Goal: Communication & Community: Participate in discussion

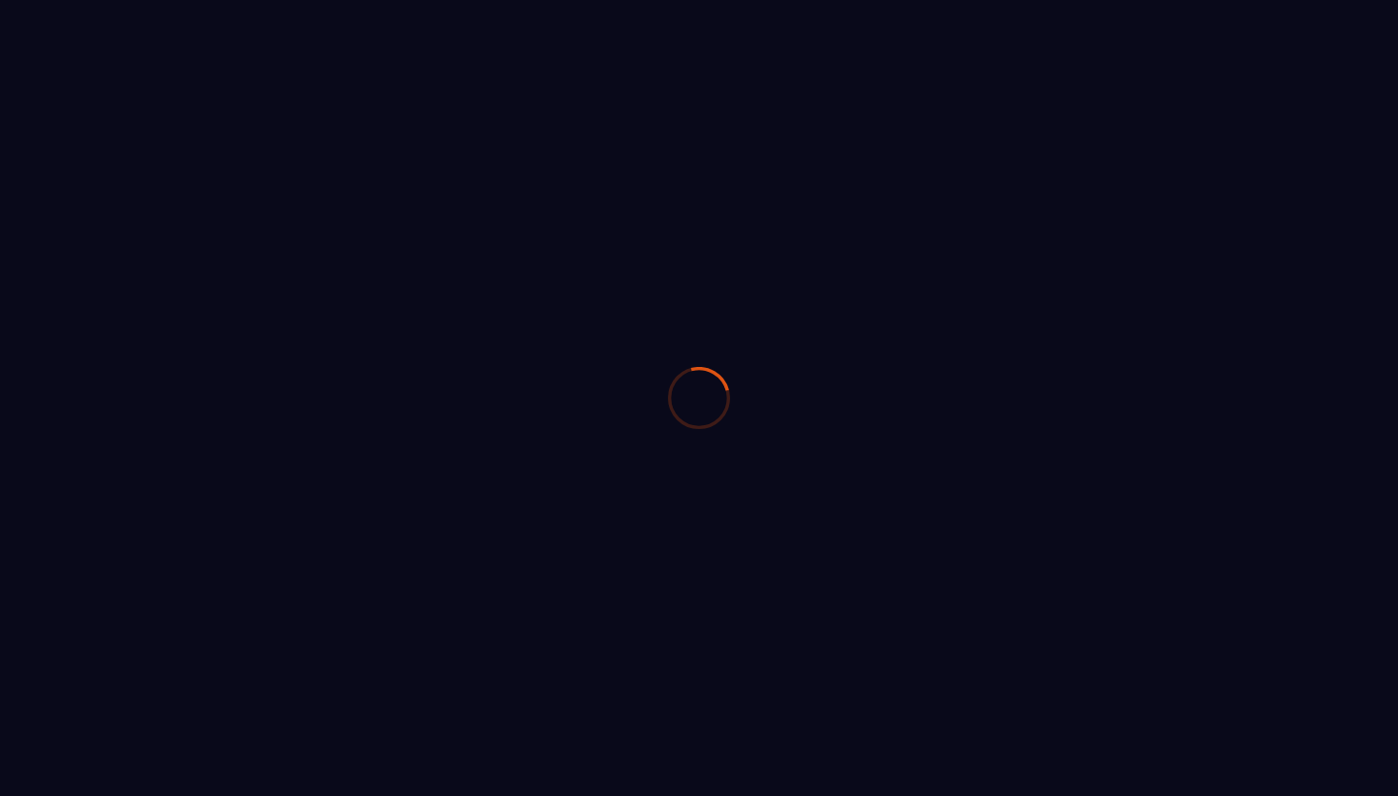
select select "****"
select select "*****"
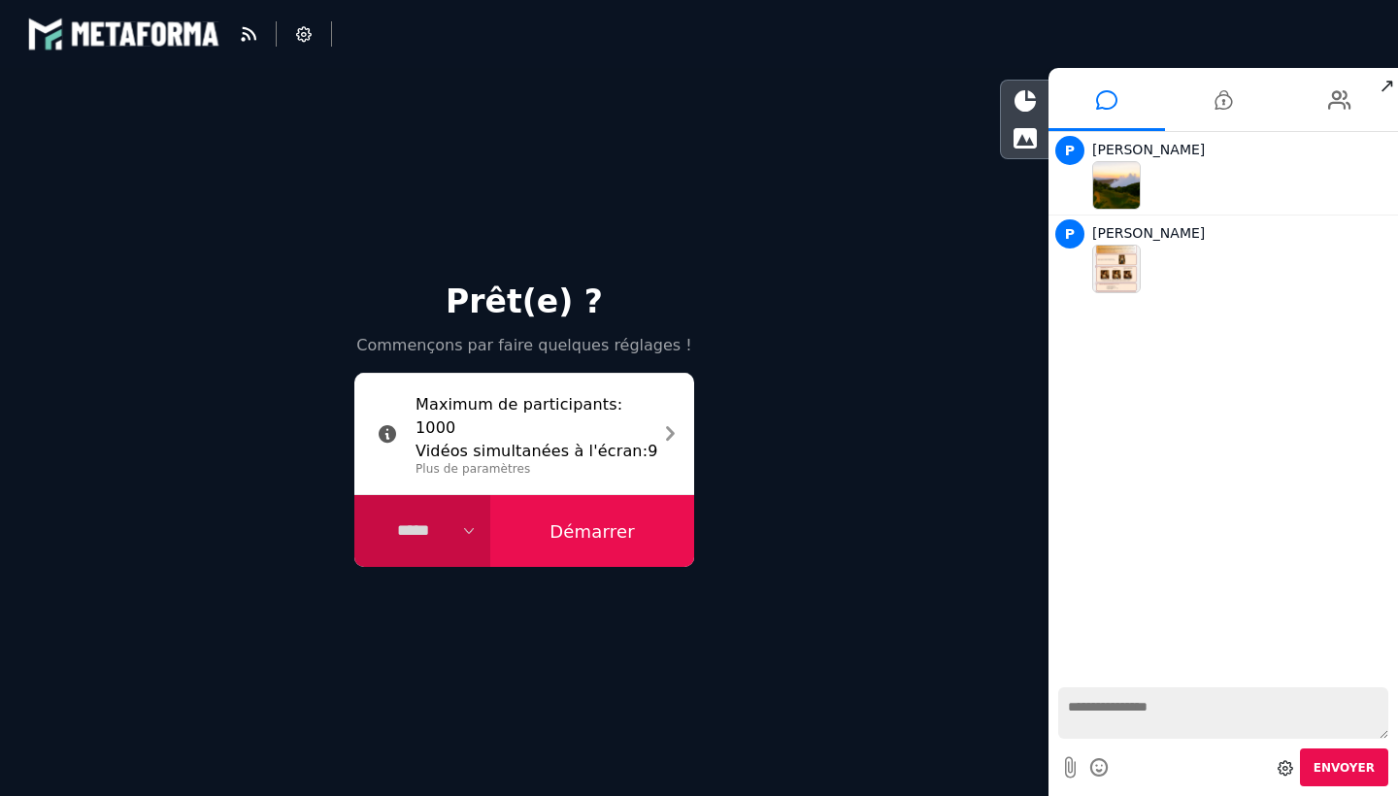
click at [1388, 82] on span "↗" at bounding box center [1386, 85] width 22 height 35
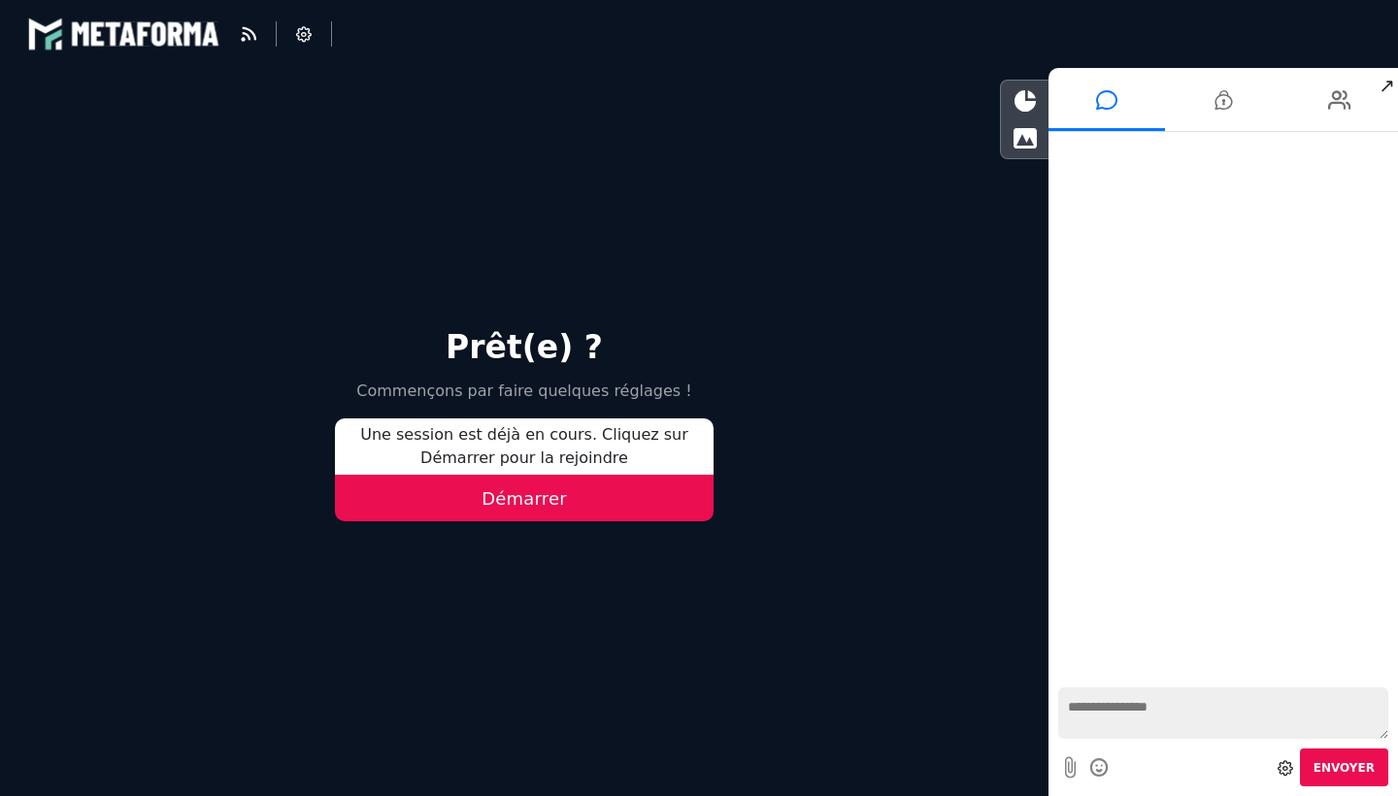
click at [480, 485] on button "Démarrer" at bounding box center [524, 498] width 378 height 47
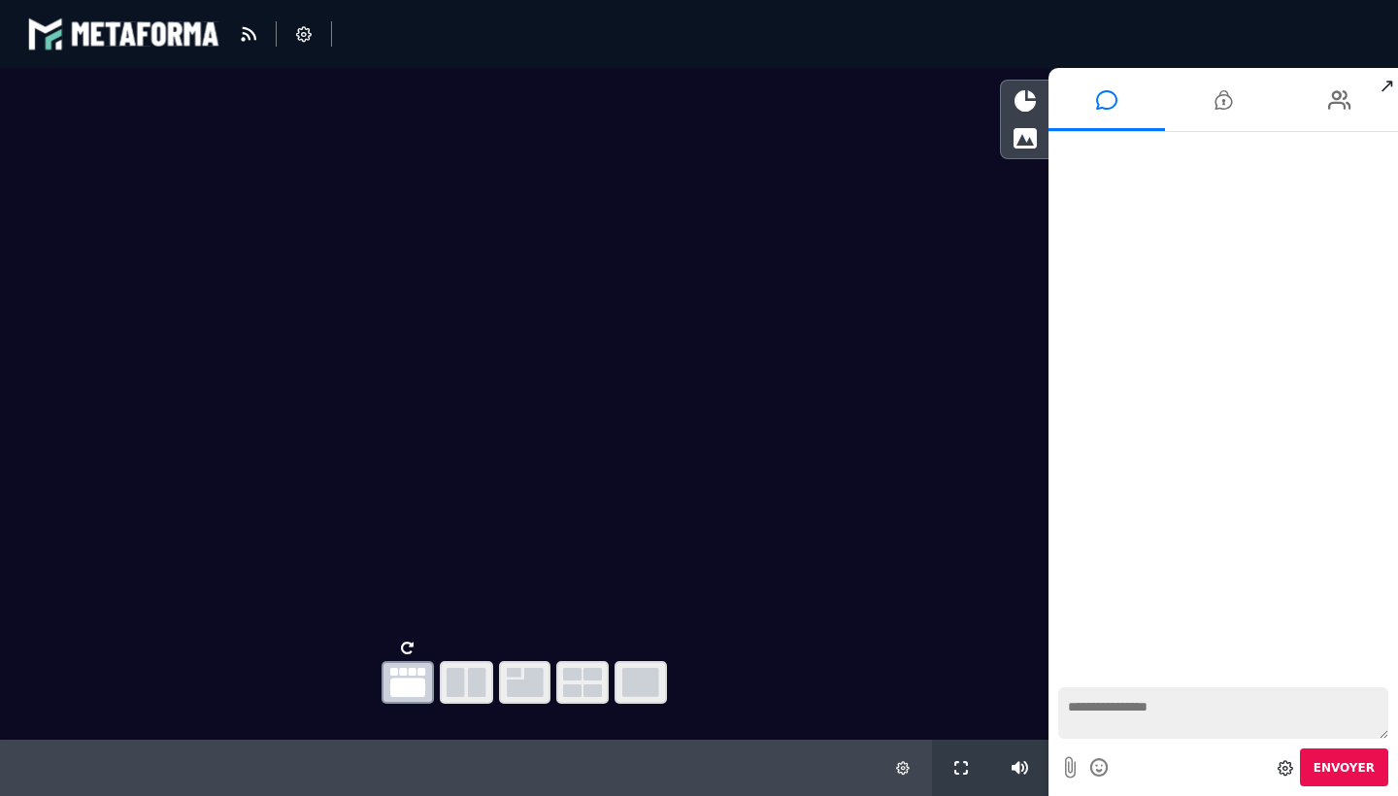
click at [1115, 719] on textarea at bounding box center [1223, 712] width 330 height 51
click at [1022, 110] on icon at bounding box center [1024, 100] width 21 height 21
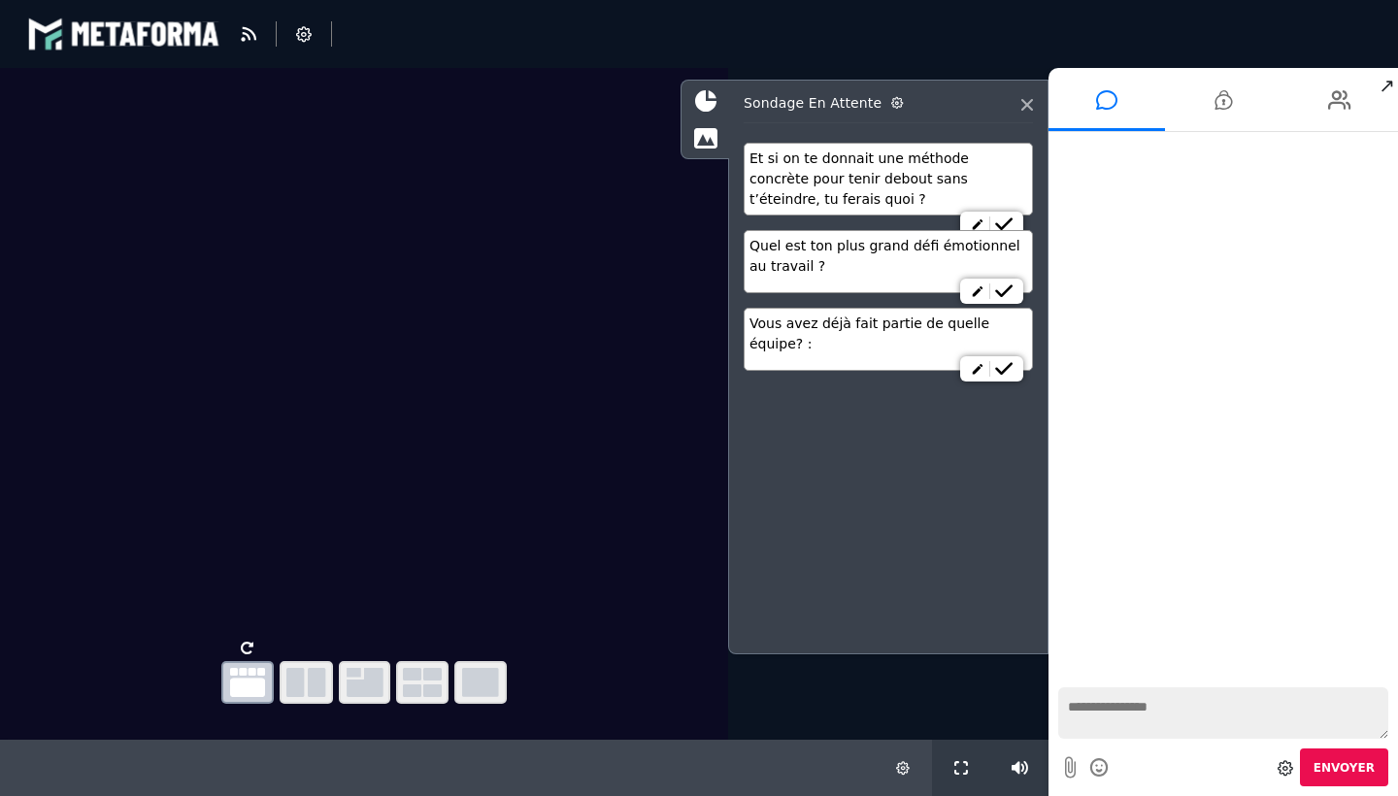
click at [1130, 701] on textarea at bounding box center [1223, 712] width 330 height 51
type textarea "******"
click at [1159, 181] on div "Nouveaux messages DUPONT Jean-Manuel vous invite à rejoindre une discussion pri…" at bounding box center [1222, 404] width 349 height 545
click at [1137, 160] on div "P Patrick" at bounding box center [1242, 149] width 301 height 23
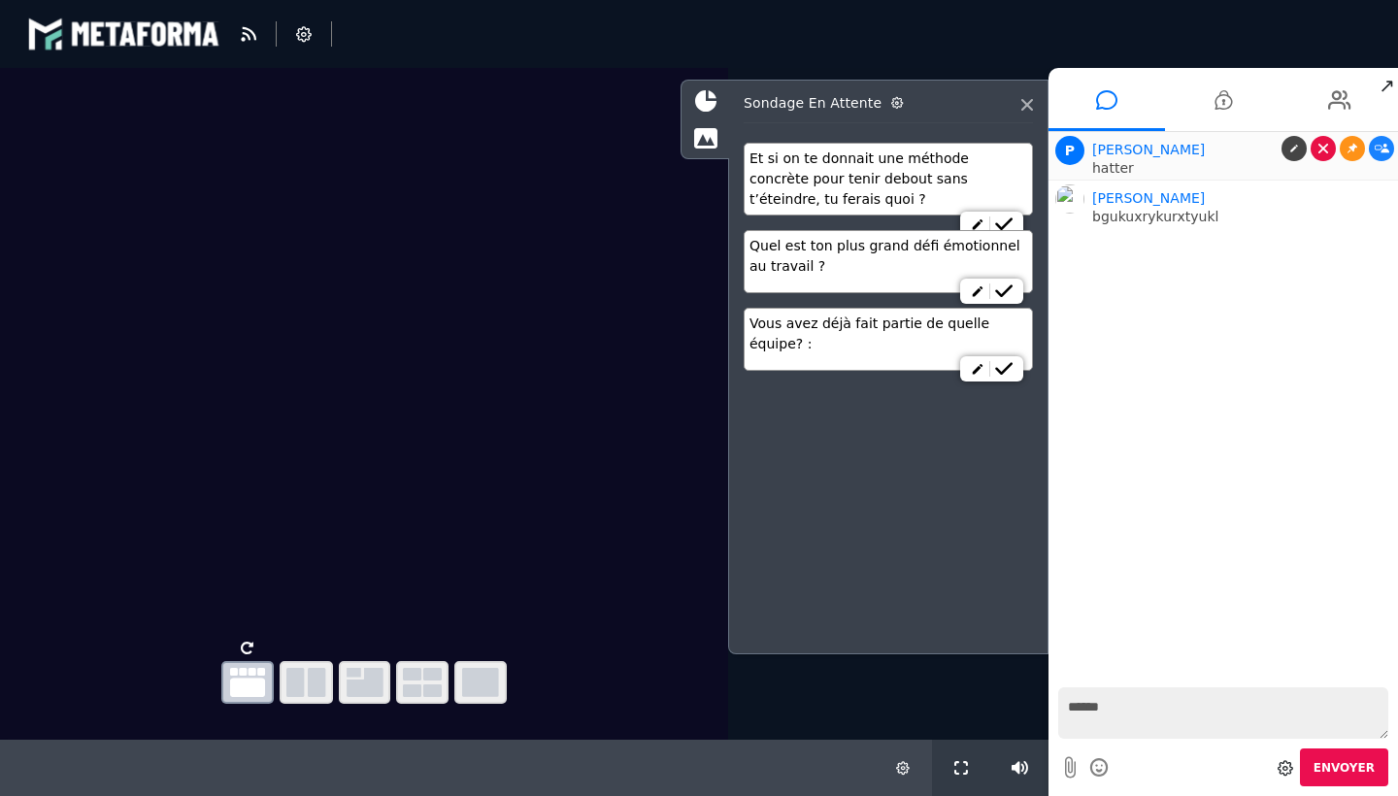
click at [1320, 142] on link at bounding box center [1322, 148] width 25 height 25
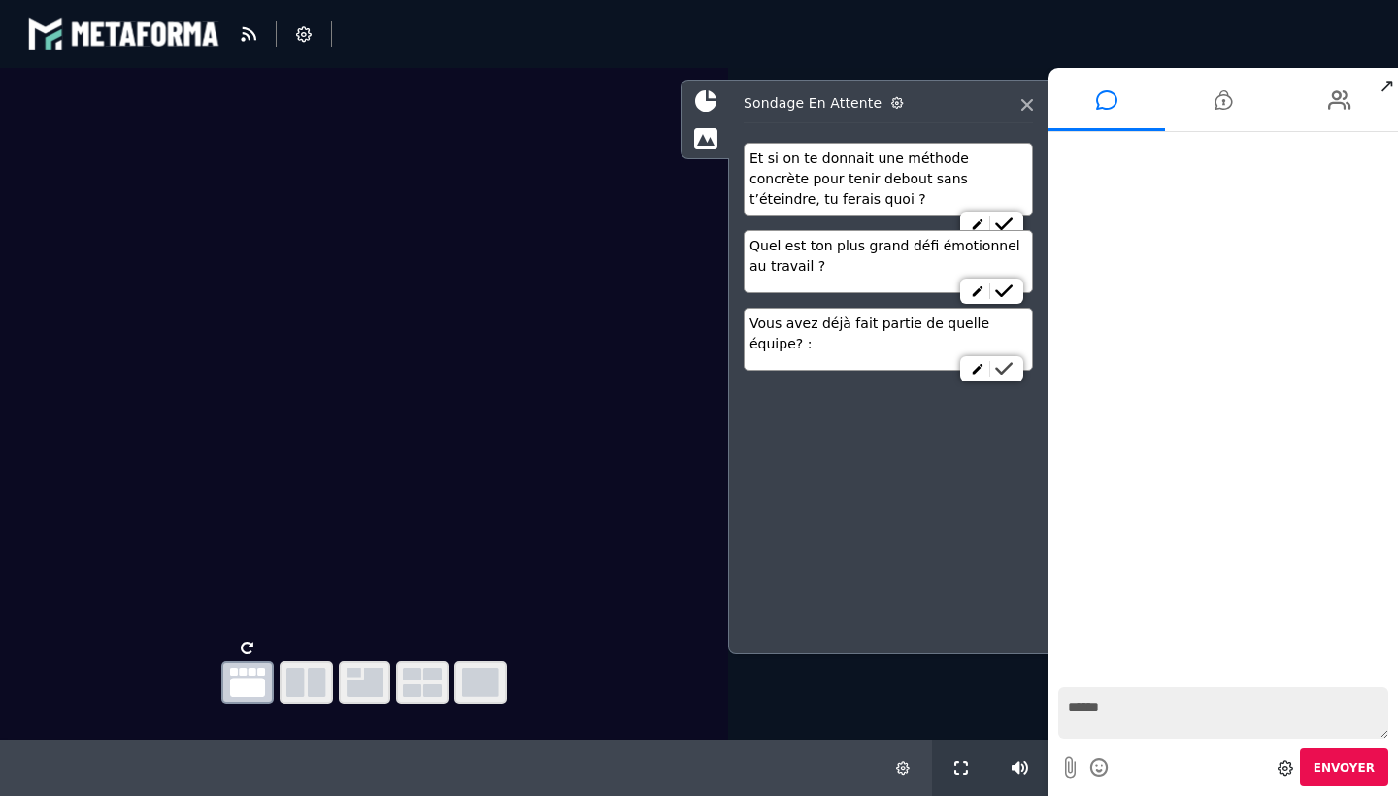
click at [1005, 370] on icon at bounding box center [1003, 369] width 17 height 14
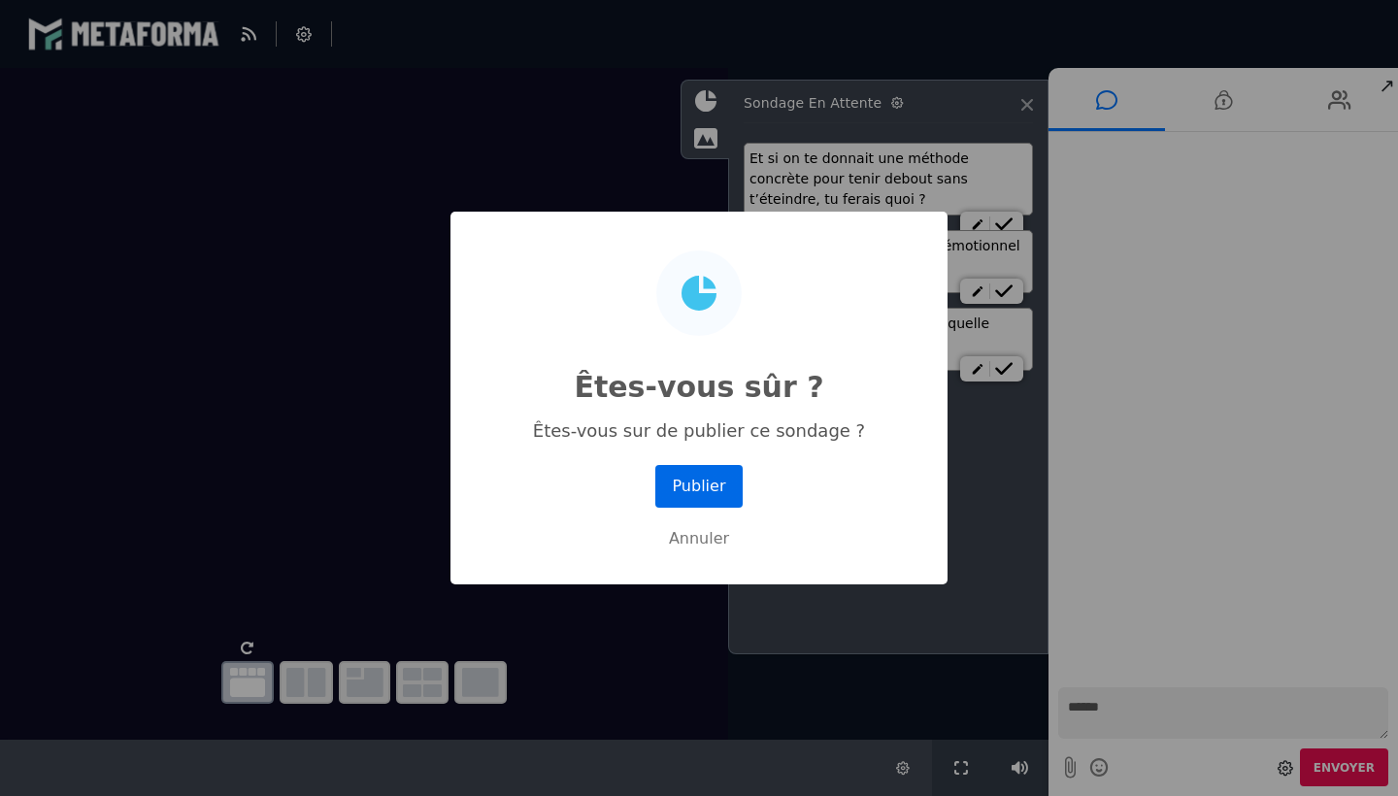
click at [686, 488] on button "Publier" at bounding box center [698, 486] width 87 height 43
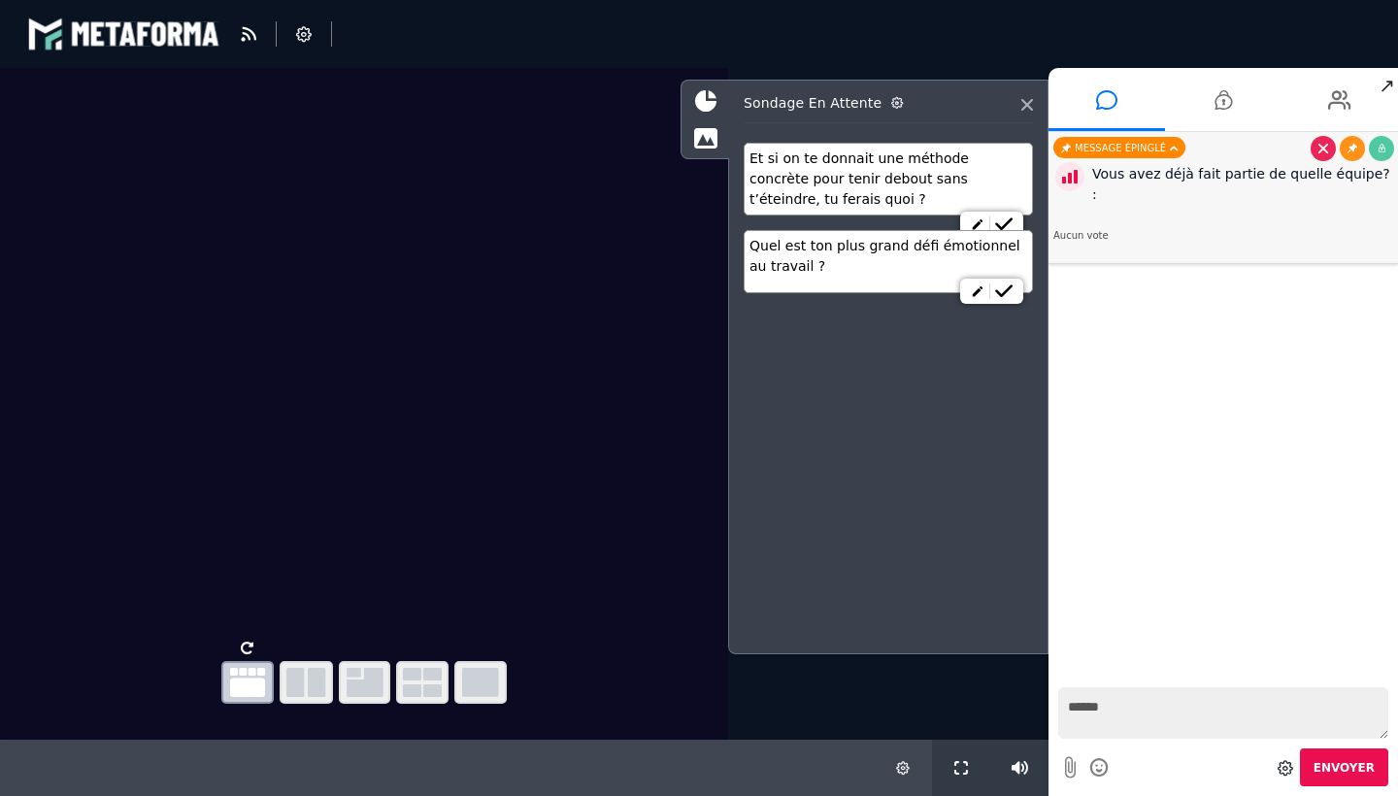
click at [1087, 719] on textarea "******" at bounding box center [1223, 712] width 330 height 51
type textarea "***"
drag, startPoint x: 1215, startPoint y: 149, endPoint x: 1215, endPoint y: 211, distance: 61.1
click at [1215, 213] on li "Message épinglé Vous avez déjà fait partie de quelle équipe? : Aucun vote" at bounding box center [1222, 198] width 349 height 132
click at [1218, 156] on li "Message épinglé Vous avez déjà fait partie de quelle équipe? : Aucun vote" at bounding box center [1222, 198] width 349 height 132
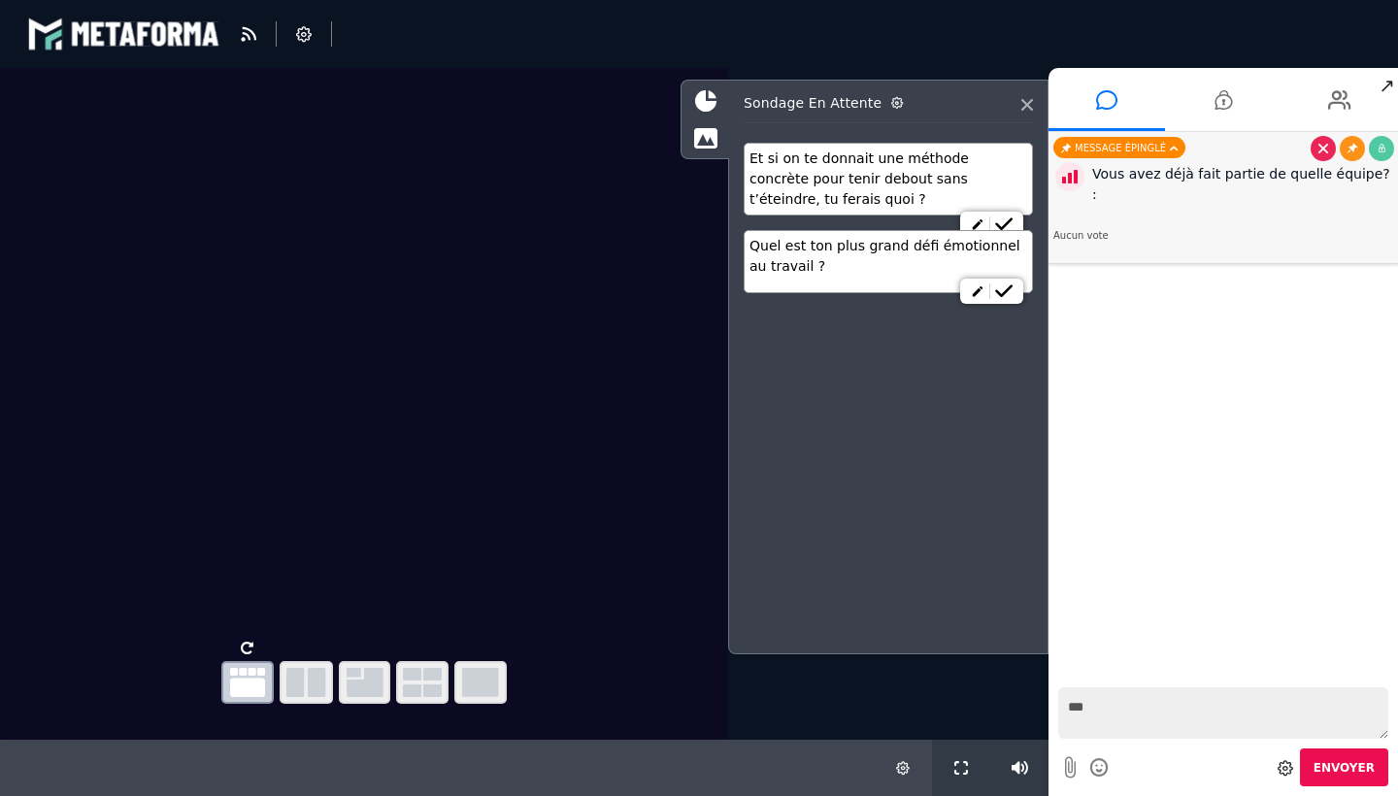
click at [1083, 229] on p "Aucun vote" at bounding box center [1223, 236] width 340 height 14
click at [1076, 181] on icon at bounding box center [1069, 176] width 29 height 29
click at [1120, 711] on textarea "***" at bounding box center [1223, 712] width 330 height 51
type textarea "***"
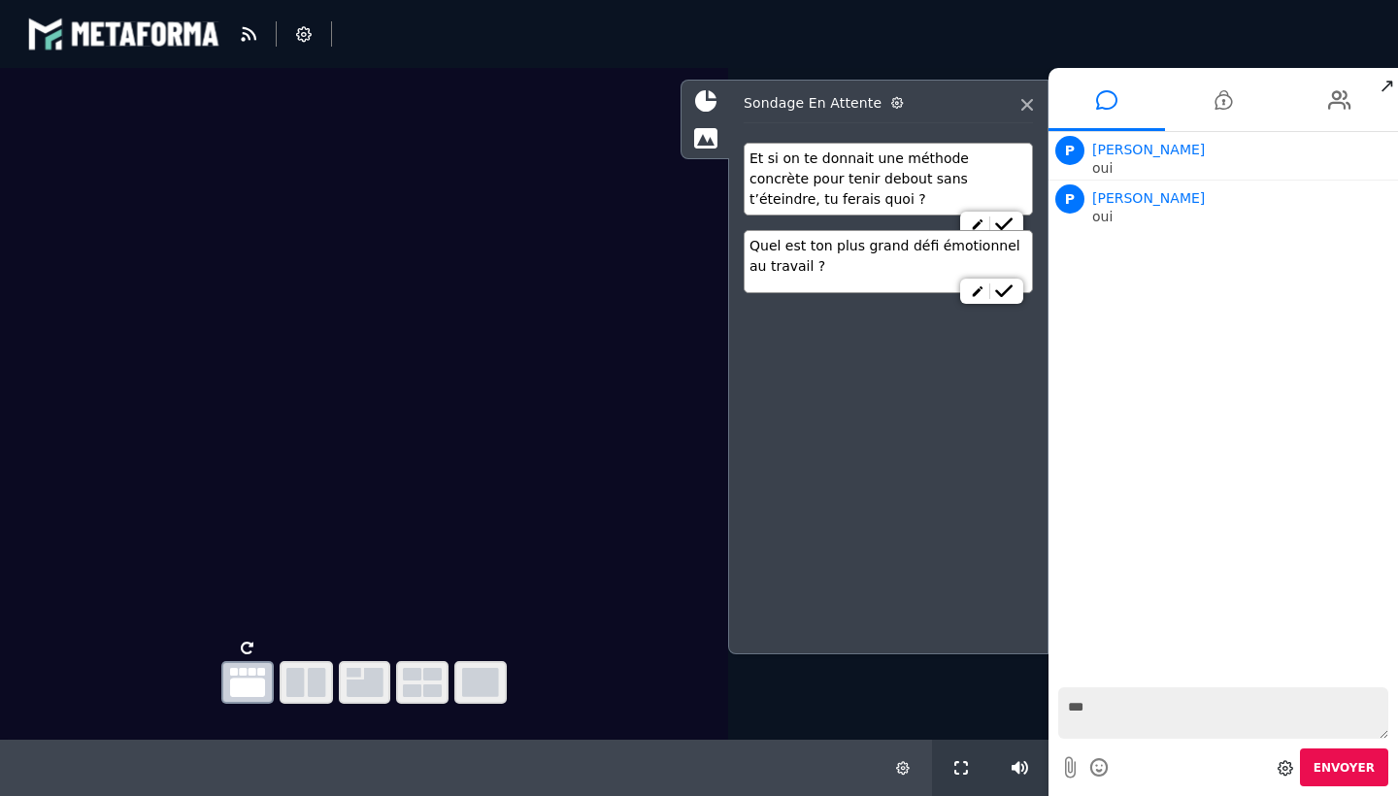
click at [1142, 686] on div "*** Envoyer" at bounding box center [1222, 736] width 349 height 118
click at [1323, 200] on icon at bounding box center [1323, 197] width 10 height 10
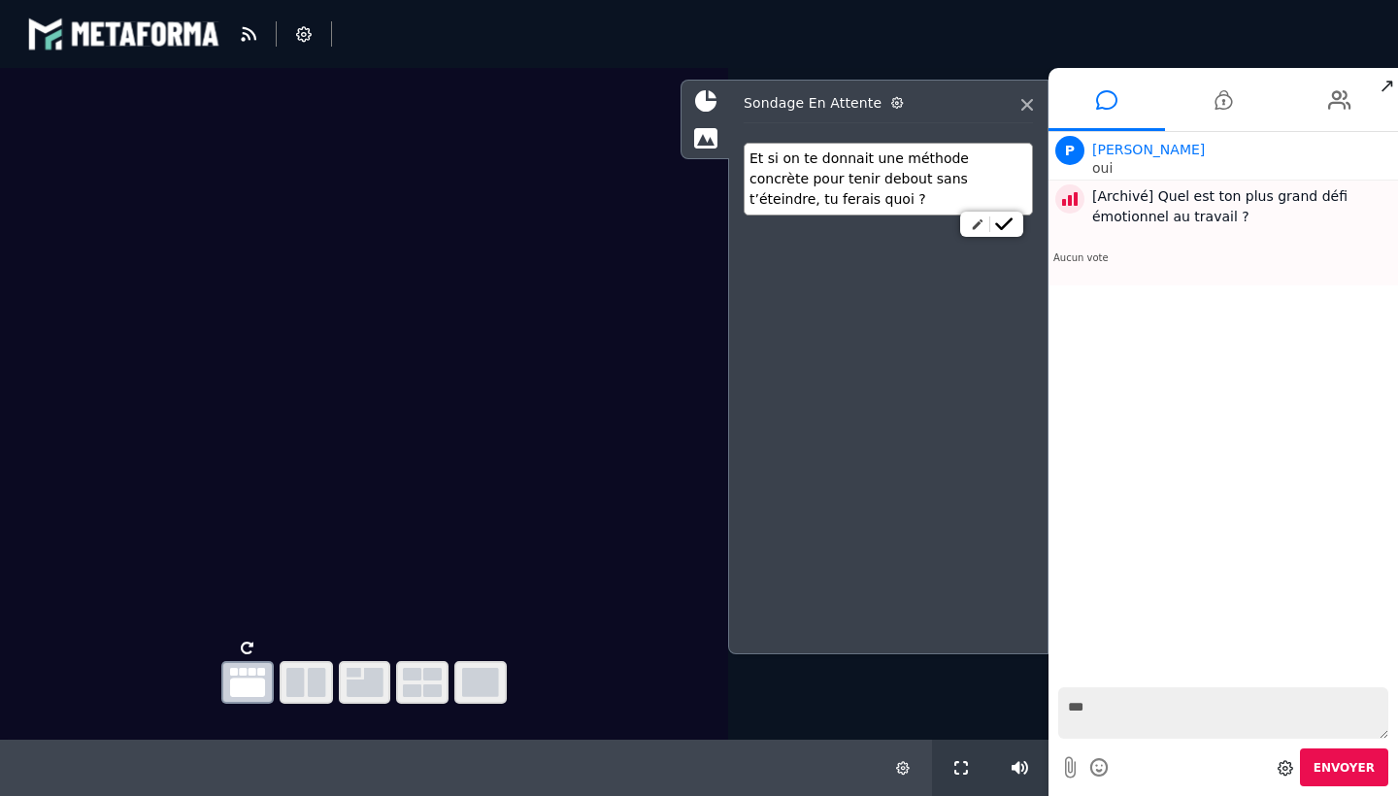
click at [983, 223] on icon at bounding box center [978, 224] width 14 height 14
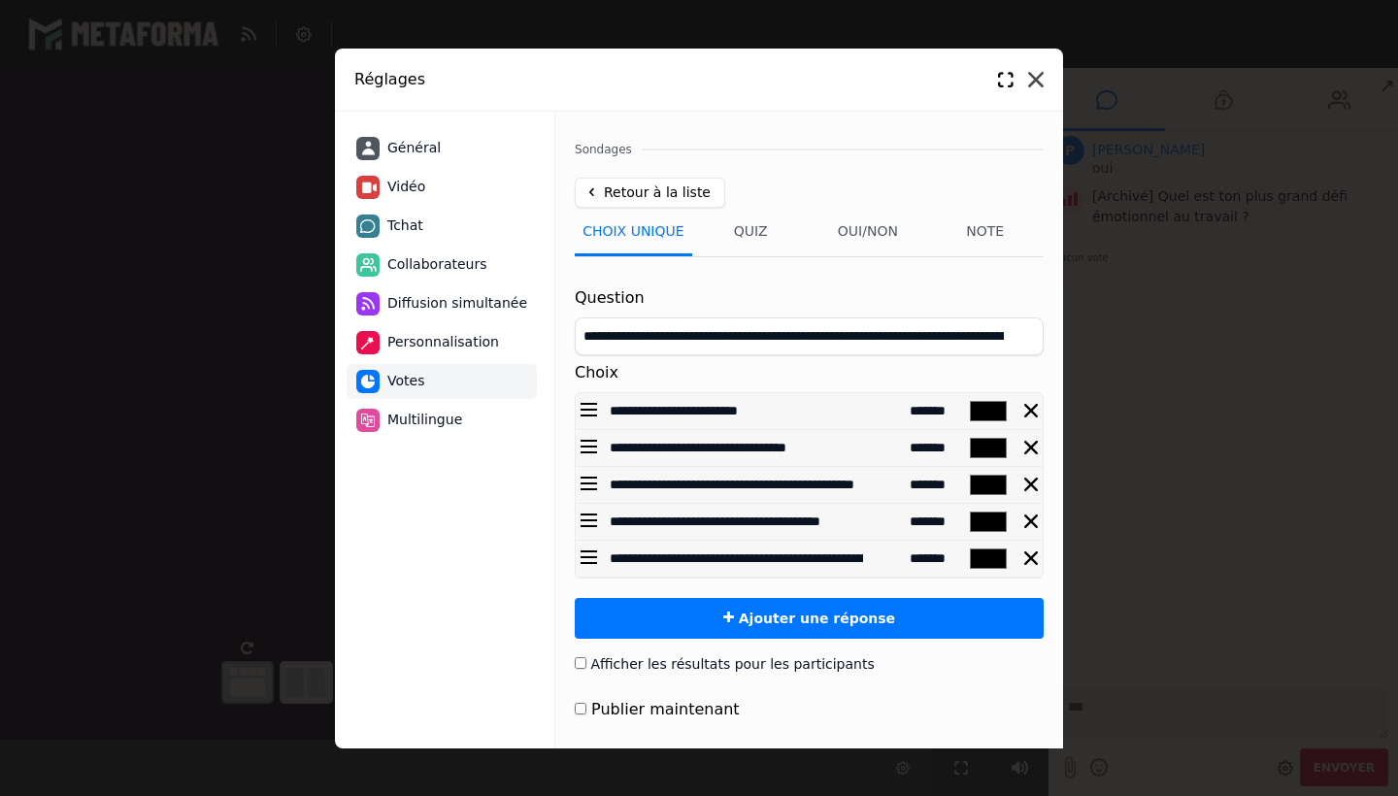
click at [1029, 77] on icon at bounding box center [1036, 80] width 16 height 16
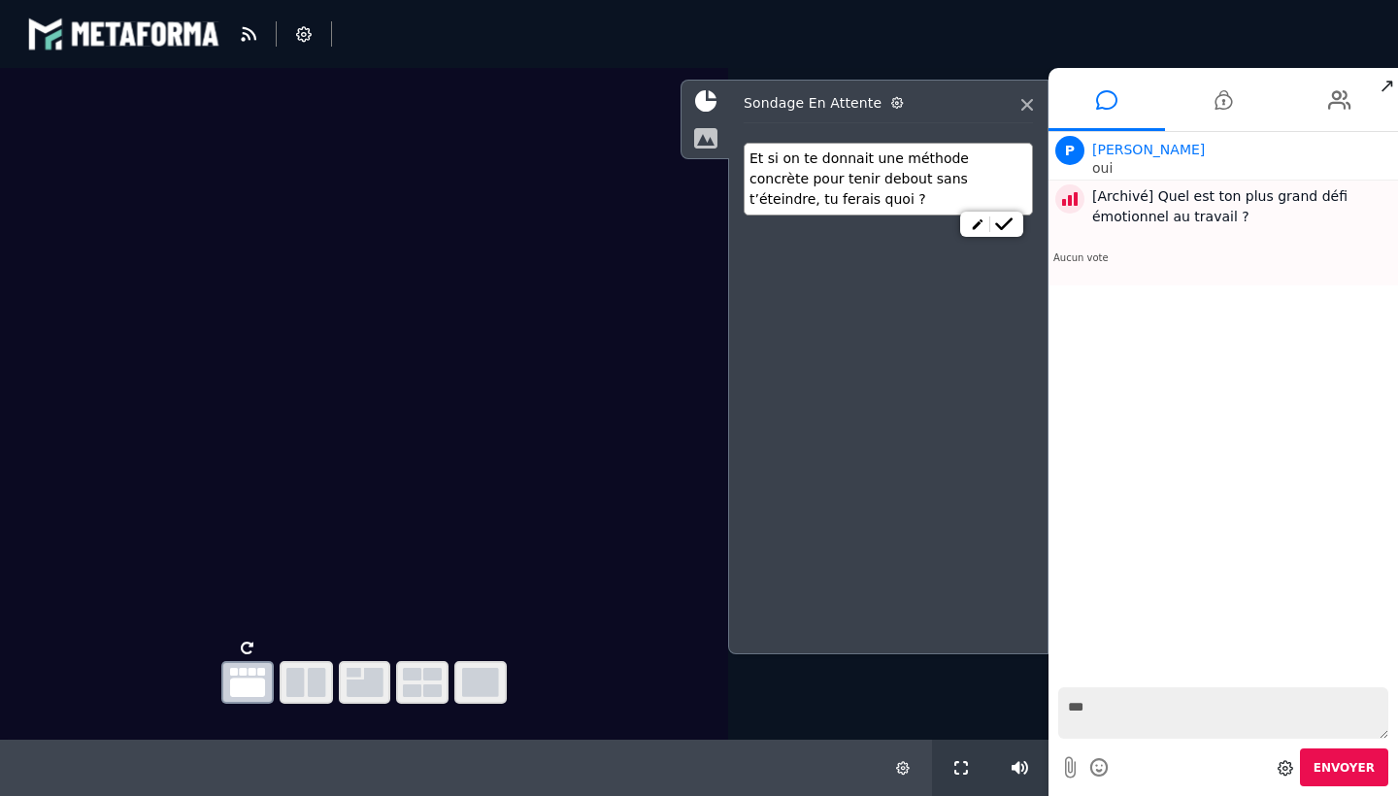
click at [706, 148] on icon at bounding box center [705, 137] width 24 height 21
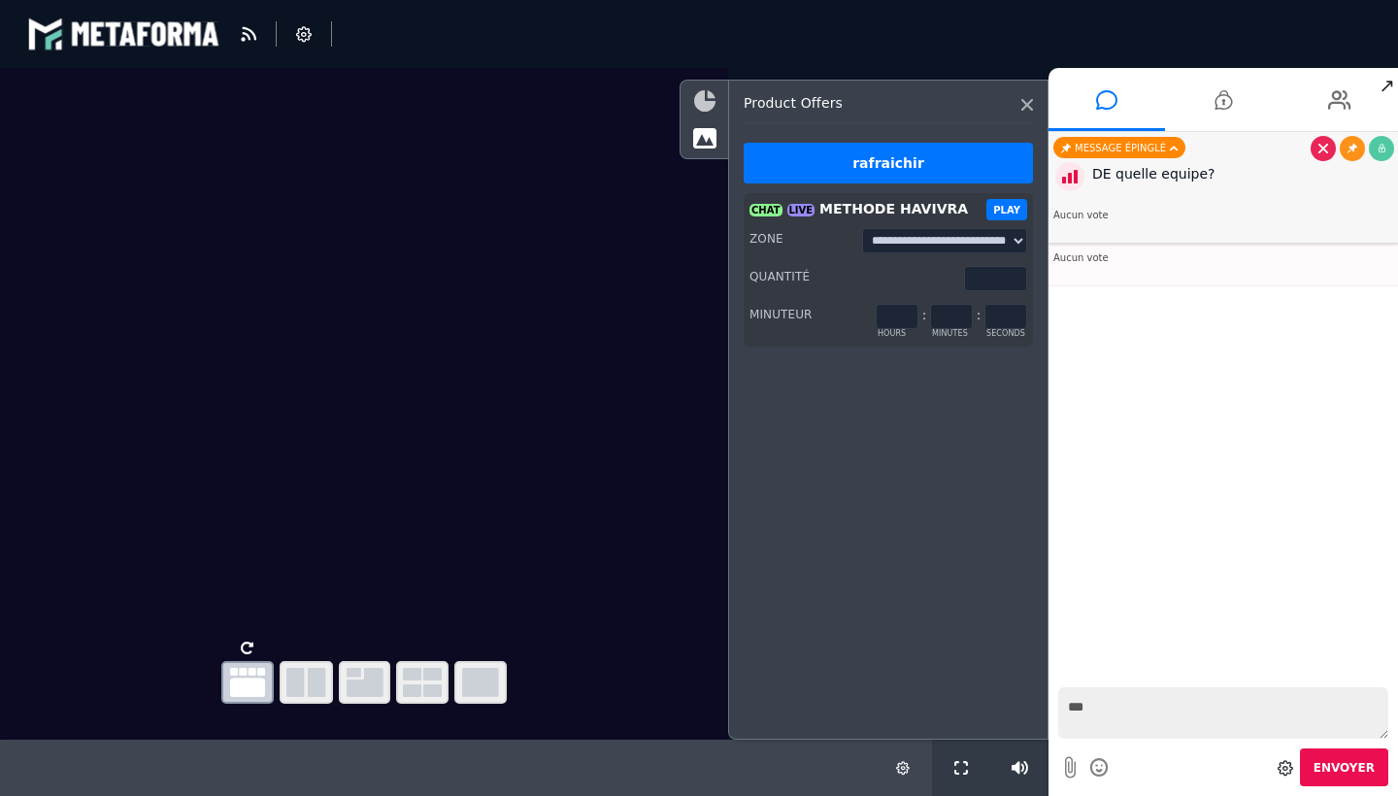
click at [702, 90] on icon at bounding box center [704, 100] width 21 height 21
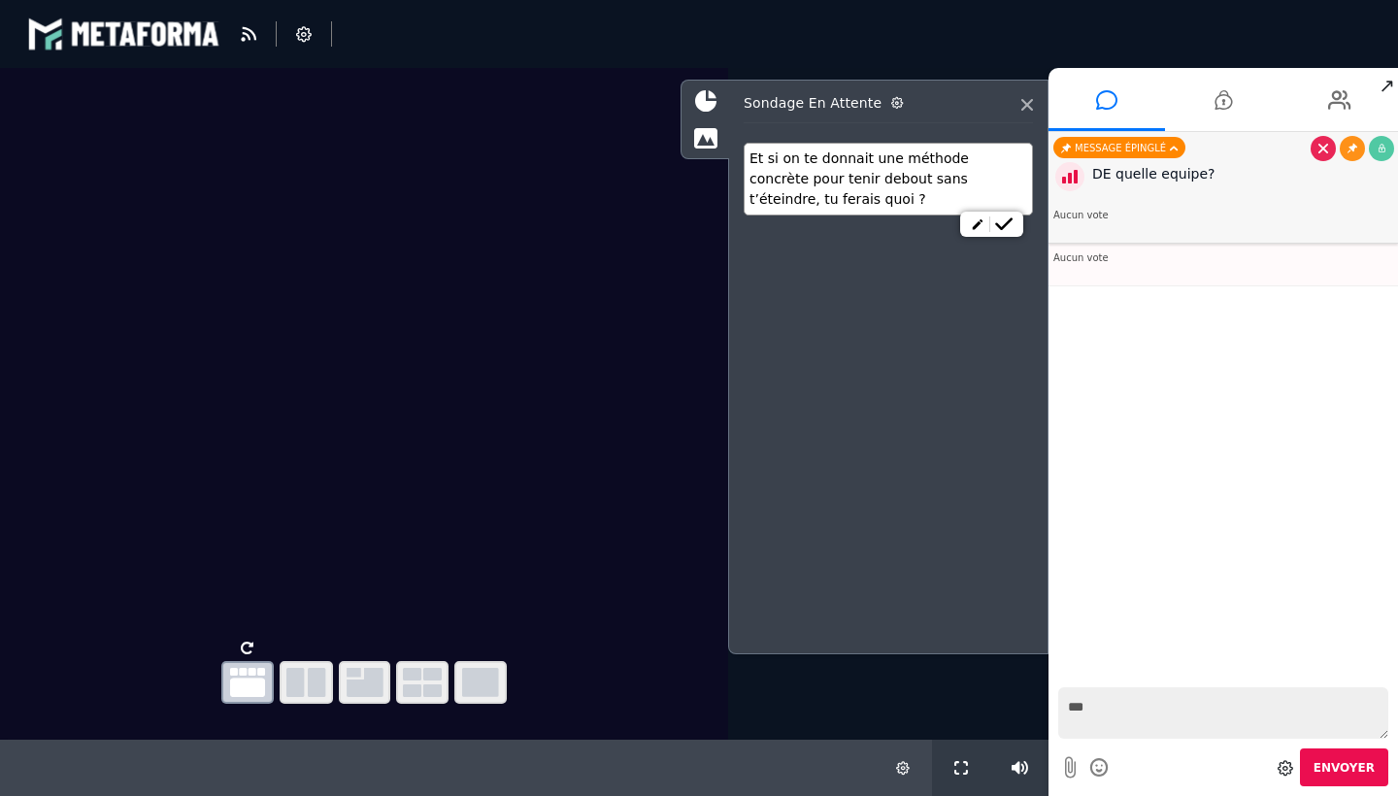
click at [1077, 714] on textarea "***" at bounding box center [1223, 712] width 330 height 51
type textarea "***"
click at [1326, 757] on button "Envoyer" at bounding box center [1344, 767] width 88 height 38
click at [704, 134] on icon at bounding box center [705, 137] width 24 height 21
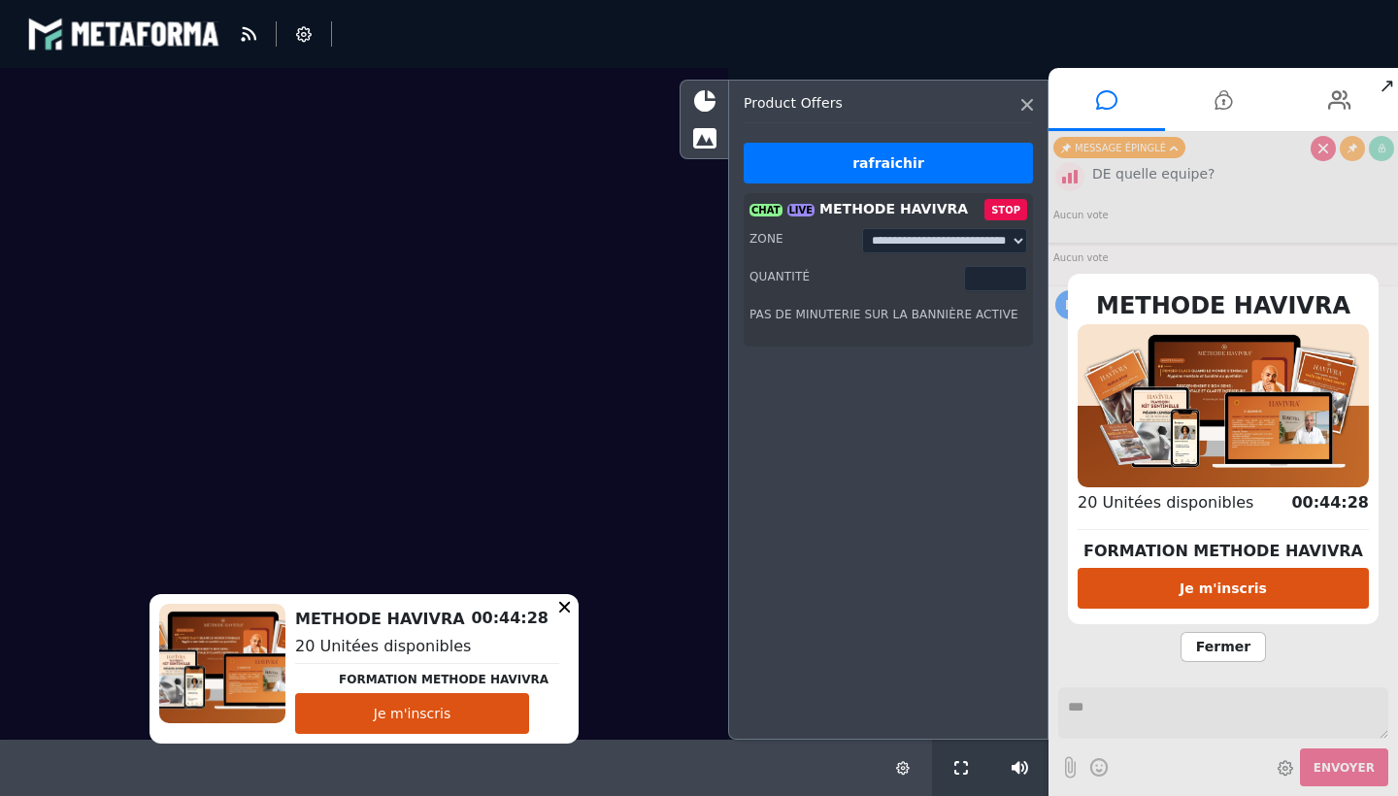
click at [1194, 584] on button "Je m'inscris" at bounding box center [1222, 588] width 291 height 41
click at [1200, 642] on span "Fermer" at bounding box center [1222, 647] width 85 height 30
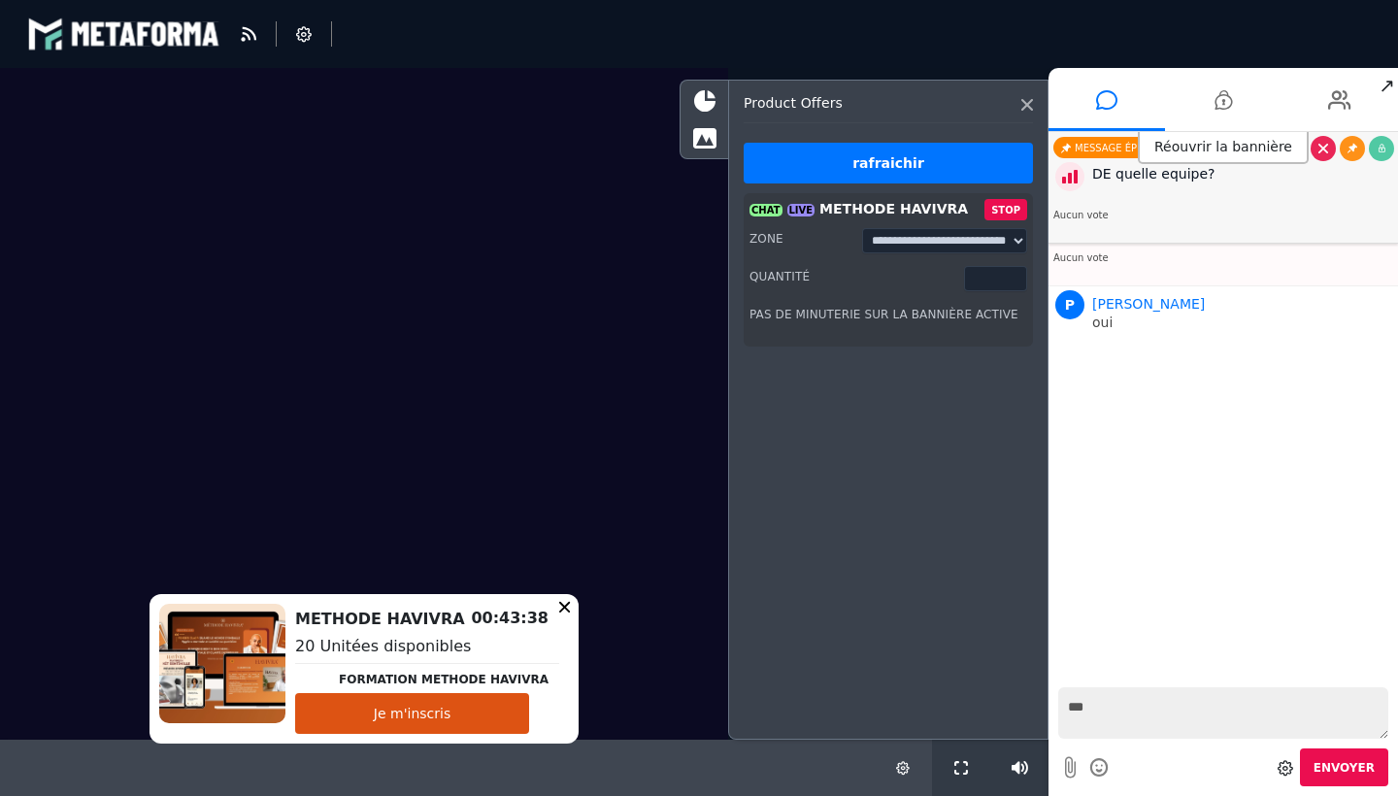
click at [559, 611] on icon at bounding box center [564, 606] width 11 height 11
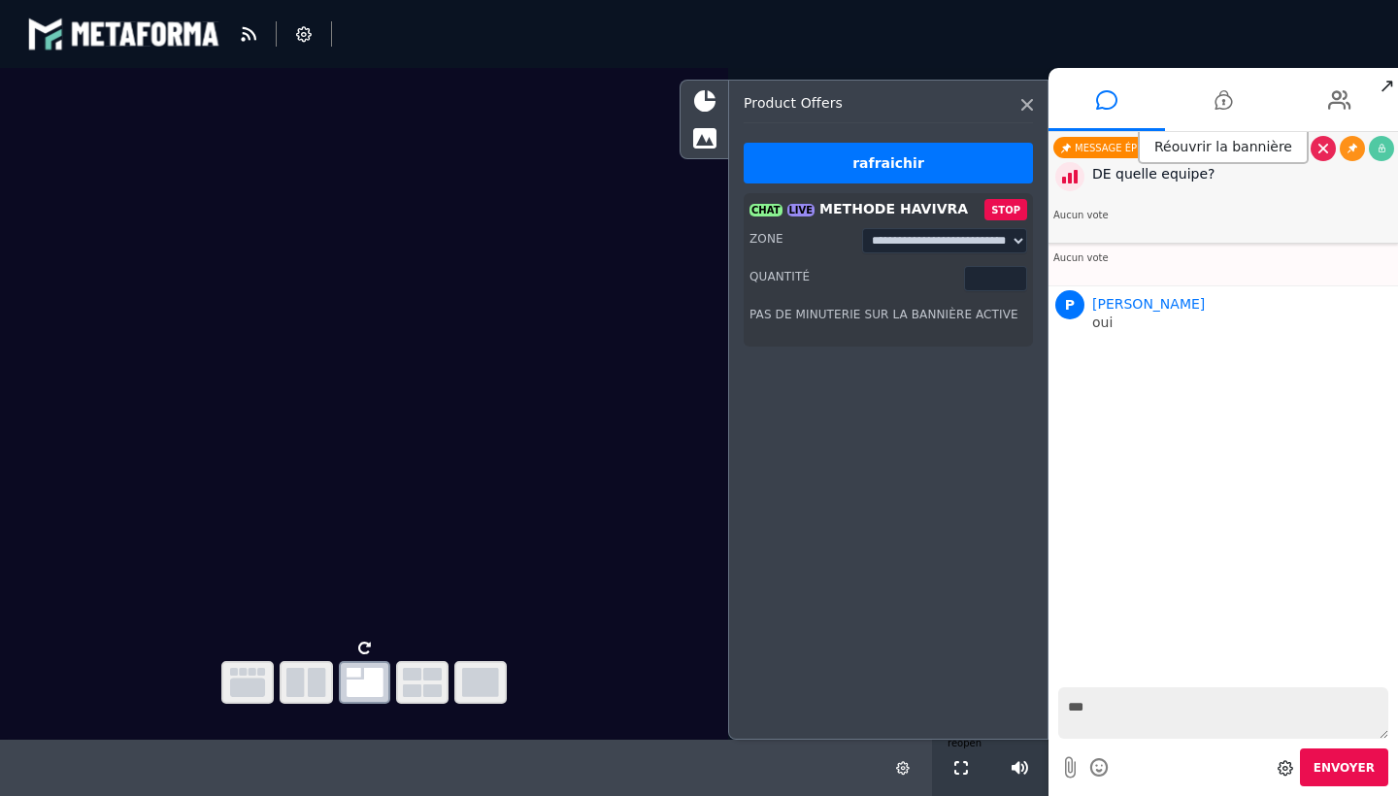
click at [555, 612] on video at bounding box center [364, 350] width 728 height 565
select select "****"
click at [1016, 206] on button "PLAY" at bounding box center [1006, 209] width 41 height 21
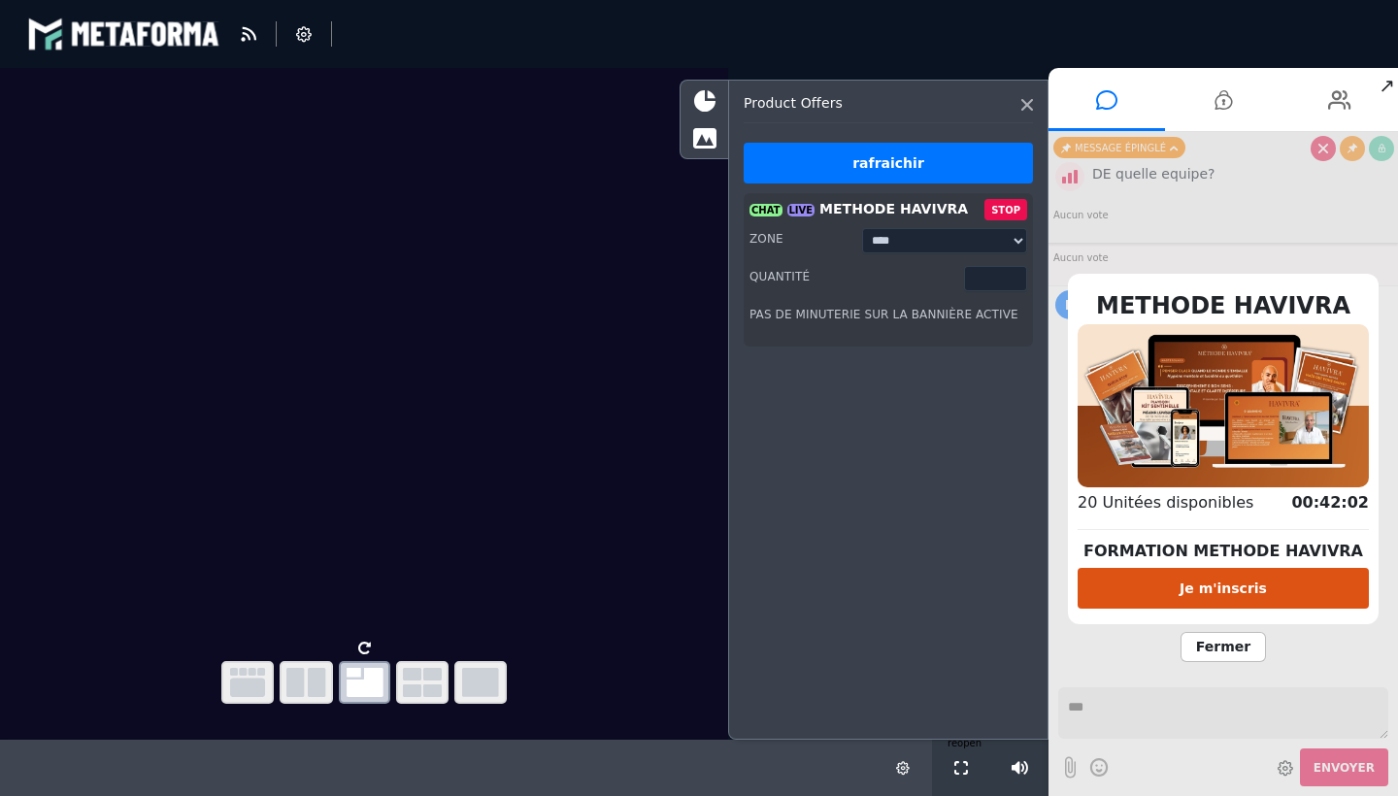
click at [1240, 579] on button "Je m'inscris" at bounding box center [1222, 588] width 291 height 41
click at [1219, 645] on span "Fermer" at bounding box center [1222, 647] width 85 height 30
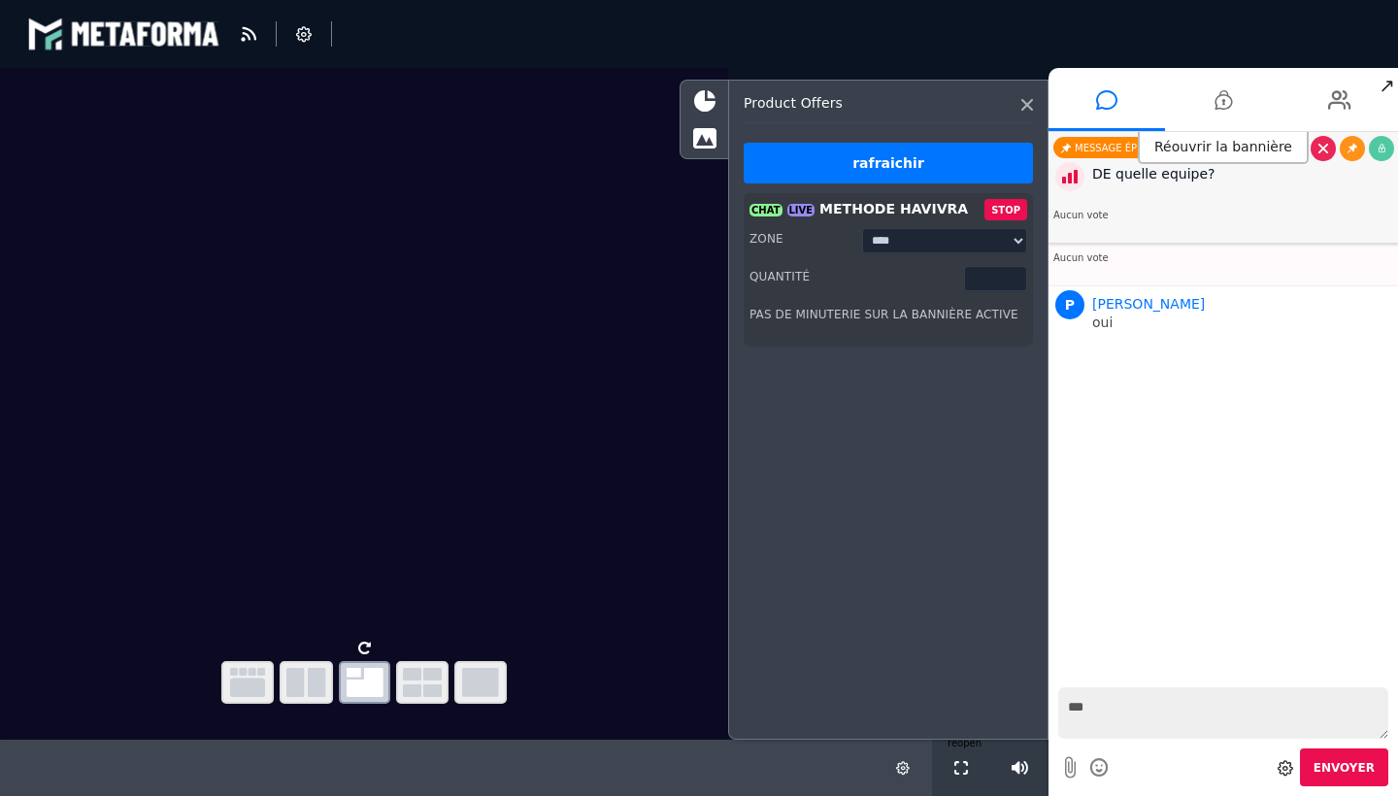
click at [1011, 212] on button "STOP" at bounding box center [1005, 209] width 43 height 21
click at [262, 682] on icon "button" at bounding box center [247, 682] width 35 height 29
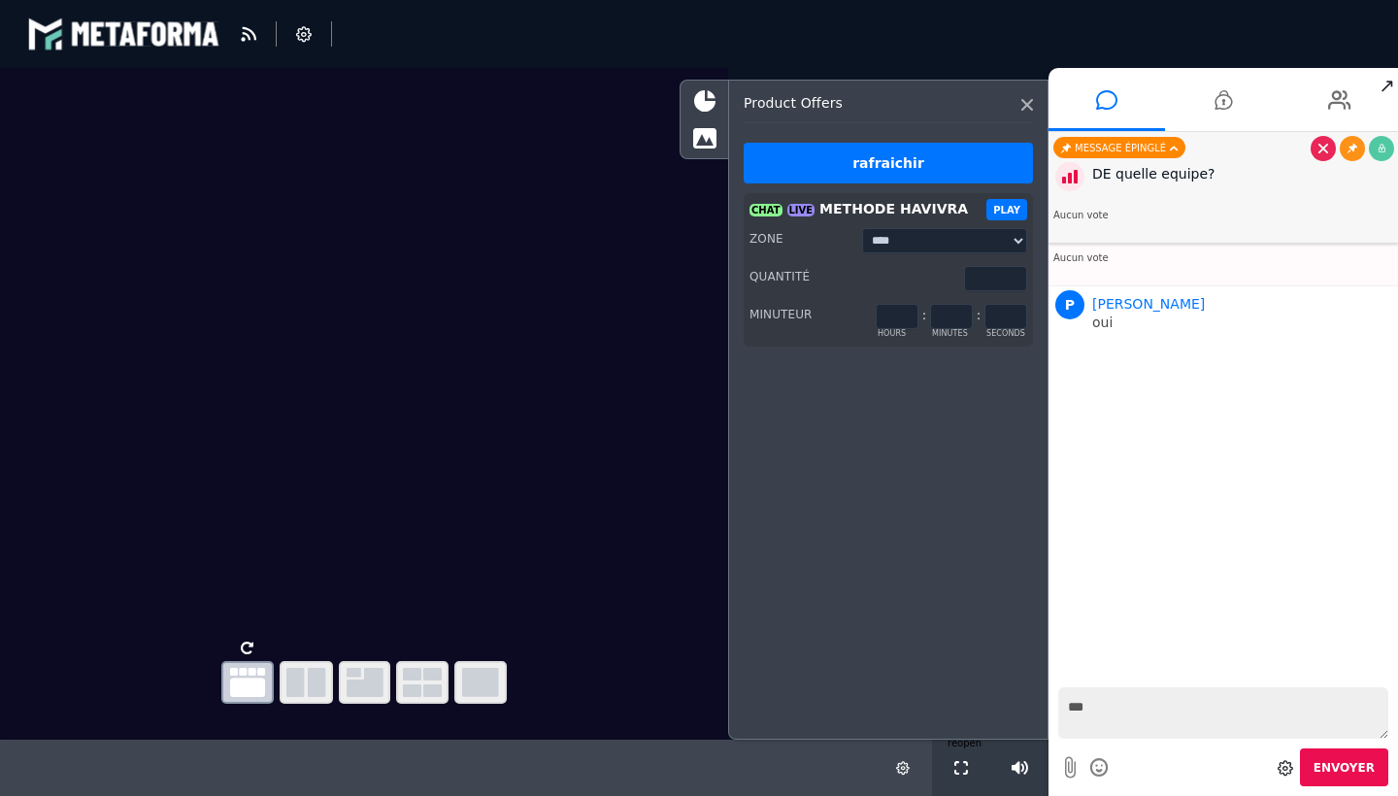
click at [415, 681] on icon "button" at bounding box center [422, 682] width 39 height 29
click at [483, 679] on icon "button" at bounding box center [480, 682] width 37 height 29
click at [358, 680] on icon "button" at bounding box center [364, 682] width 37 height 29
click at [411, 687] on icon "button" at bounding box center [422, 682] width 39 height 29
click at [494, 687] on icon "button" at bounding box center [480, 682] width 37 height 29
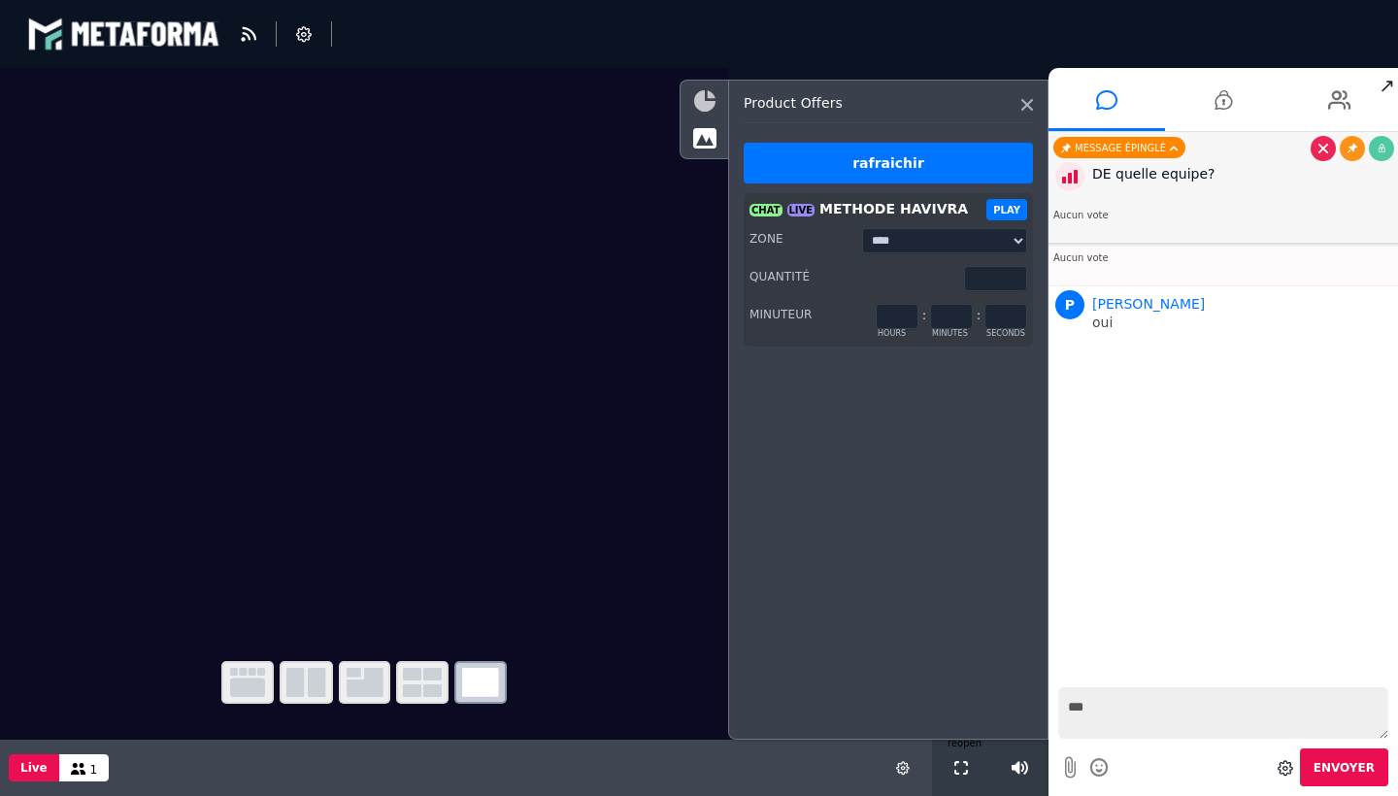
click at [708, 106] on icon at bounding box center [704, 100] width 21 height 21
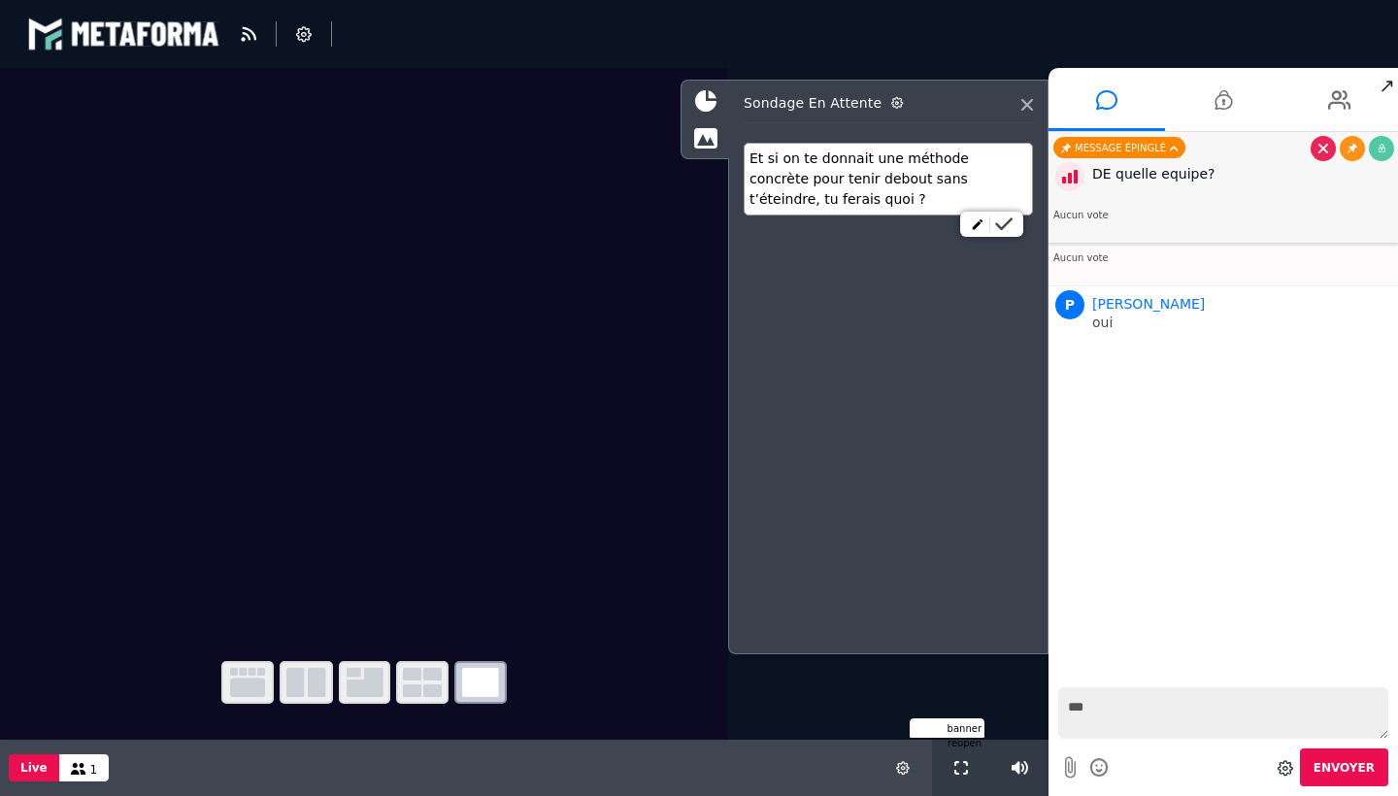
click at [1003, 223] on icon at bounding box center [1003, 224] width 17 height 14
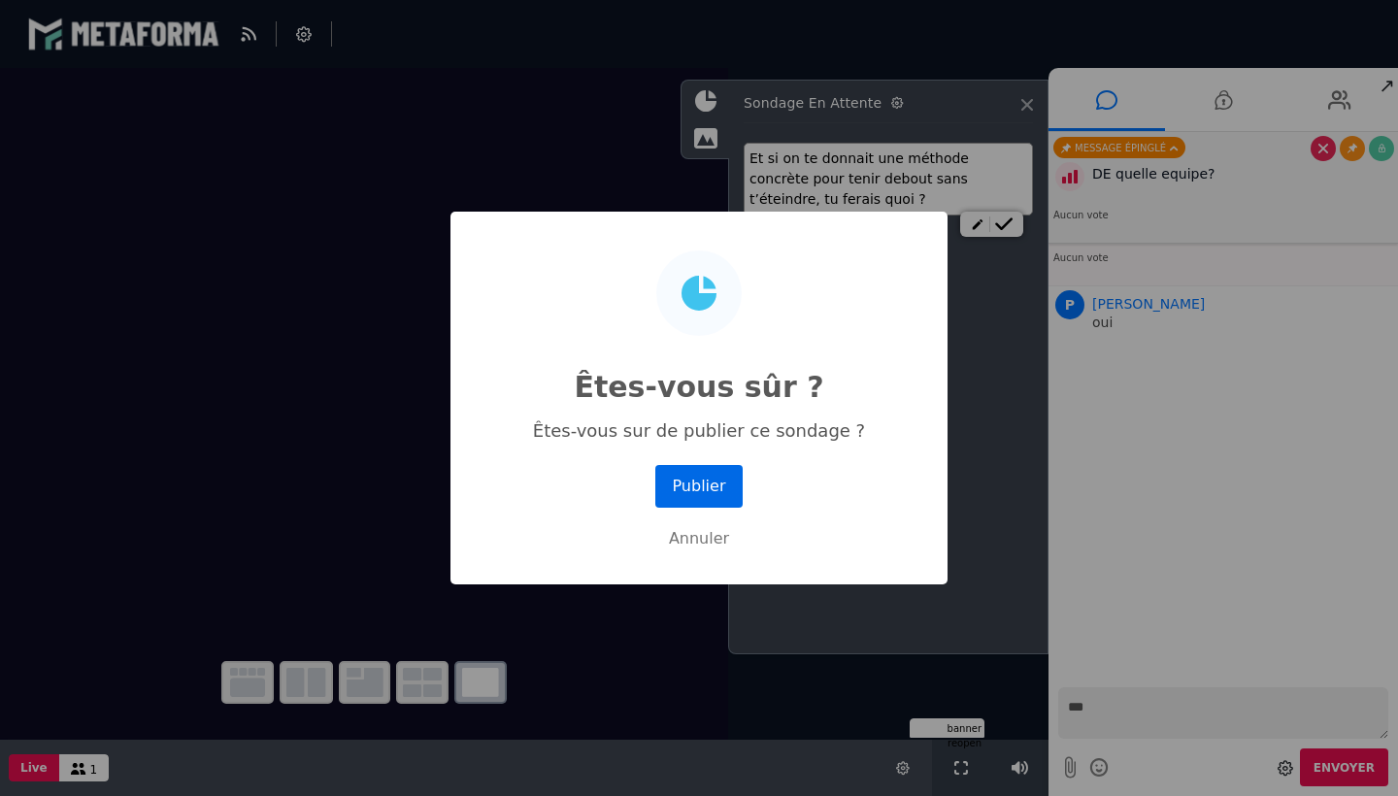
click at [713, 479] on button "Publier" at bounding box center [698, 486] width 87 height 43
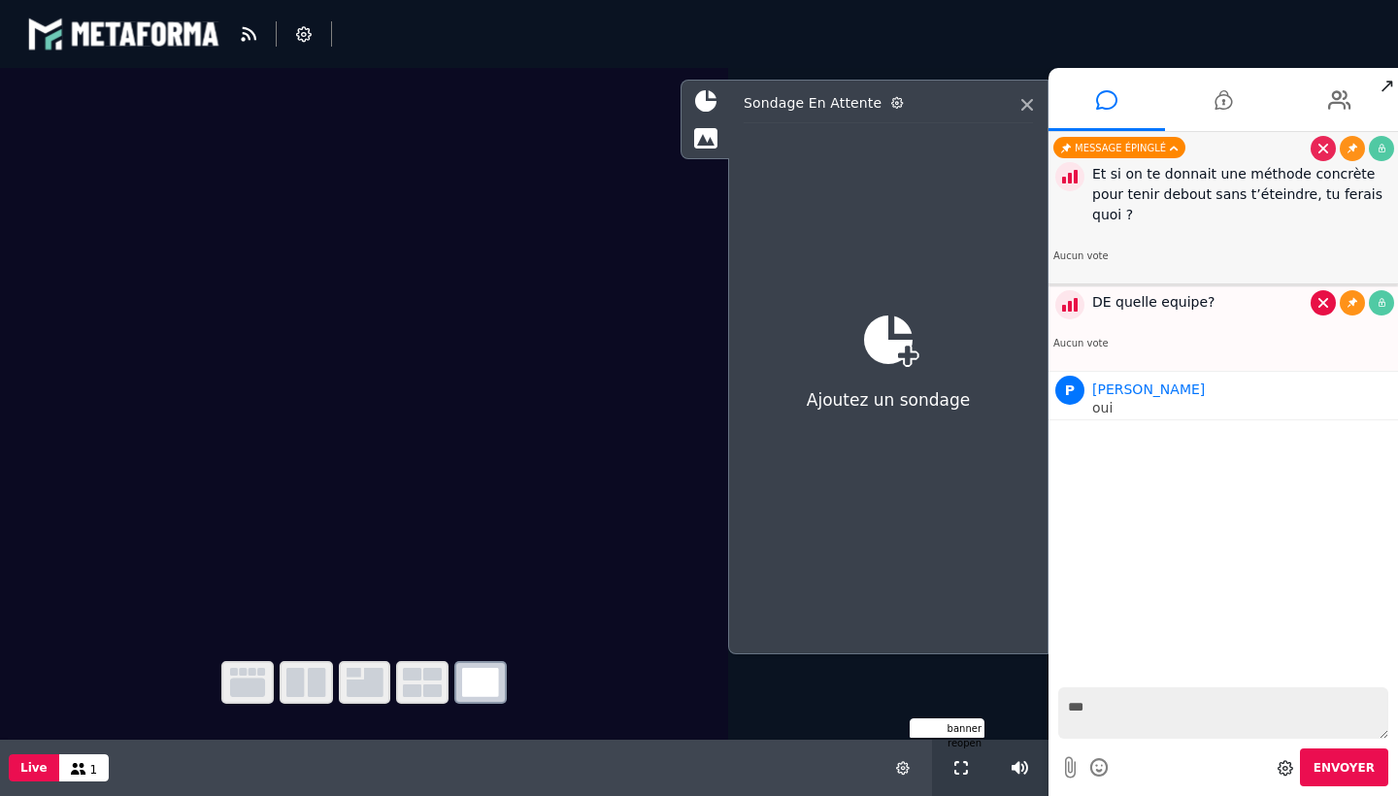
click at [1321, 308] on link at bounding box center [1322, 302] width 25 height 25
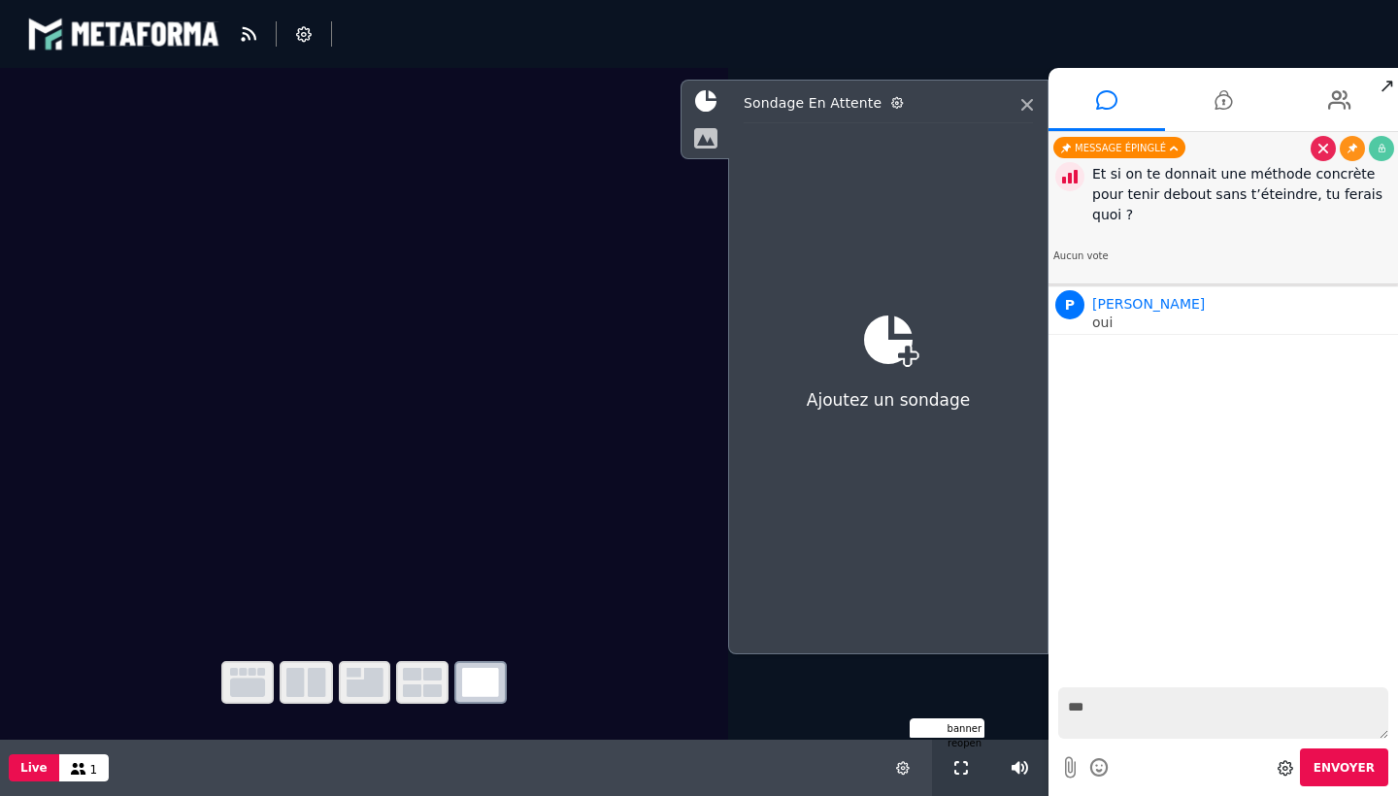
click at [707, 140] on icon at bounding box center [705, 137] width 24 height 21
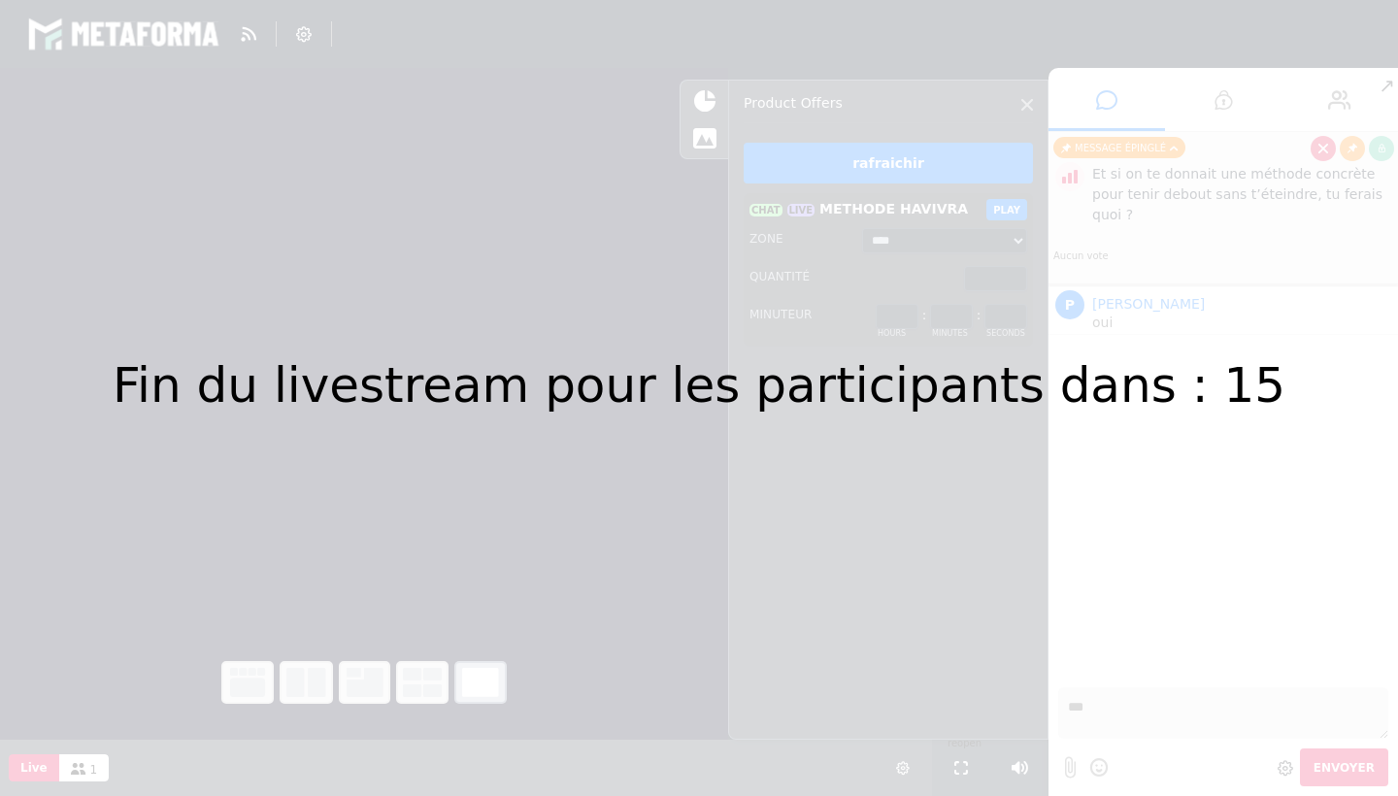
click at [553, 423] on div "Fin du livestream pour les participants dans : 15" at bounding box center [699, 398] width 1398 height 796
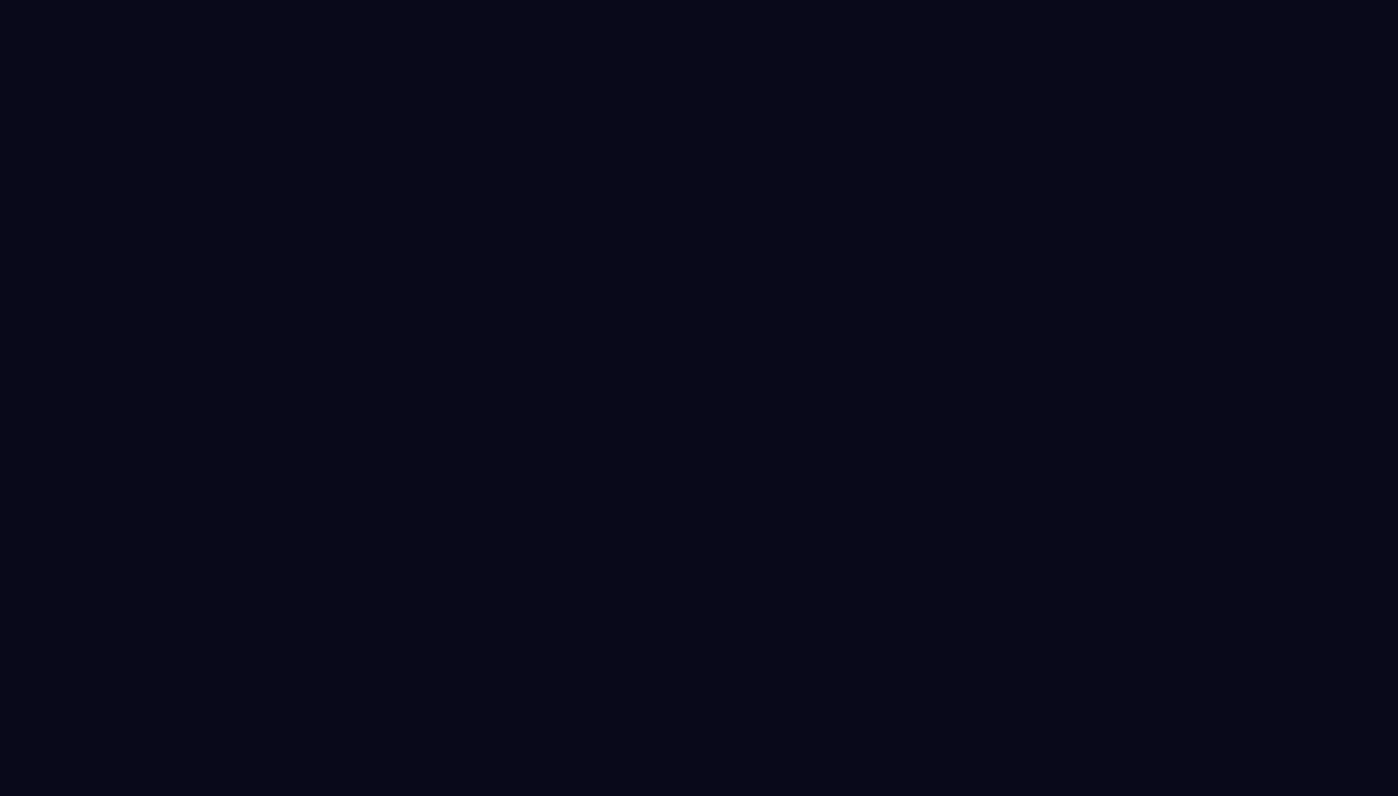
select select "****"
select select "*****"
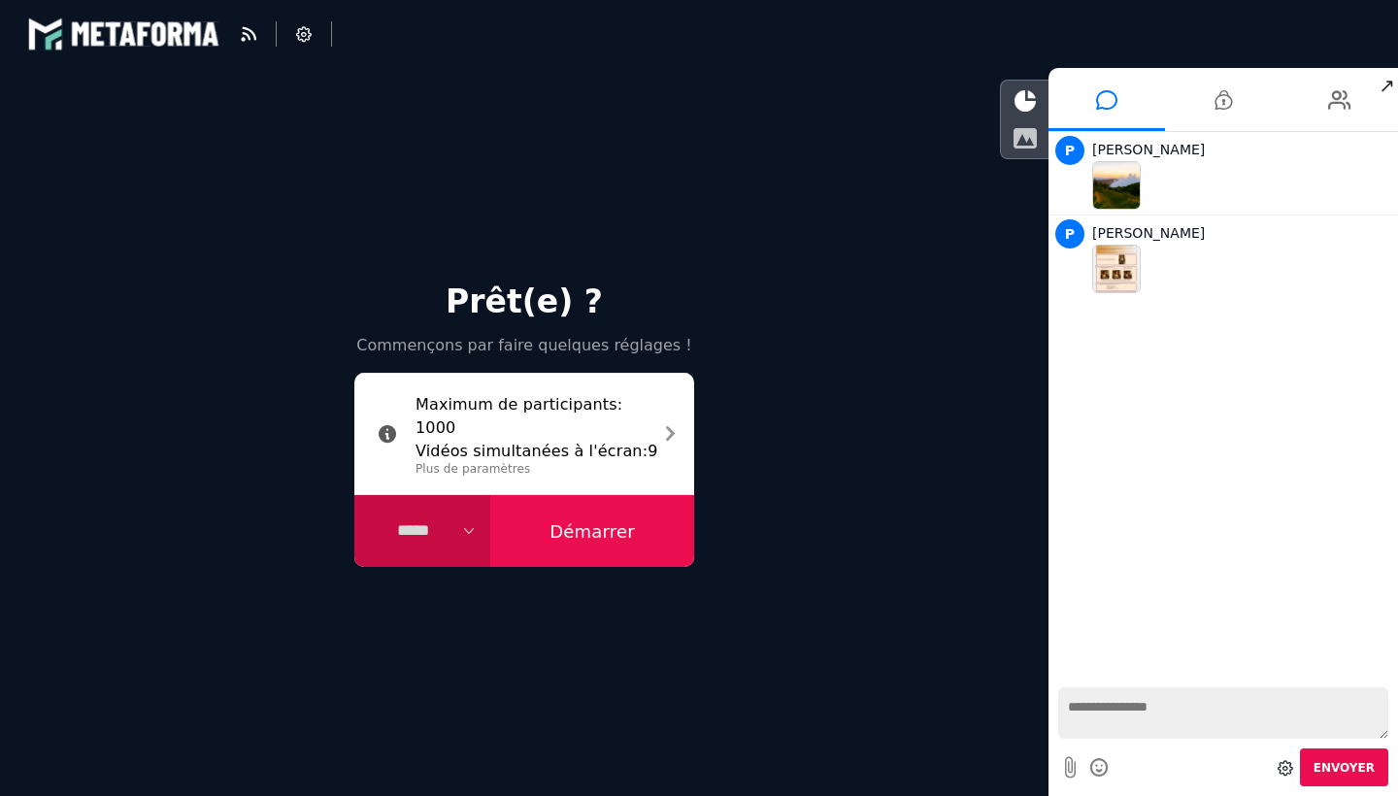
click at [1023, 129] on icon at bounding box center [1024, 137] width 24 height 21
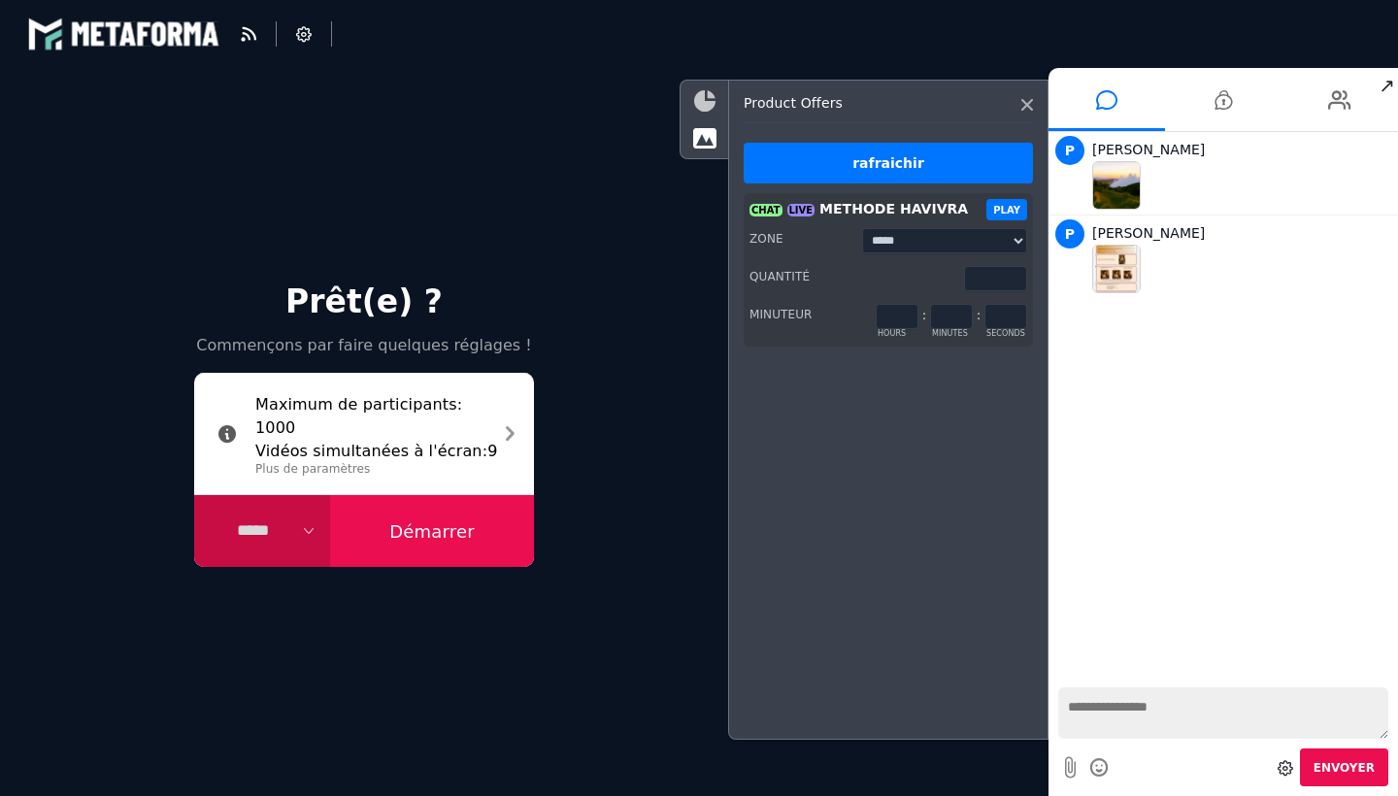
click at [700, 104] on icon at bounding box center [704, 100] width 21 height 21
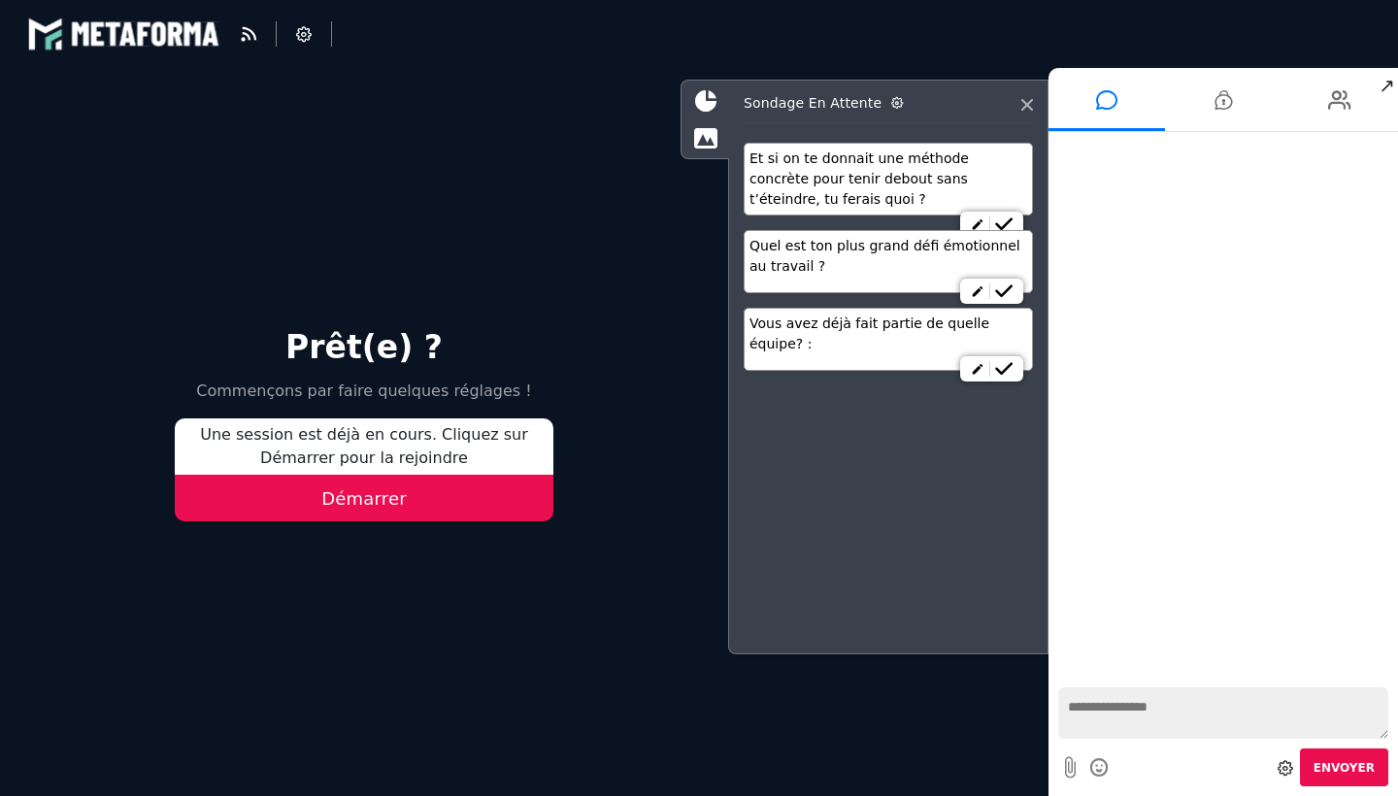
click at [389, 508] on button "Démarrer" at bounding box center [364, 498] width 378 height 47
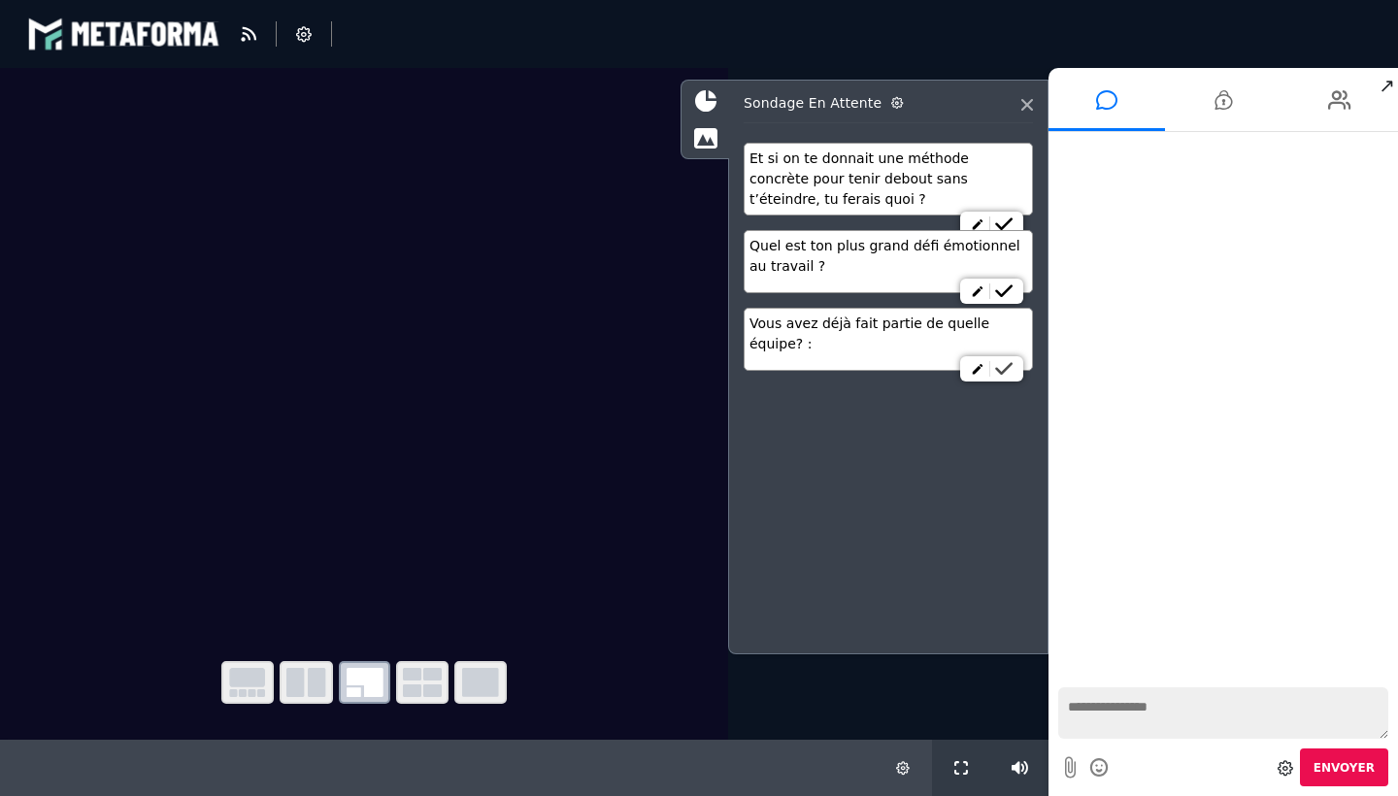
click at [1002, 370] on icon at bounding box center [1003, 369] width 17 height 14
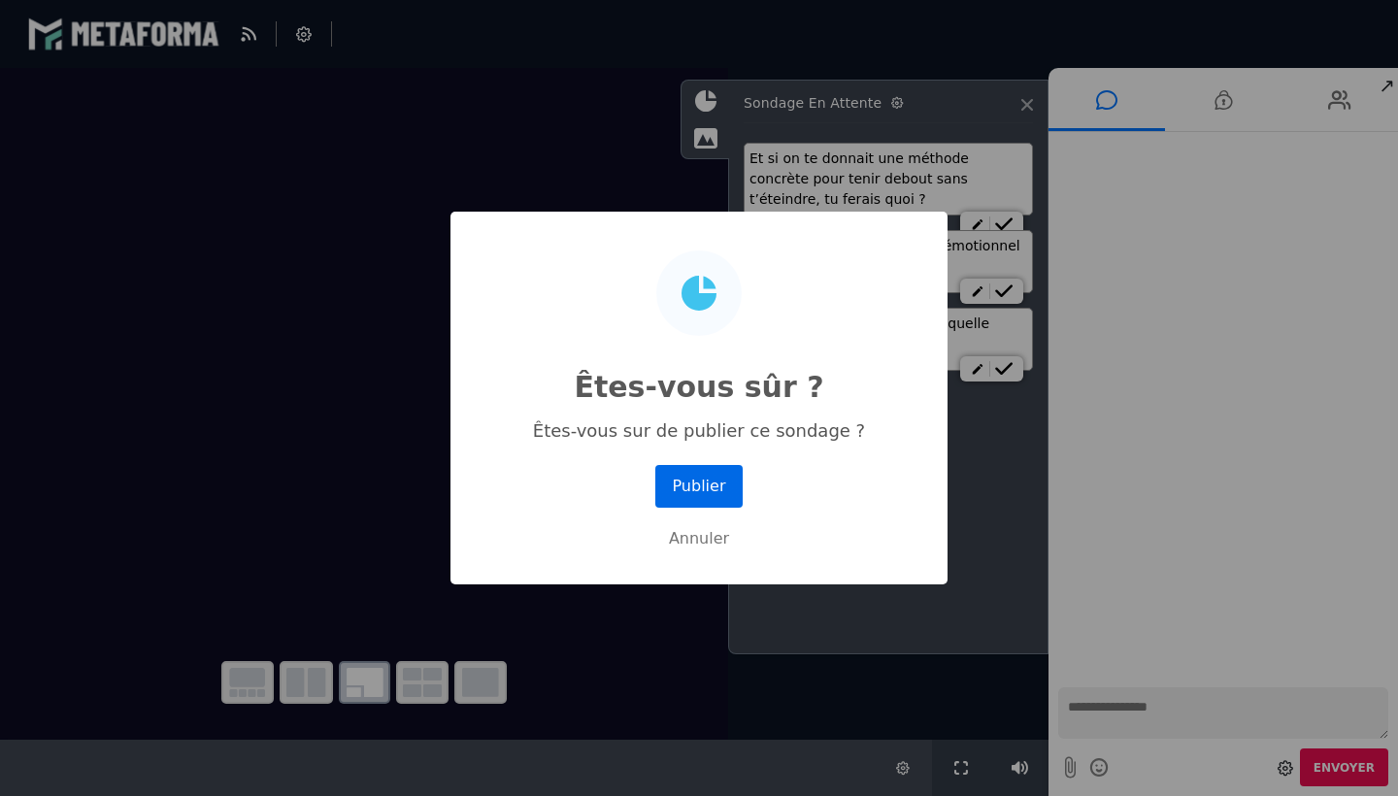
click at [724, 477] on button "Publier" at bounding box center [698, 486] width 87 height 43
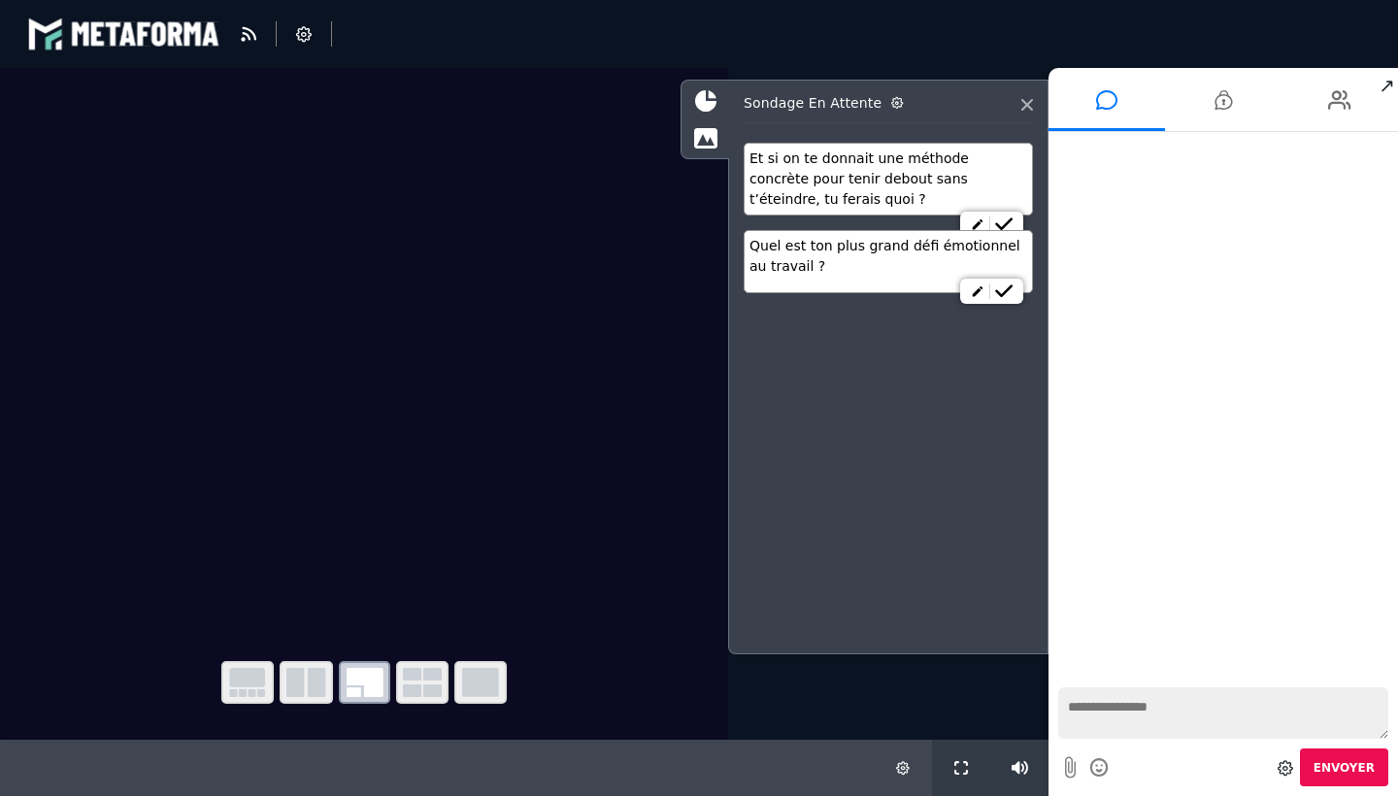
click at [1074, 770] on icon at bounding box center [1070, 767] width 11 height 24
select select "****"
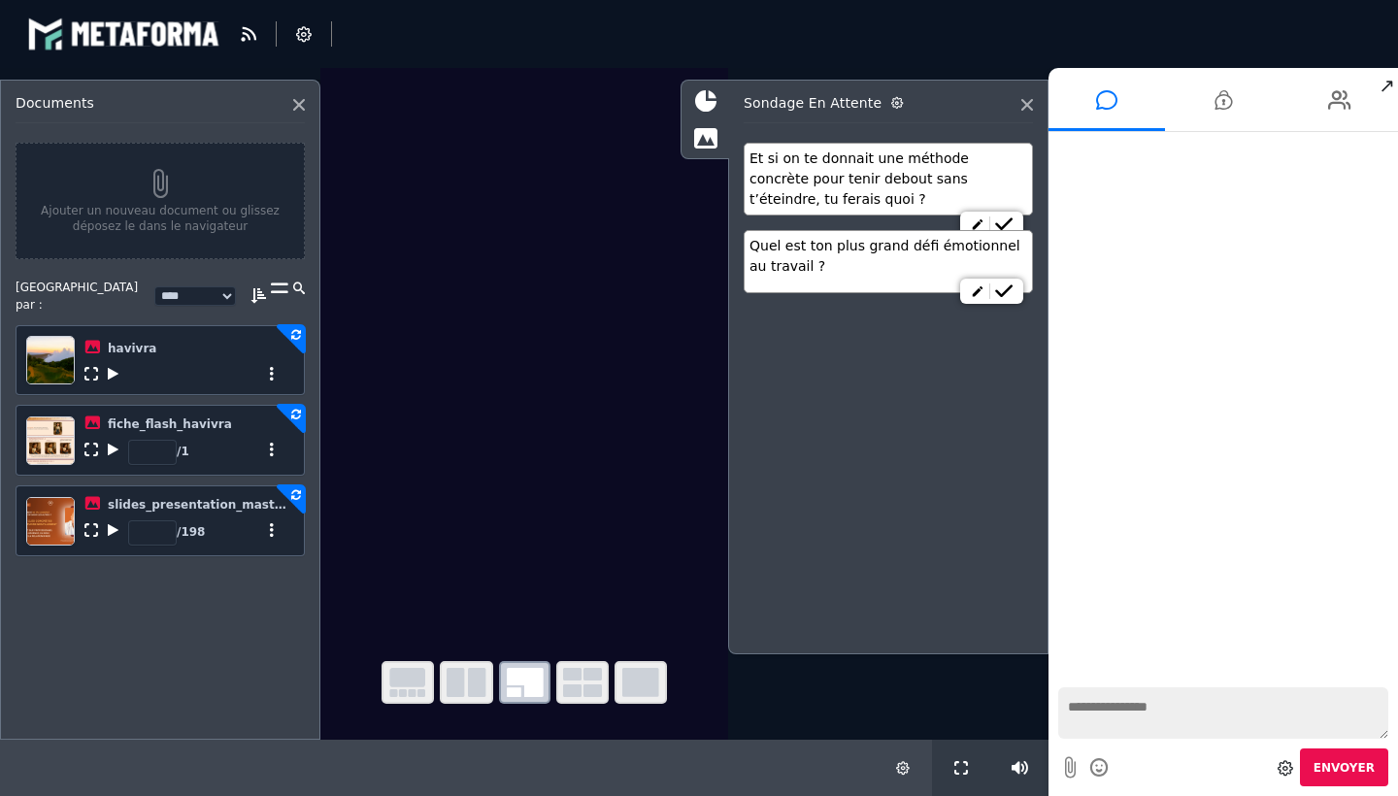
click at [114, 369] on icon at bounding box center [113, 374] width 11 height 14
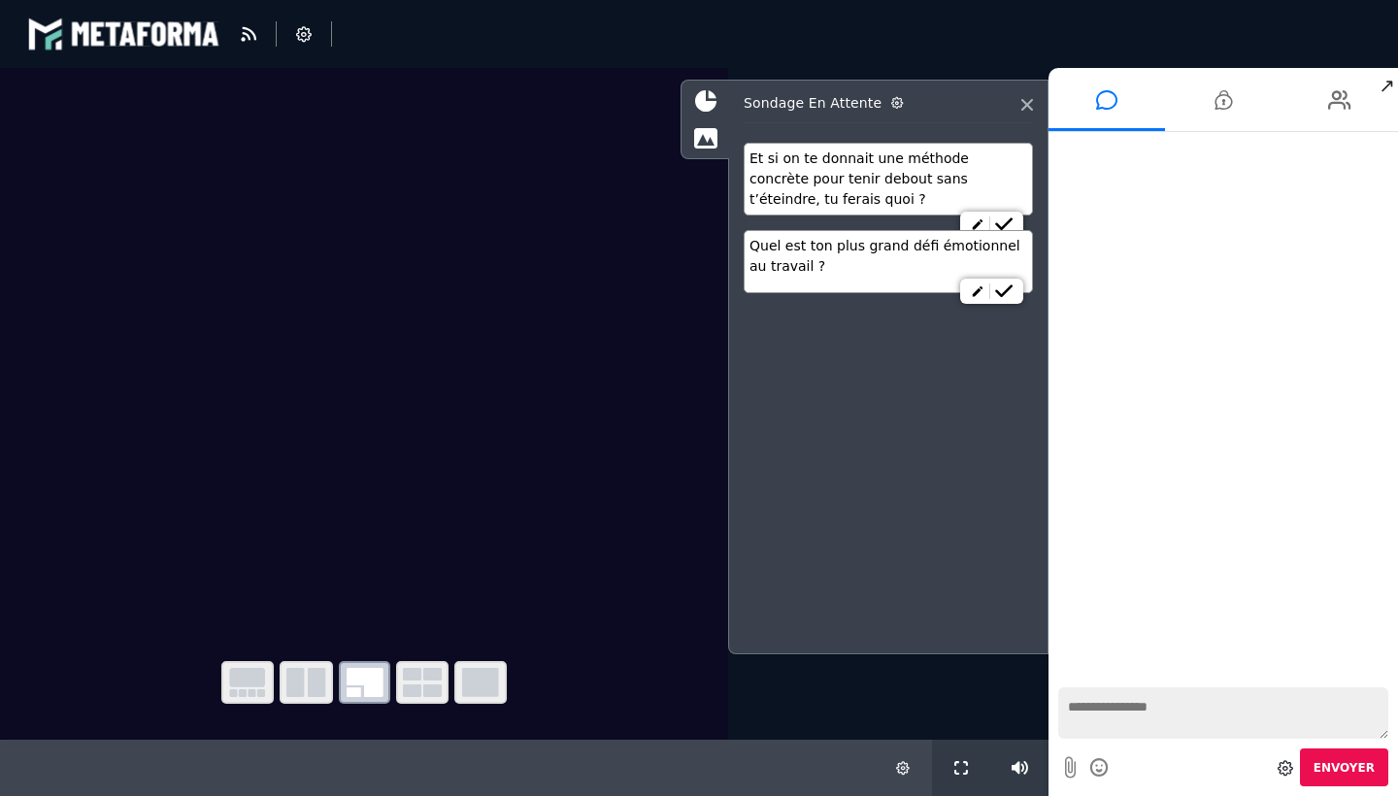
click at [1067, 769] on icon at bounding box center [1070, 767] width 11 height 24
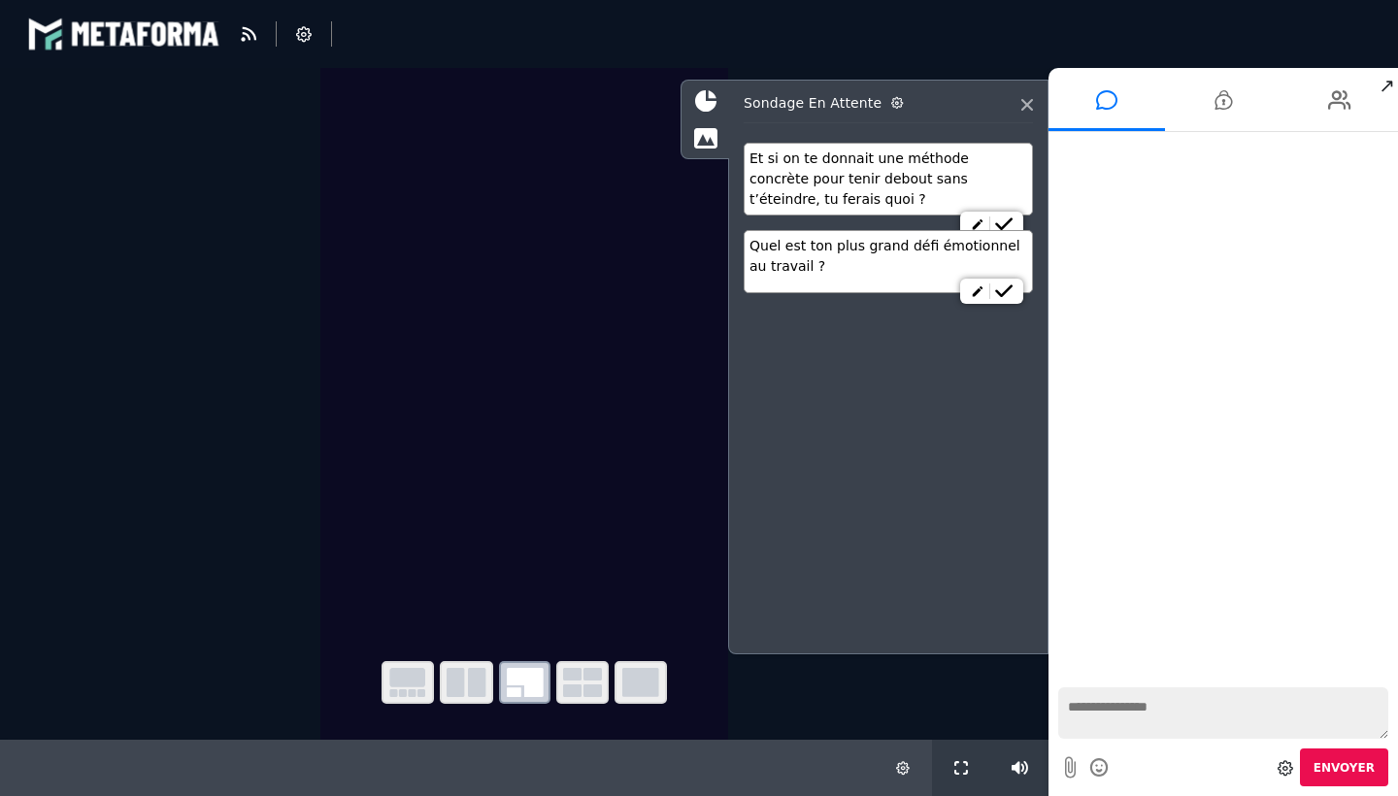
select select "****"
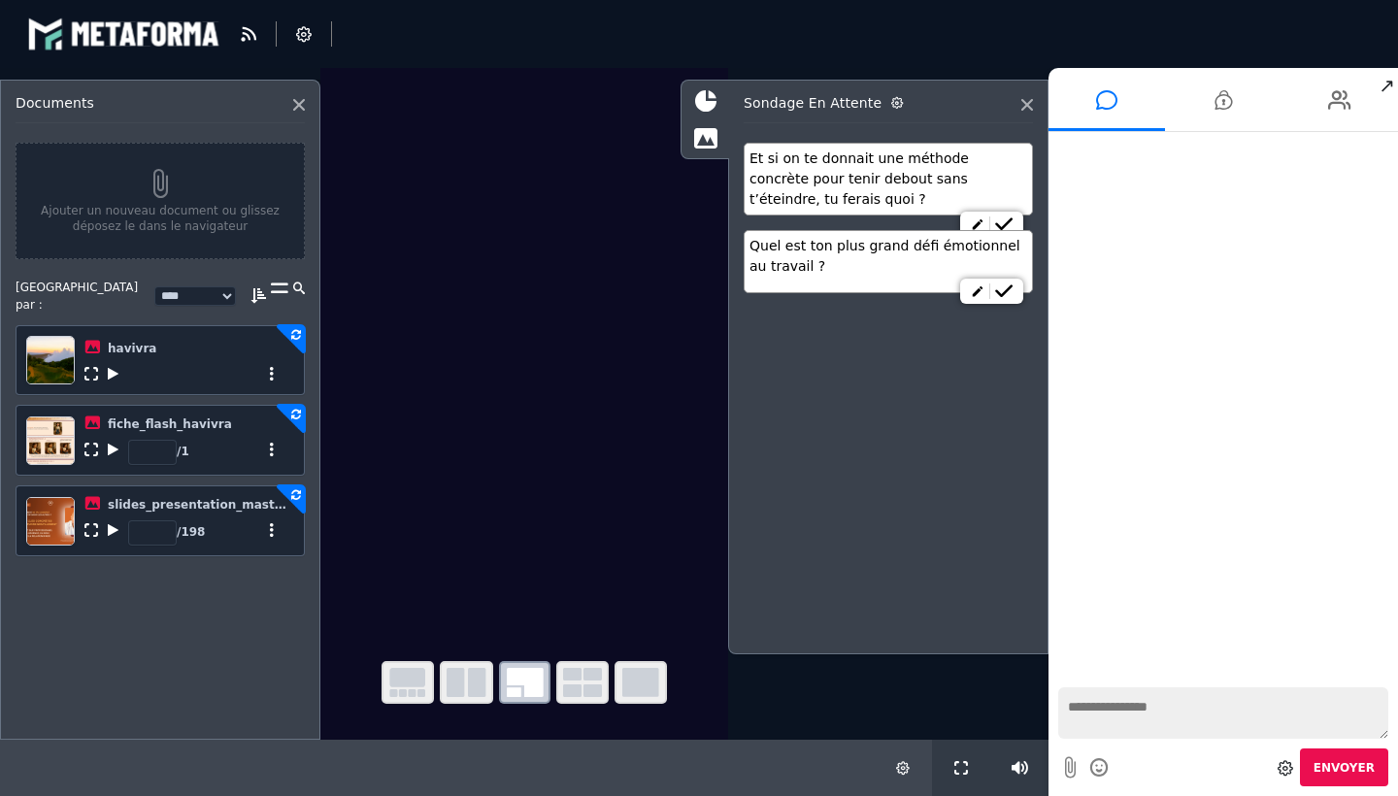
click at [273, 367] on icon at bounding box center [272, 374] width 14 height 14
click at [1025, 99] on icon at bounding box center [1027, 105] width 12 height 12
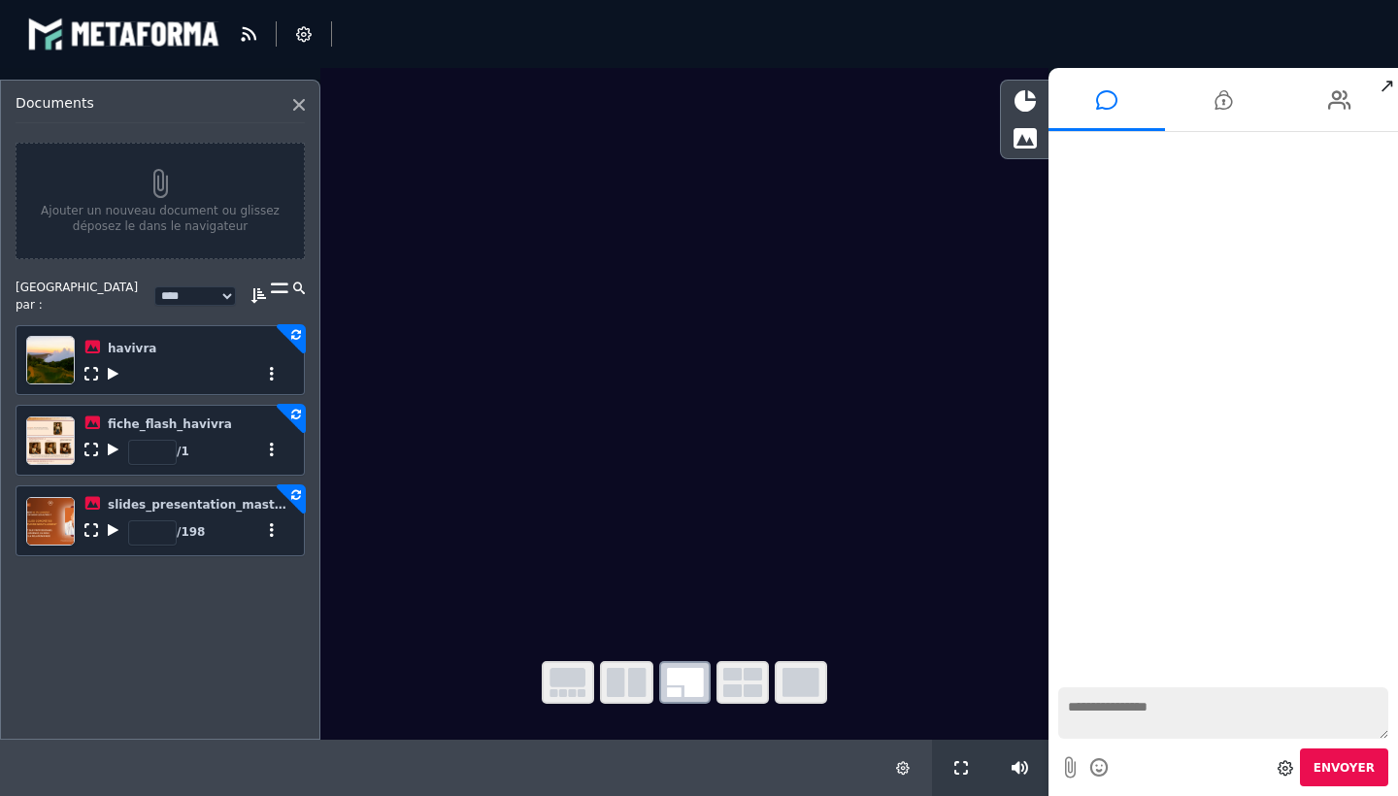
click at [271, 369] on icon at bounding box center [272, 374] width 14 height 14
click at [900, 426] on video at bounding box center [684, 350] width 728 height 565
click at [115, 369] on icon at bounding box center [113, 374] width 11 height 14
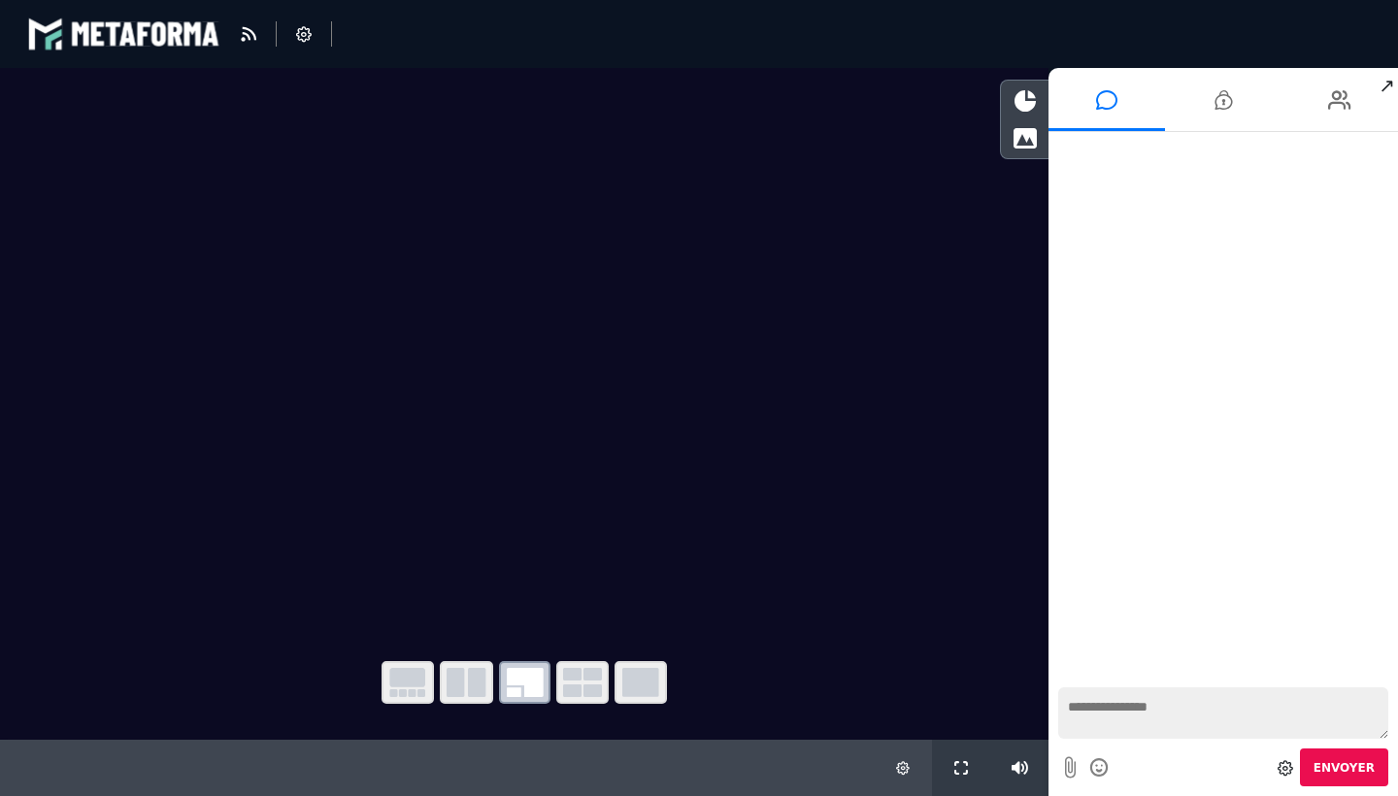
click at [1068, 759] on icon at bounding box center [1070, 767] width 11 height 24
select select "****"
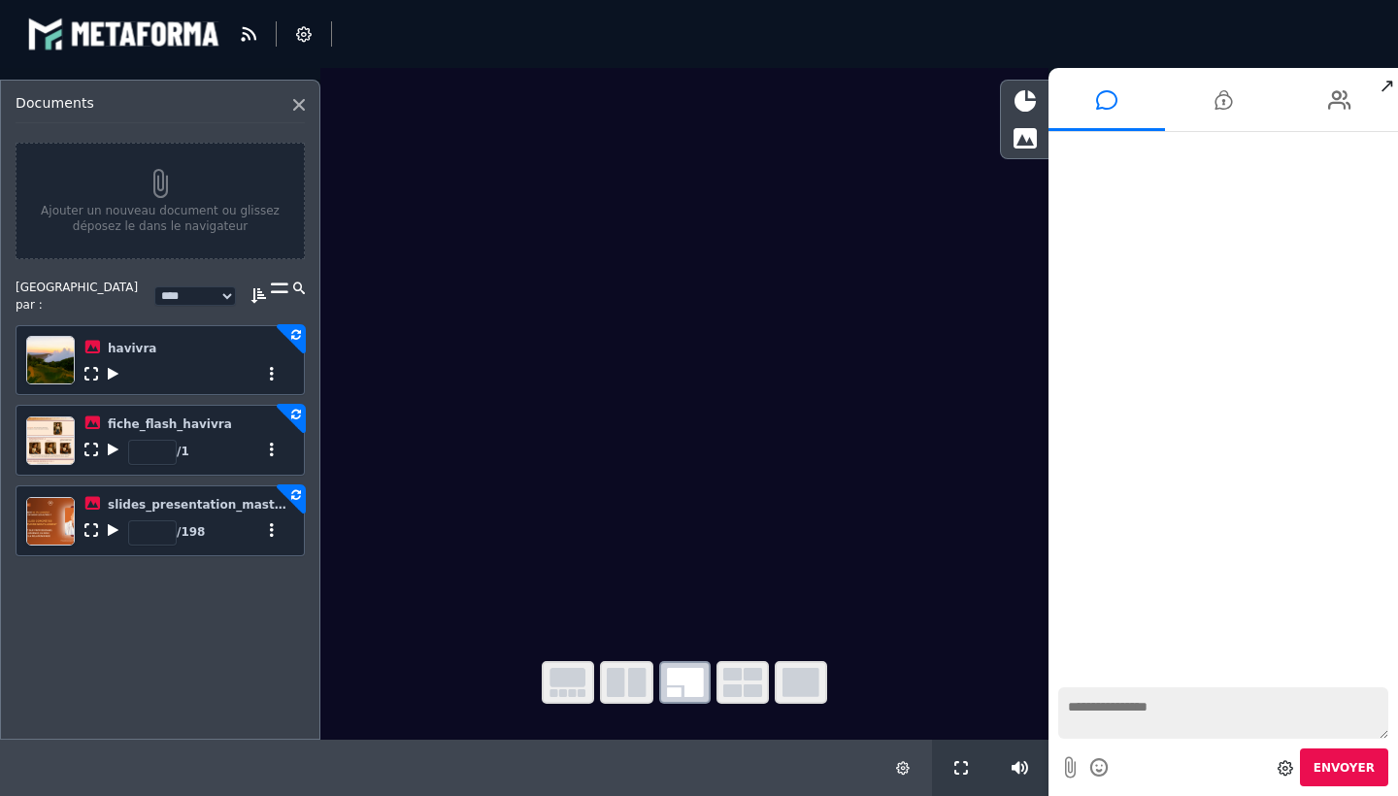
click at [95, 367] on icon at bounding box center [91, 374] width 14 height 14
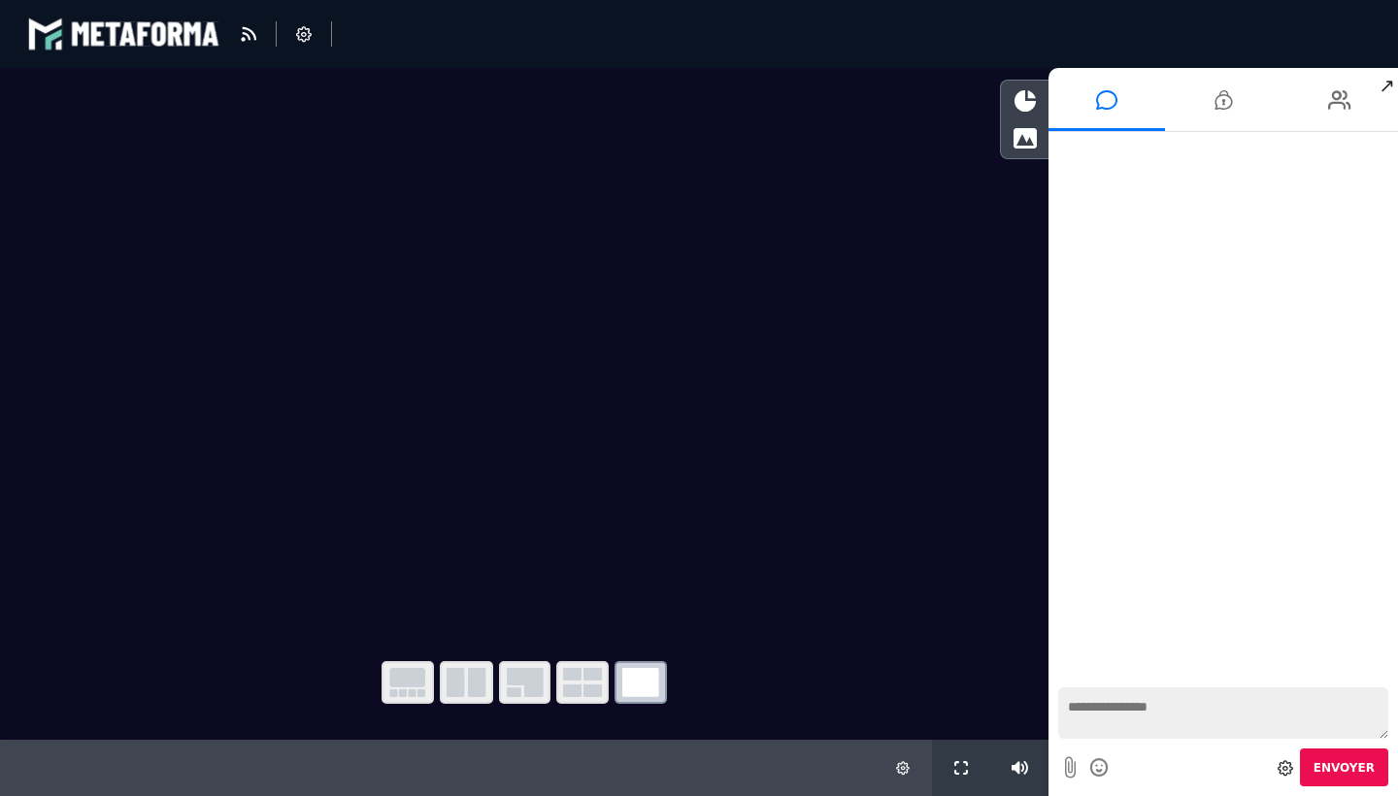
click at [1068, 768] on icon at bounding box center [1070, 767] width 11 height 24
select select "****"
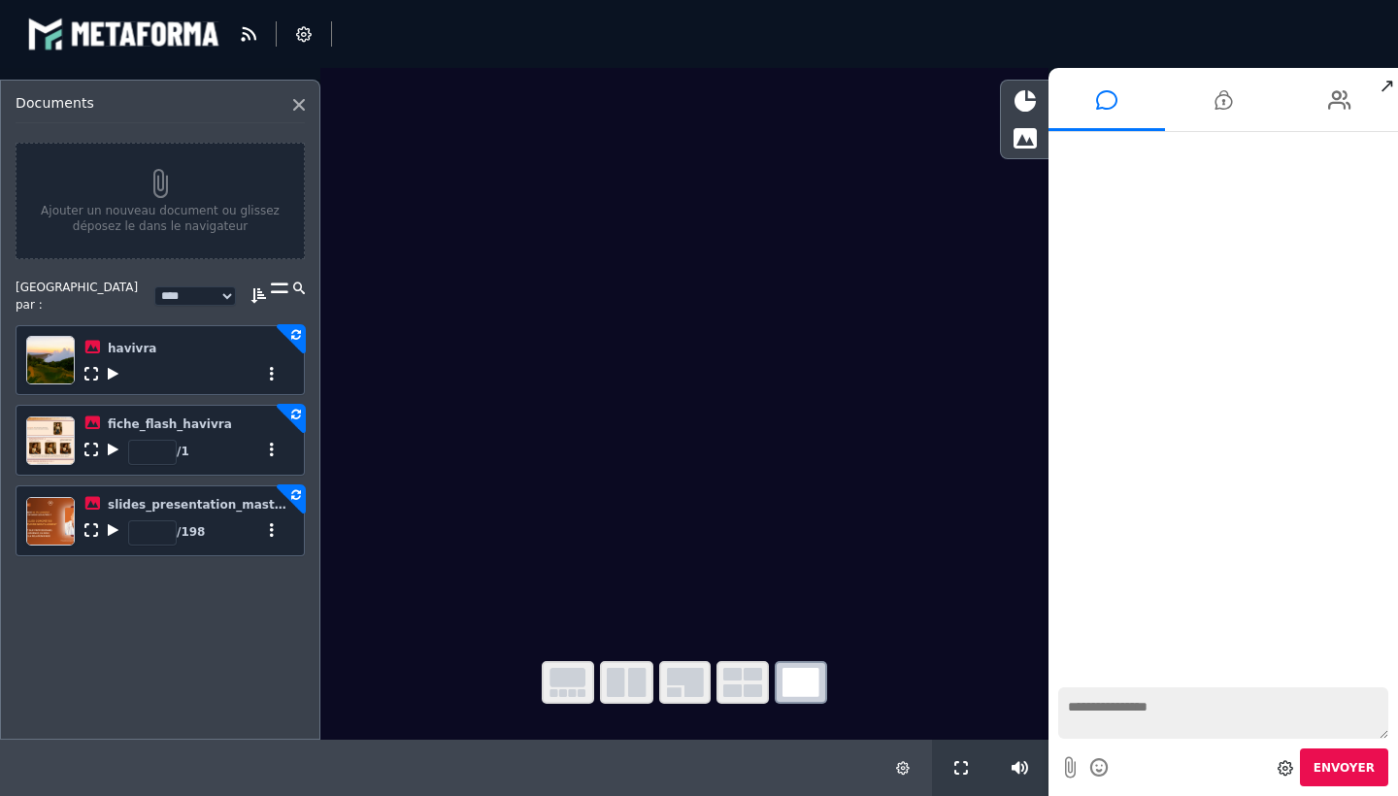
click at [115, 367] on icon at bounding box center [113, 374] width 11 height 14
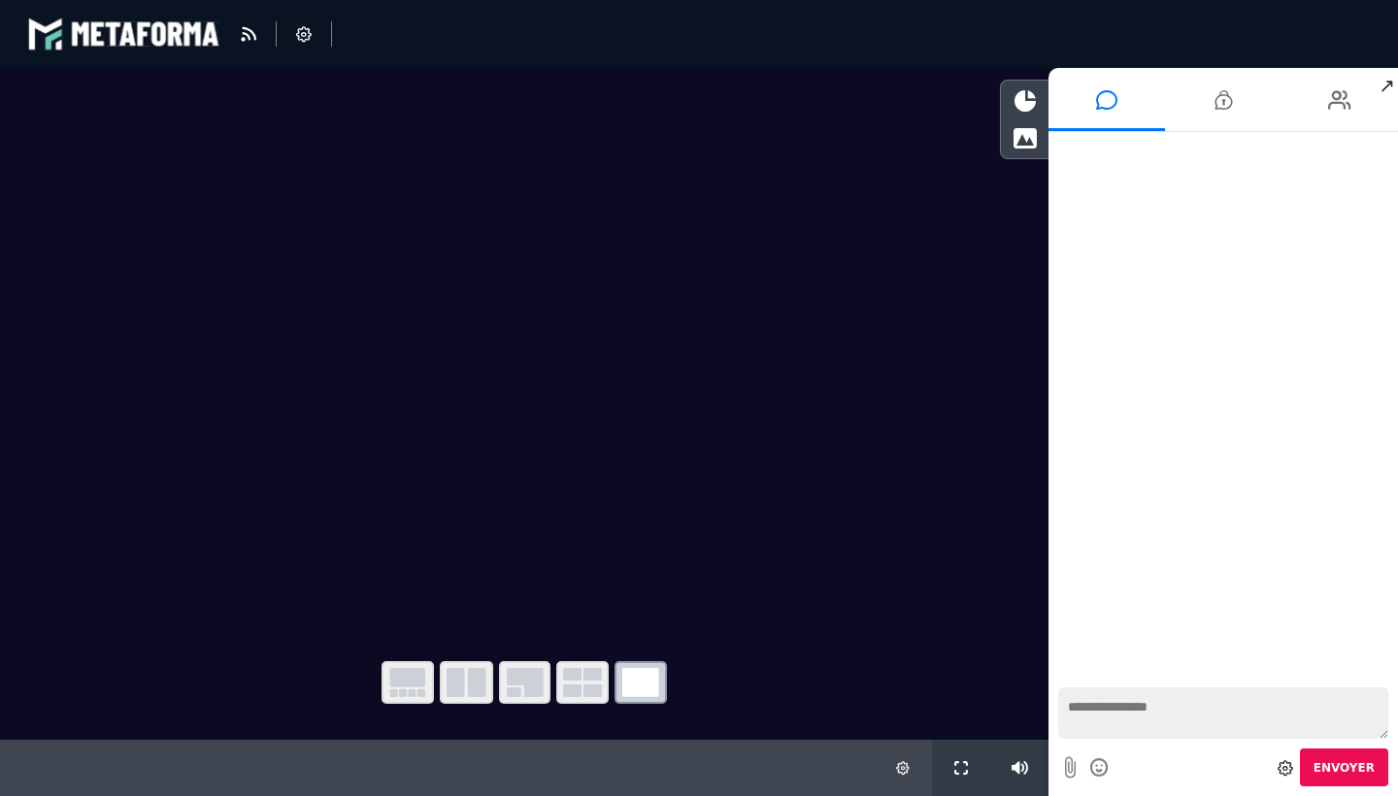
click at [1069, 768] on icon at bounding box center [1070, 767] width 11 height 24
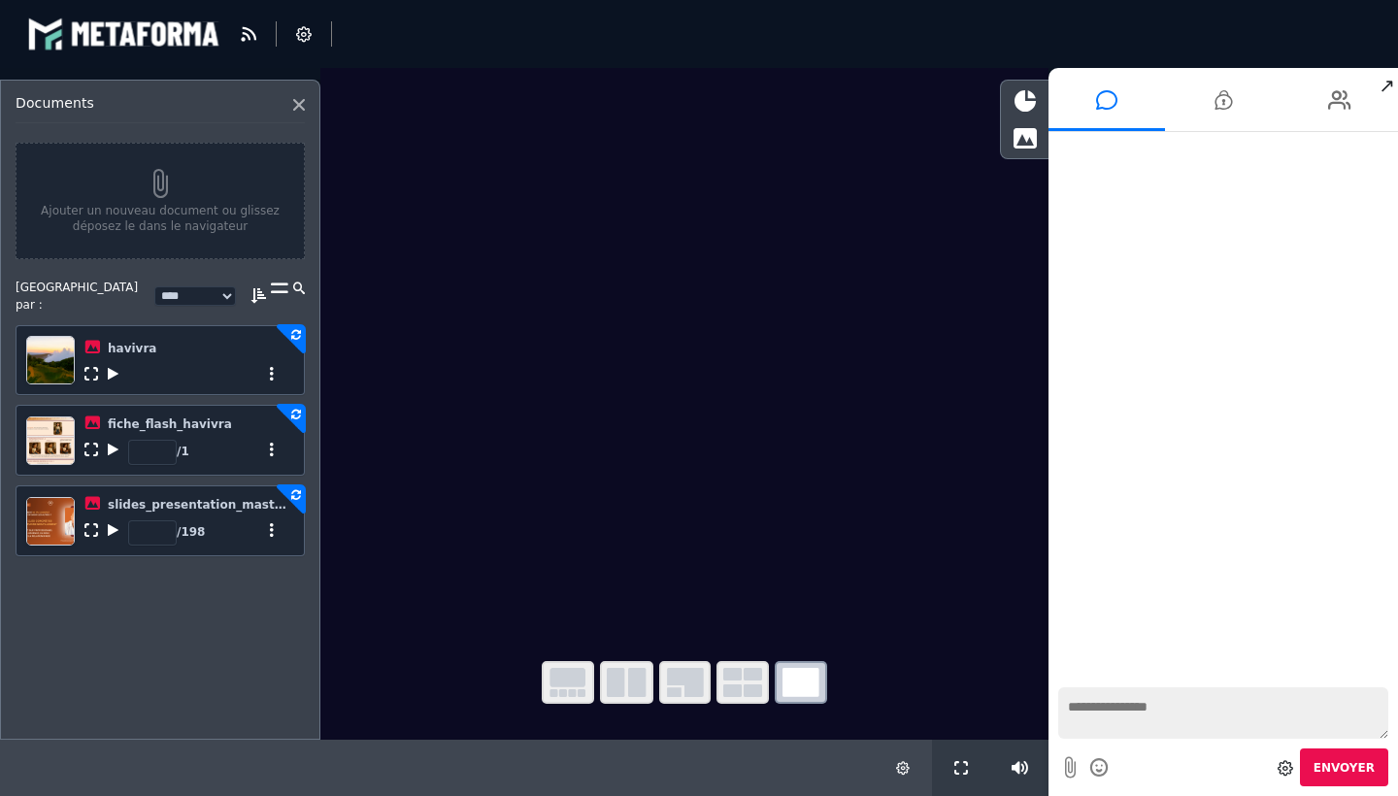
click at [276, 372] on icon at bounding box center [272, 374] width 14 height 14
click at [248, 302] on div "**********" at bounding box center [141, 296] width 250 height 35
click at [286, 290] on icon at bounding box center [279, 302] width 17 height 47
select select "******"
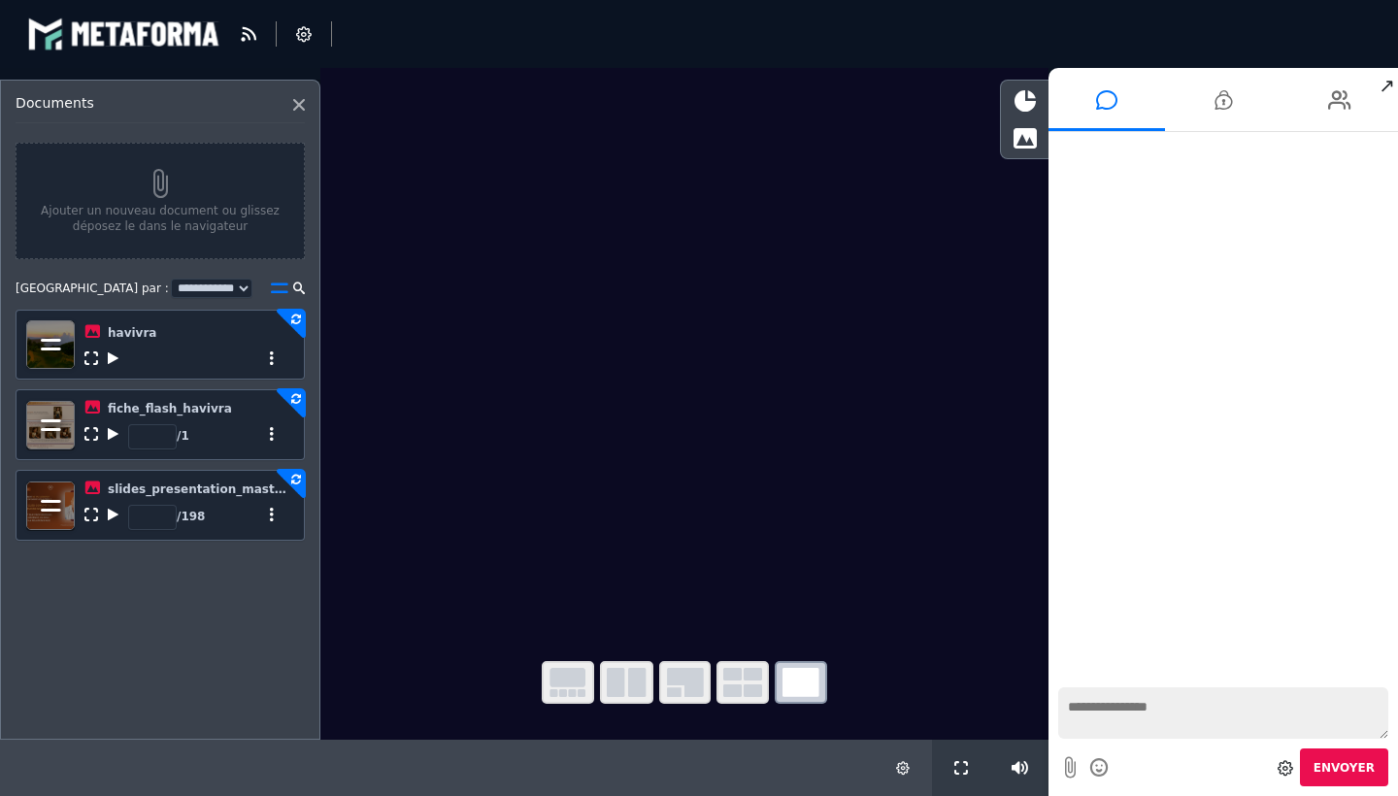
click at [285, 290] on icon at bounding box center [279, 294] width 17 height 31
click at [472, 464] on video at bounding box center [684, 350] width 728 height 565
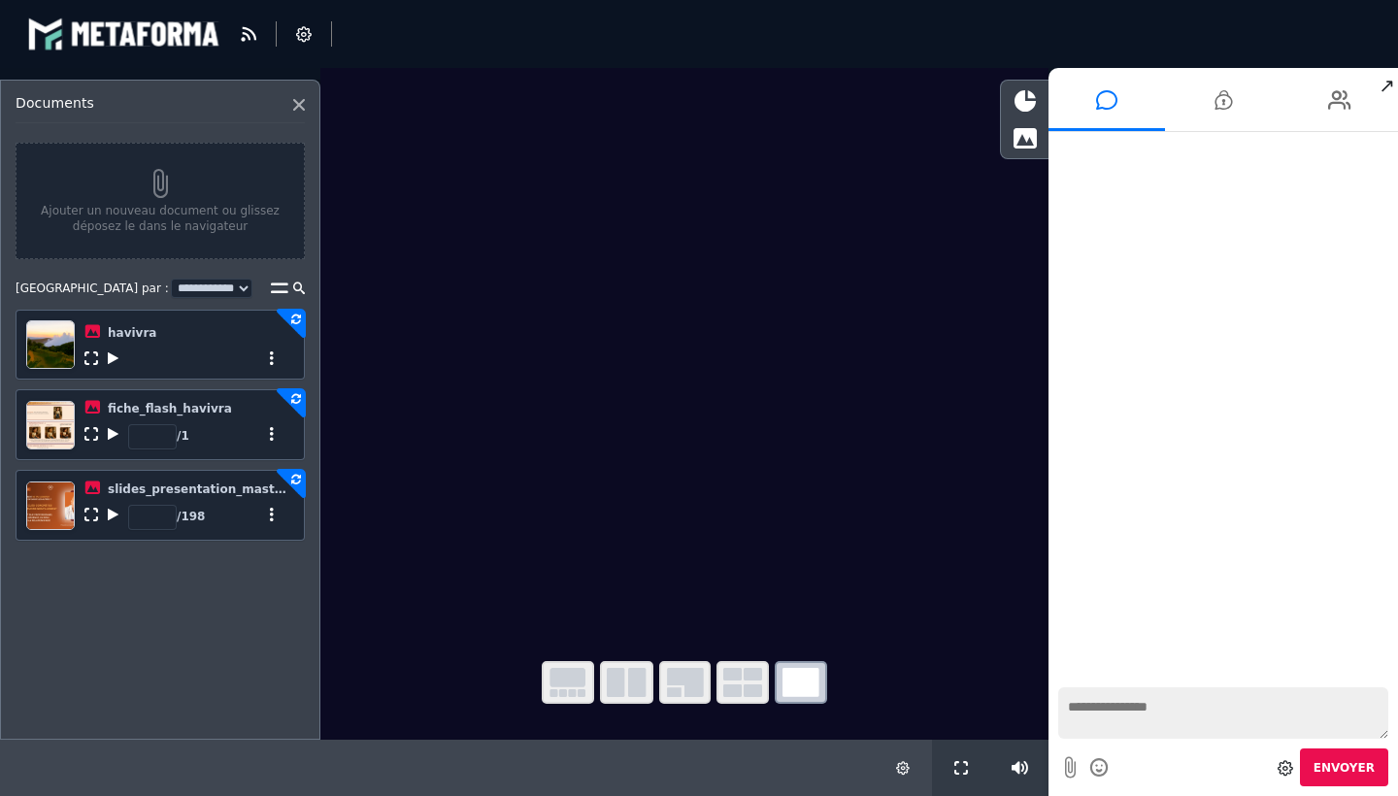
click at [472, 464] on video at bounding box center [684, 350] width 728 height 565
click at [901, 772] on icon at bounding box center [903, 768] width 14 height 14
click at [795, 757] on div at bounding box center [436, 768] width 873 height 56
click at [742, 104] on video at bounding box center [684, 350] width 728 height 565
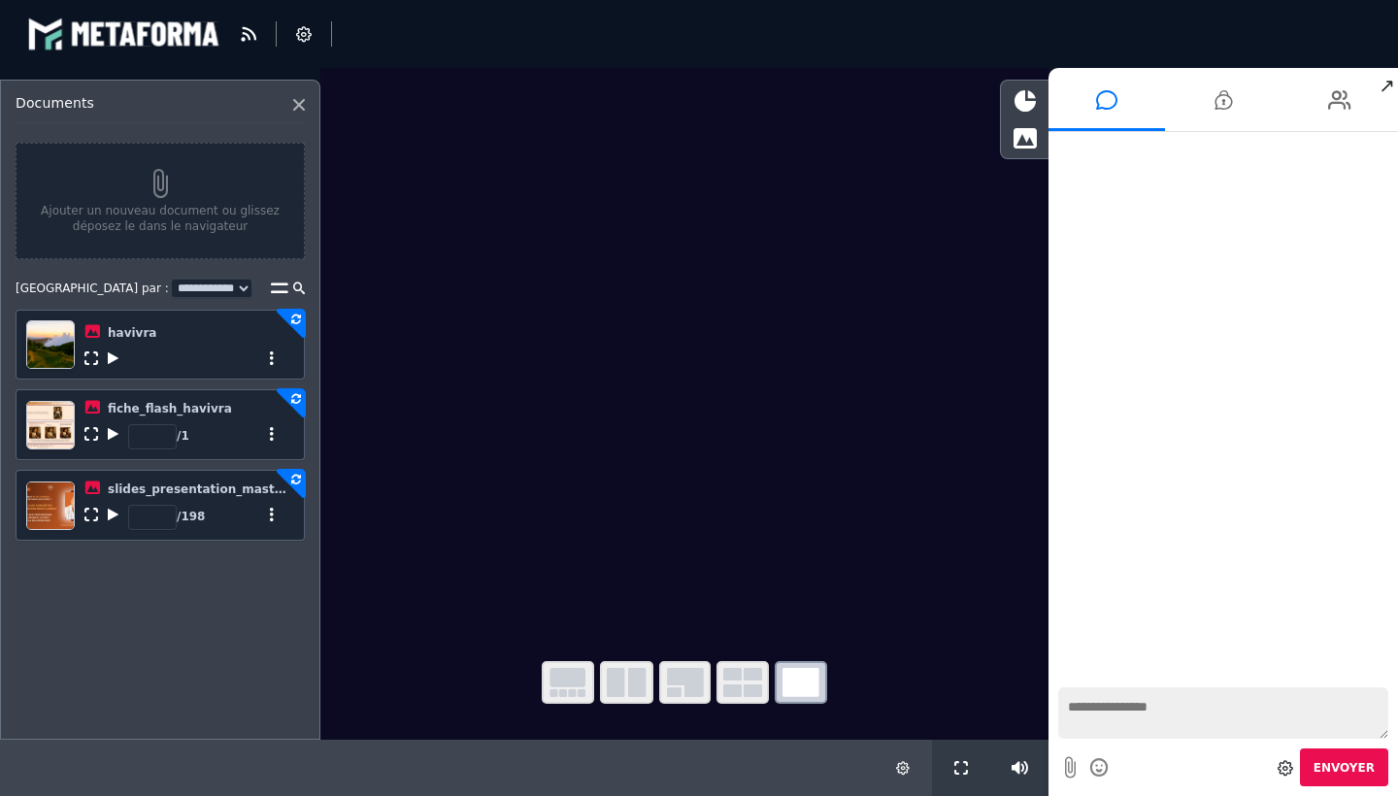
click at [297, 111] on div "Documents" at bounding box center [160, 109] width 289 height 28
click at [1074, 773] on icon at bounding box center [1070, 767] width 11 height 24
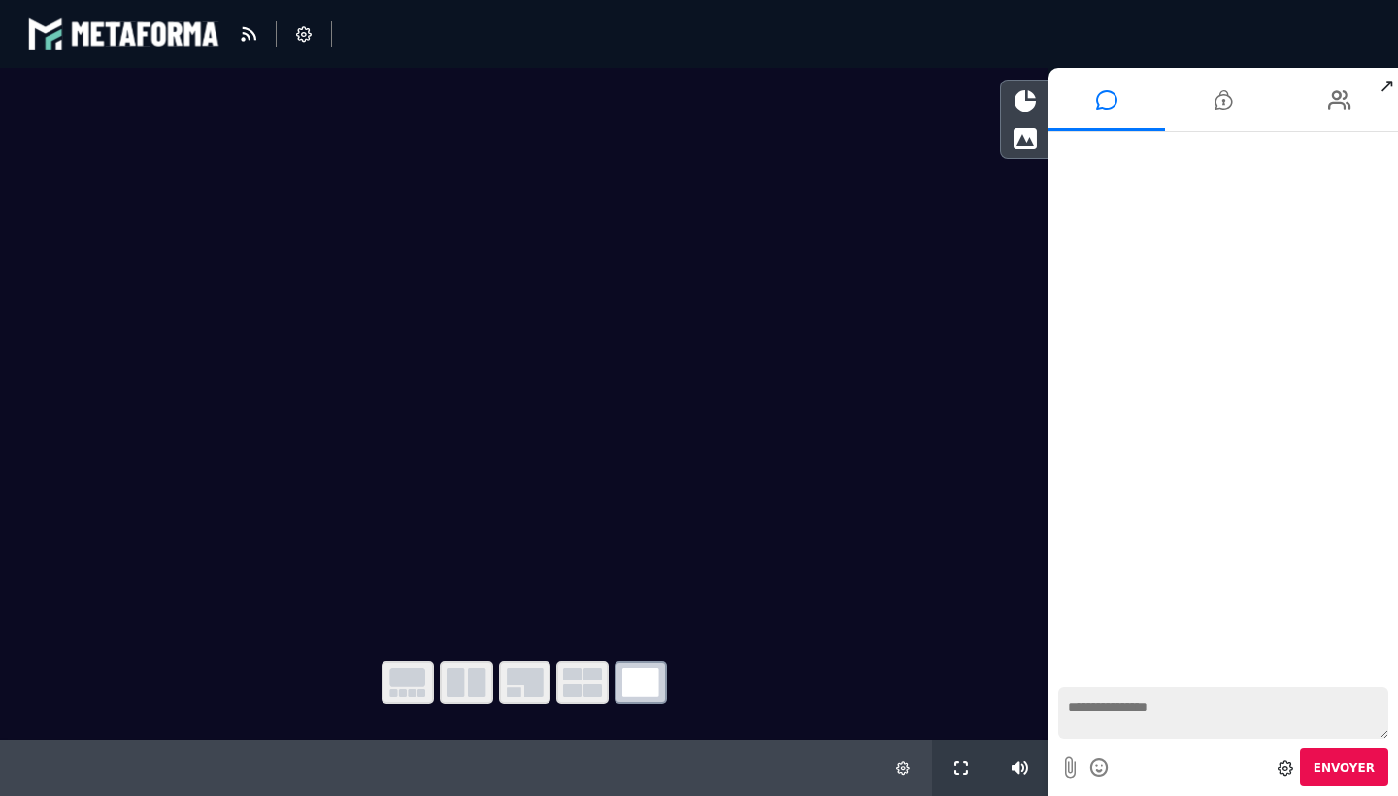
click at [336, 39] on div "blastream fr en fr" at bounding box center [698, 34] width 1343 height 58
click at [308, 36] on icon at bounding box center [304, 34] width 16 height 16
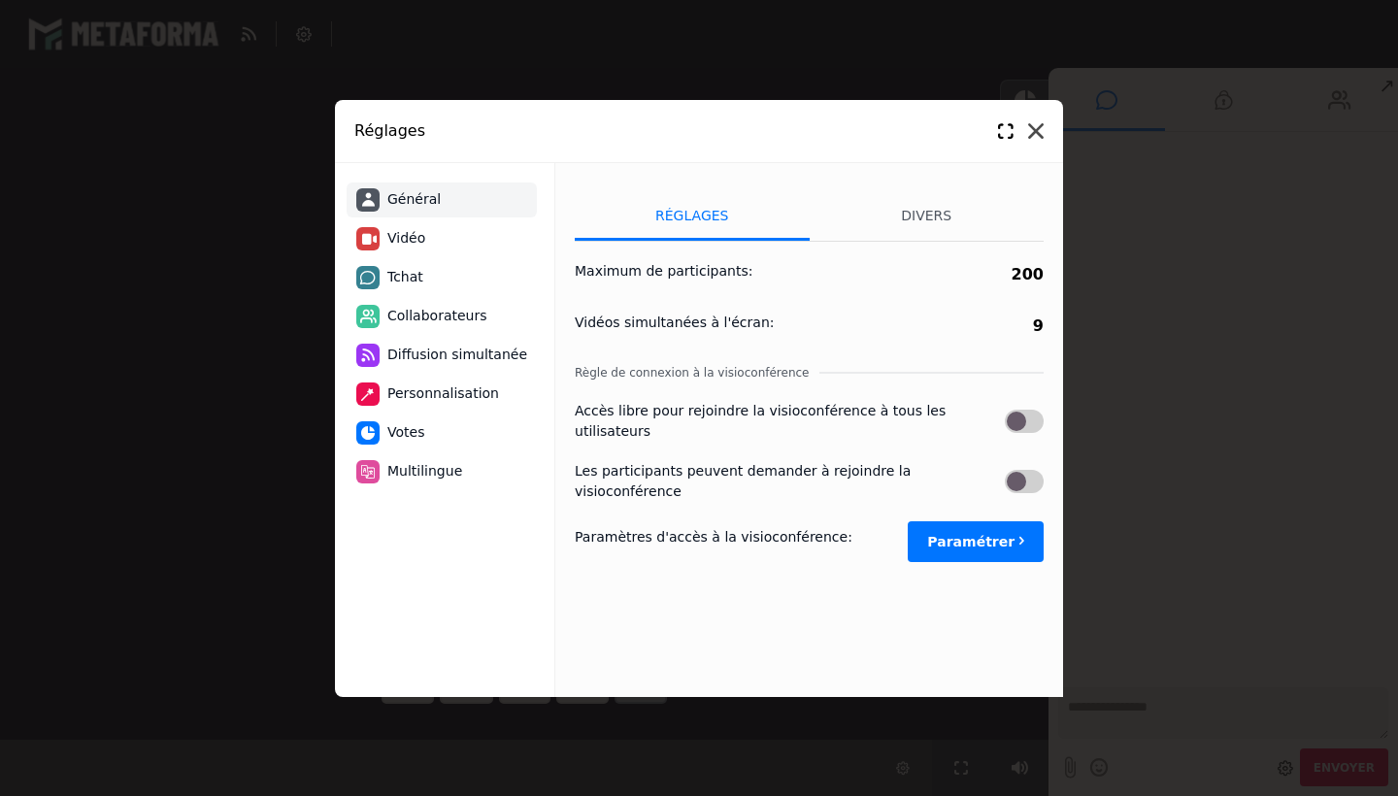
click at [1035, 131] on icon at bounding box center [1036, 131] width 16 height 16
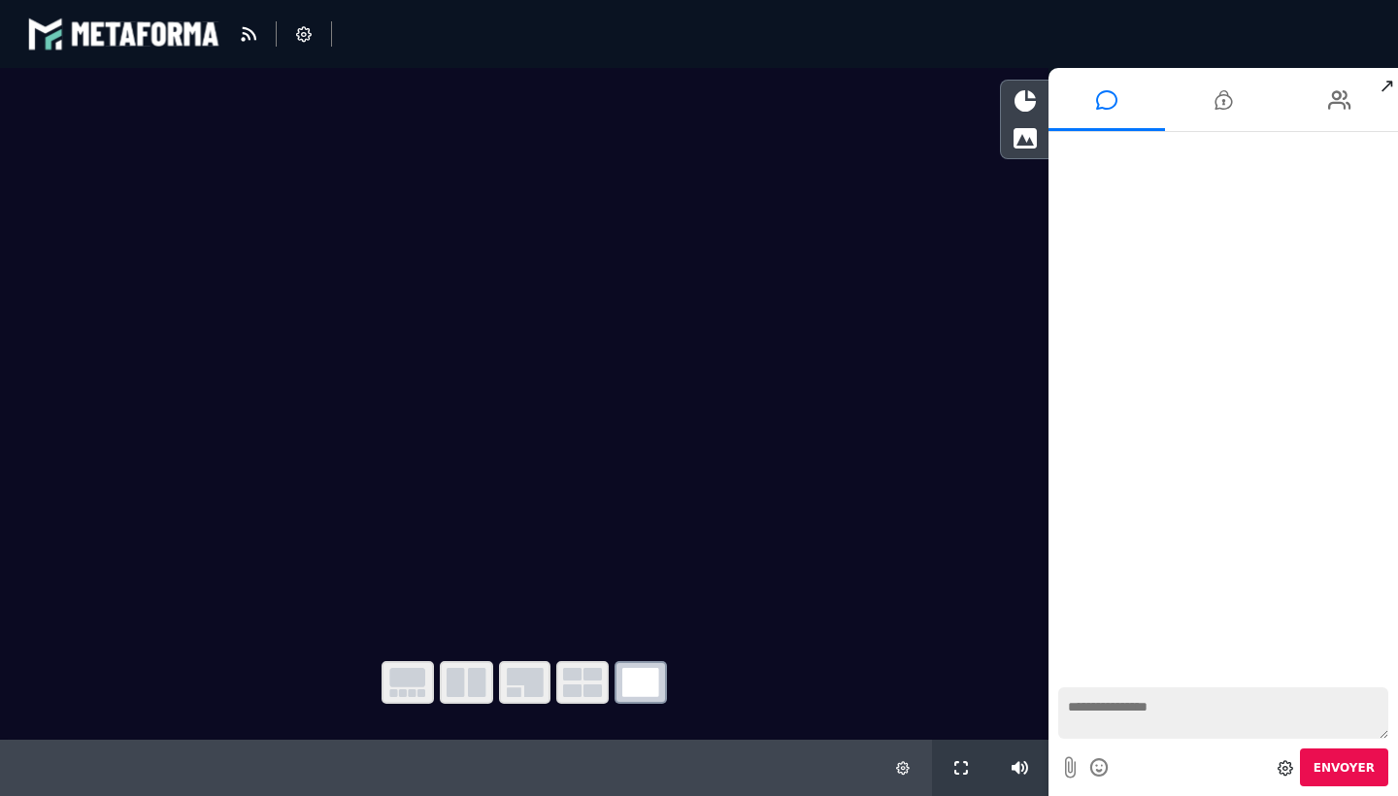
click at [1069, 776] on icon at bounding box center [1070, 767] width 11 height 24
select select "******"
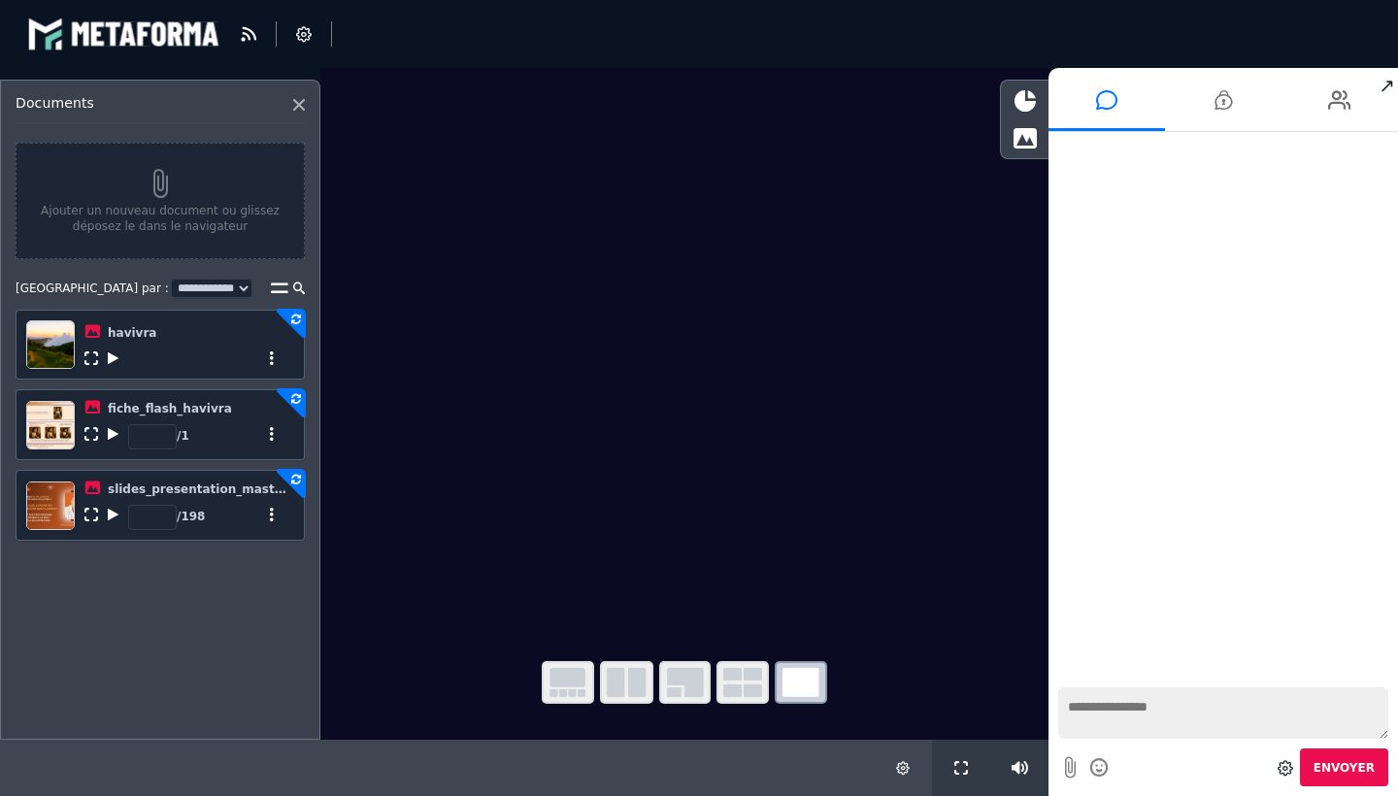
click at [1065, 763] on icon at bounding box center [1070, 767] width 11 height 24
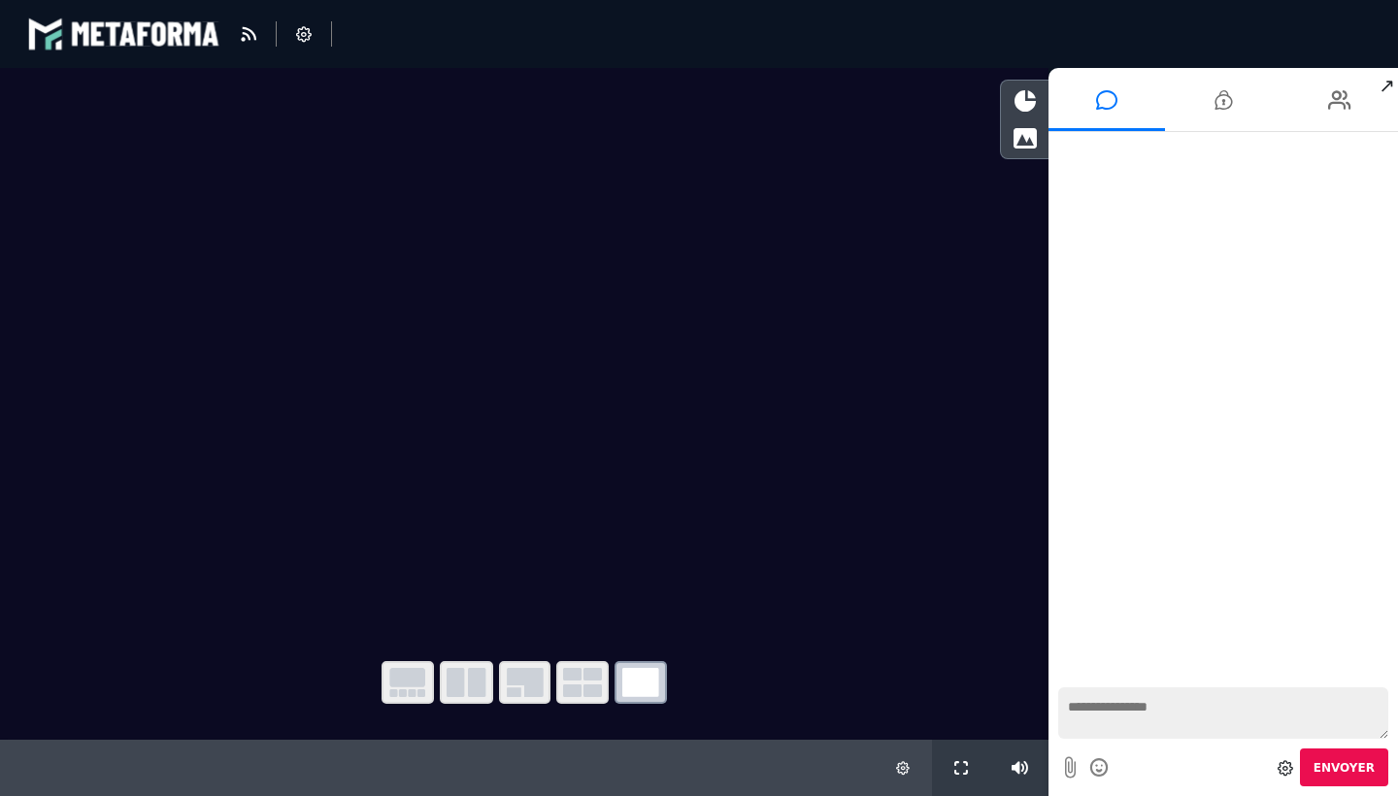
click at [1382, 83] on span "↗" at bounding box center [1386, 85] width 22 height 35
click at [1036, 99] on div at bounding box center [1025, 100] width 48 height 33
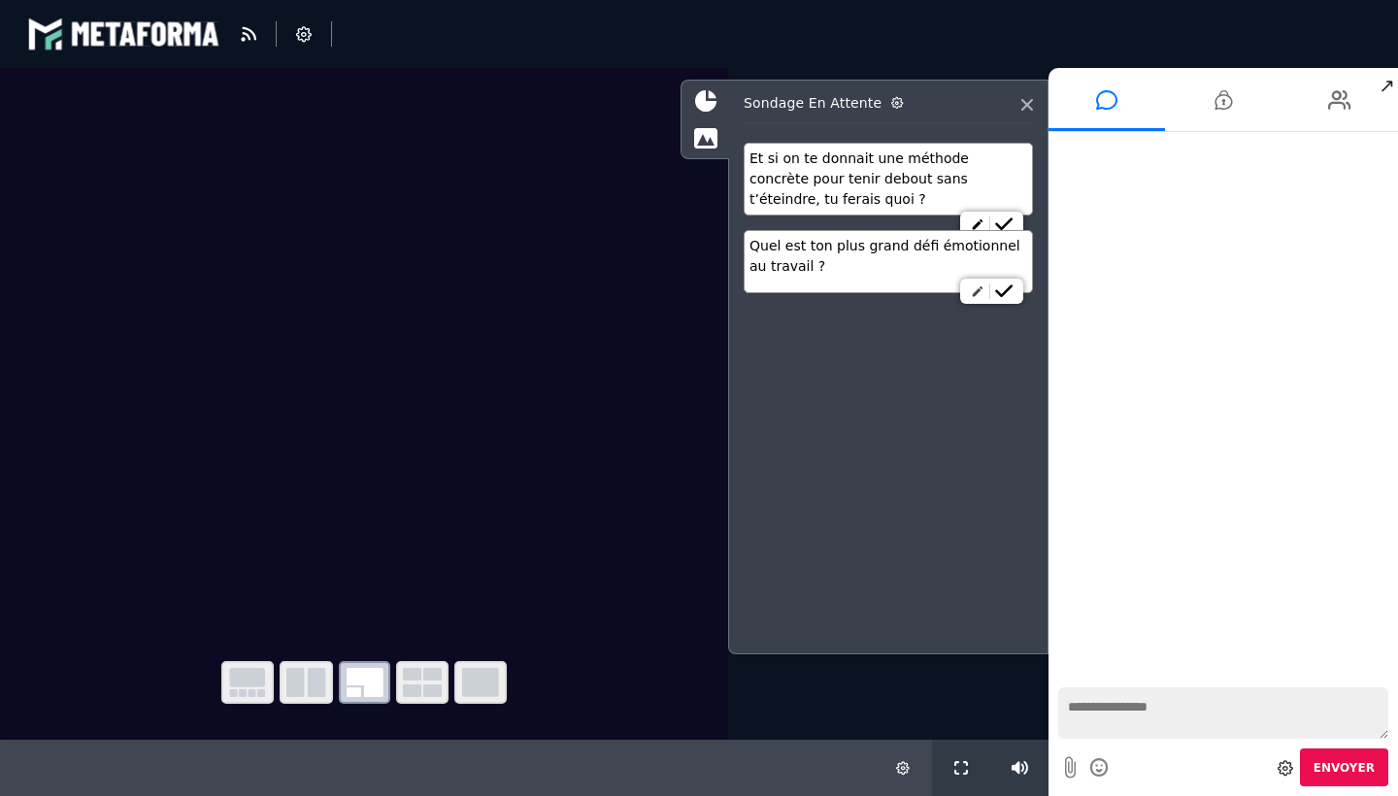
click at [977, 294] on icon at bounding box center [978, 291] width 14 height 14
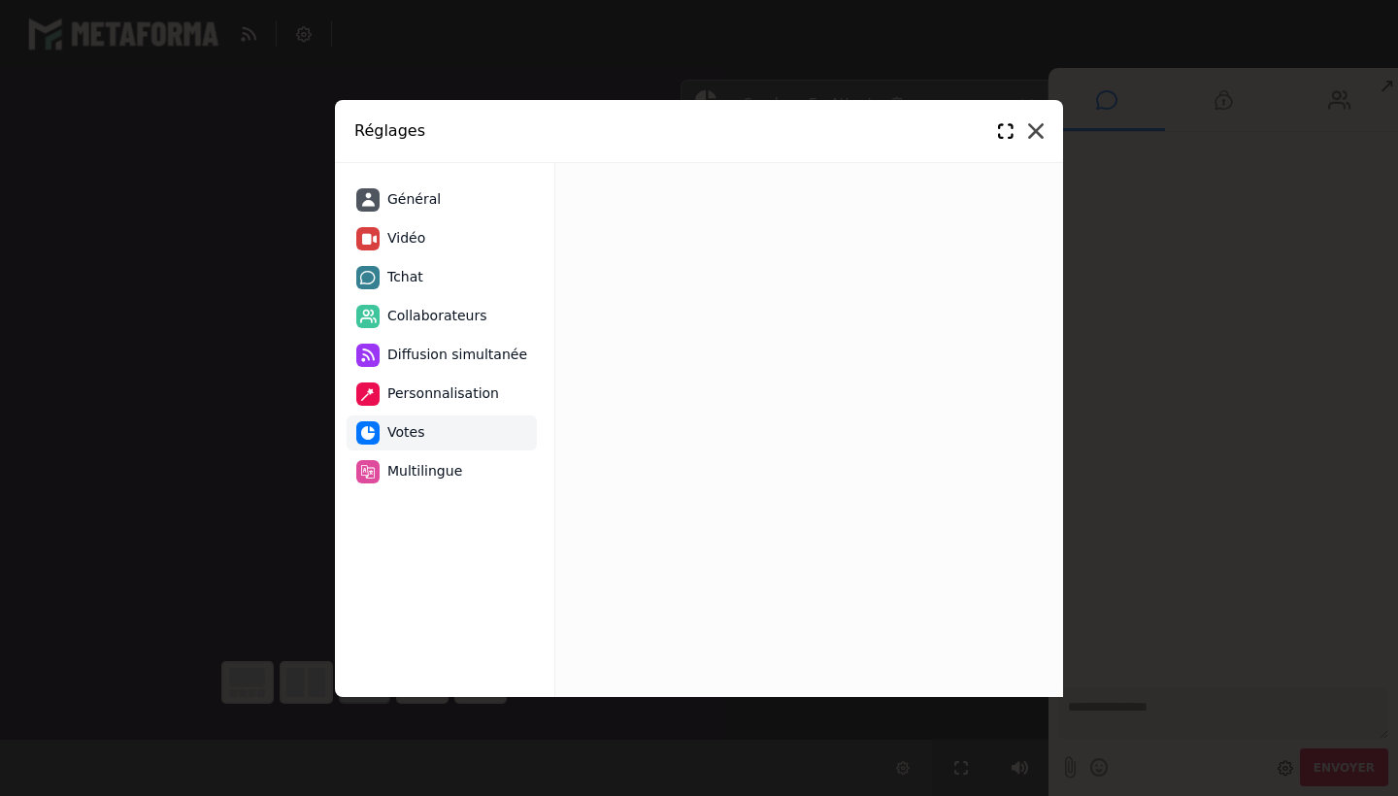
click at [1036, 136] on icon at bounding box center [1036, 131] width 16 height 16
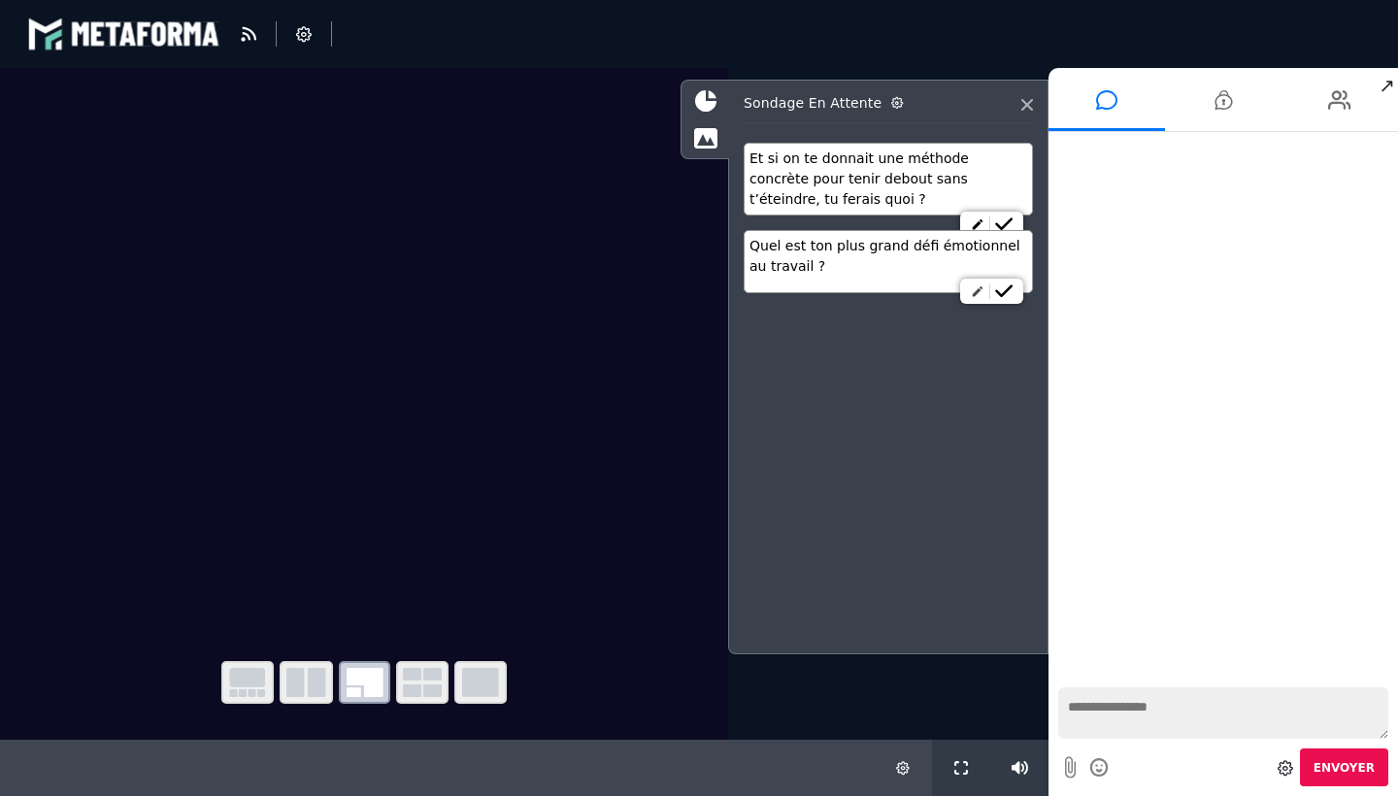
click at [974, 298] on link at bounding box center [977, 291] width 23 height 16
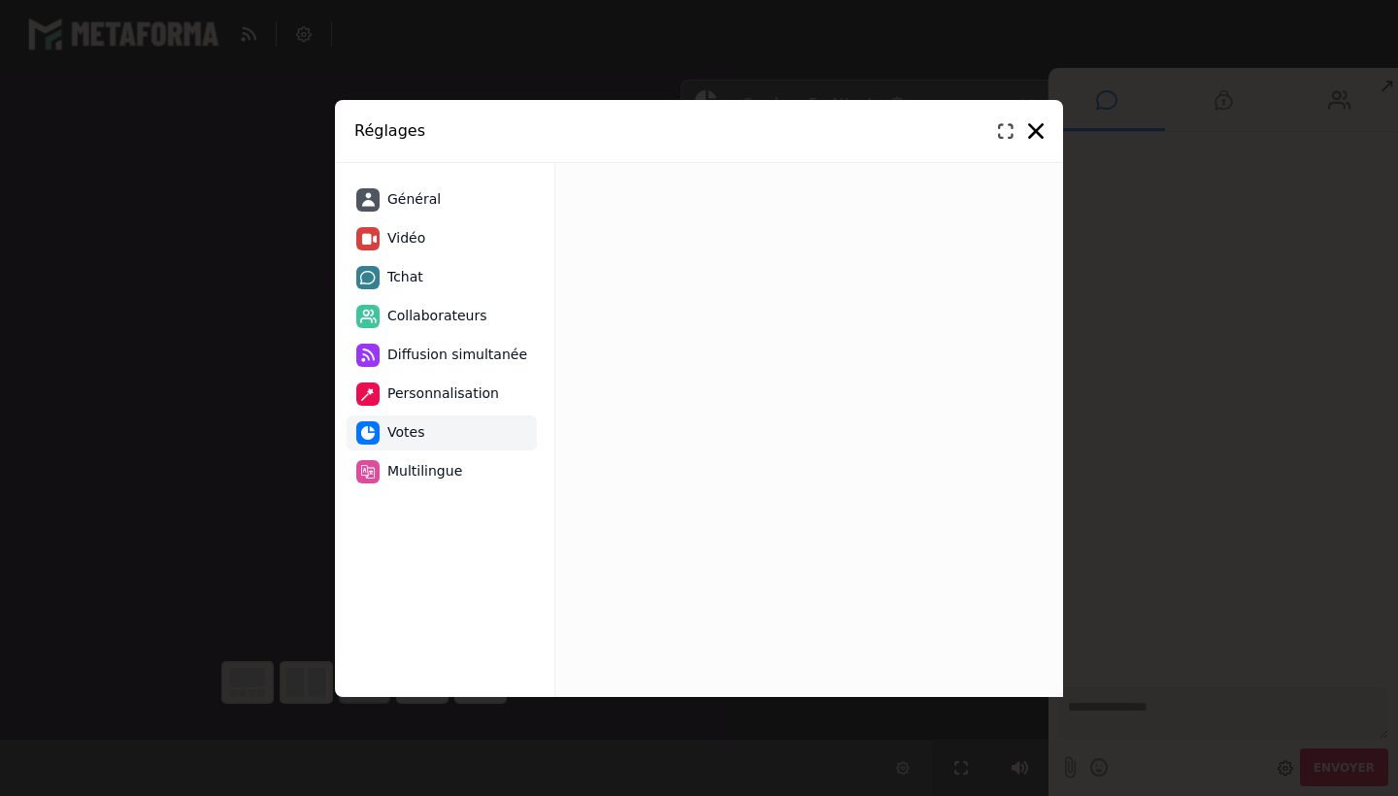
click at [1005, 130] on icon at bounding box center [1006, 131] width 16 height 16
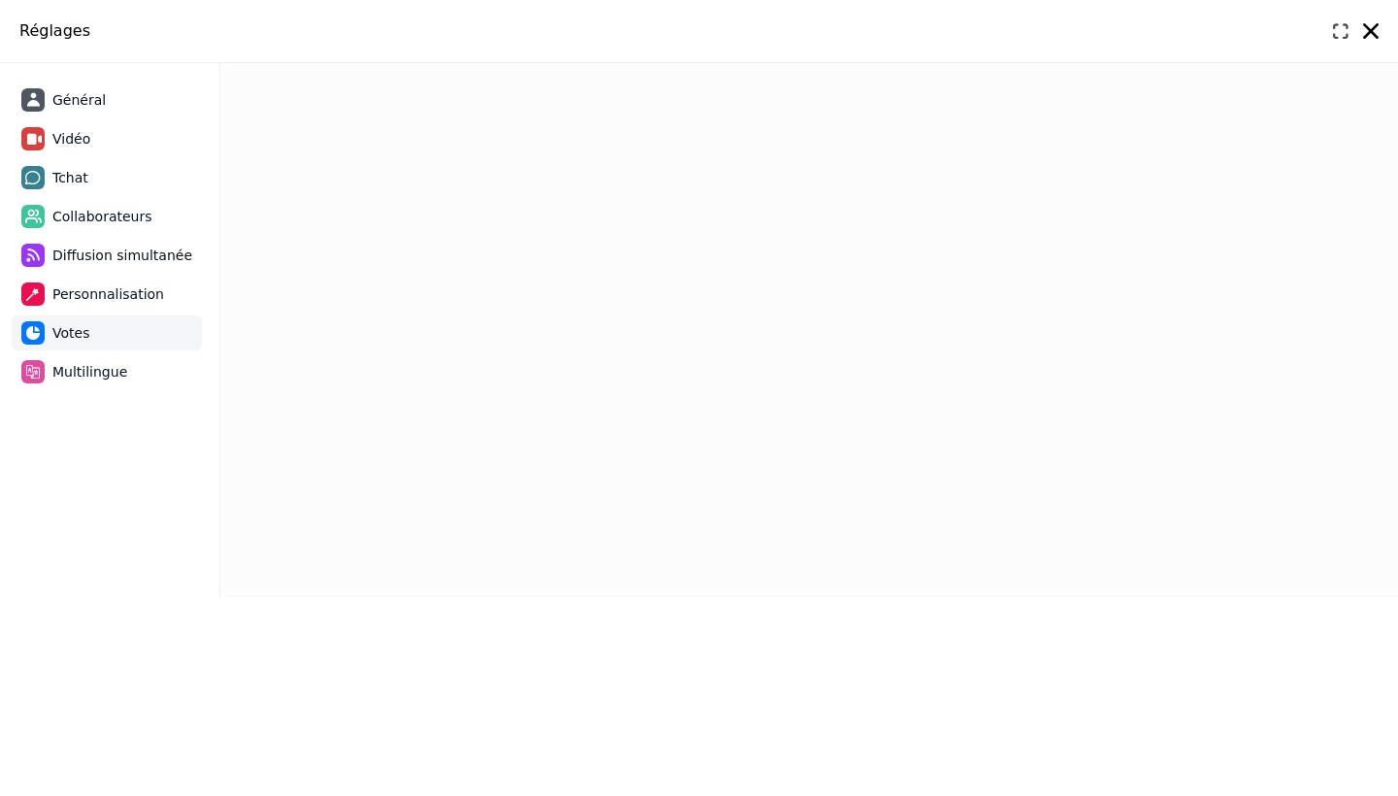
click at [1344, 34] on icon at bounding box center [1340, 31] width 16 height 16
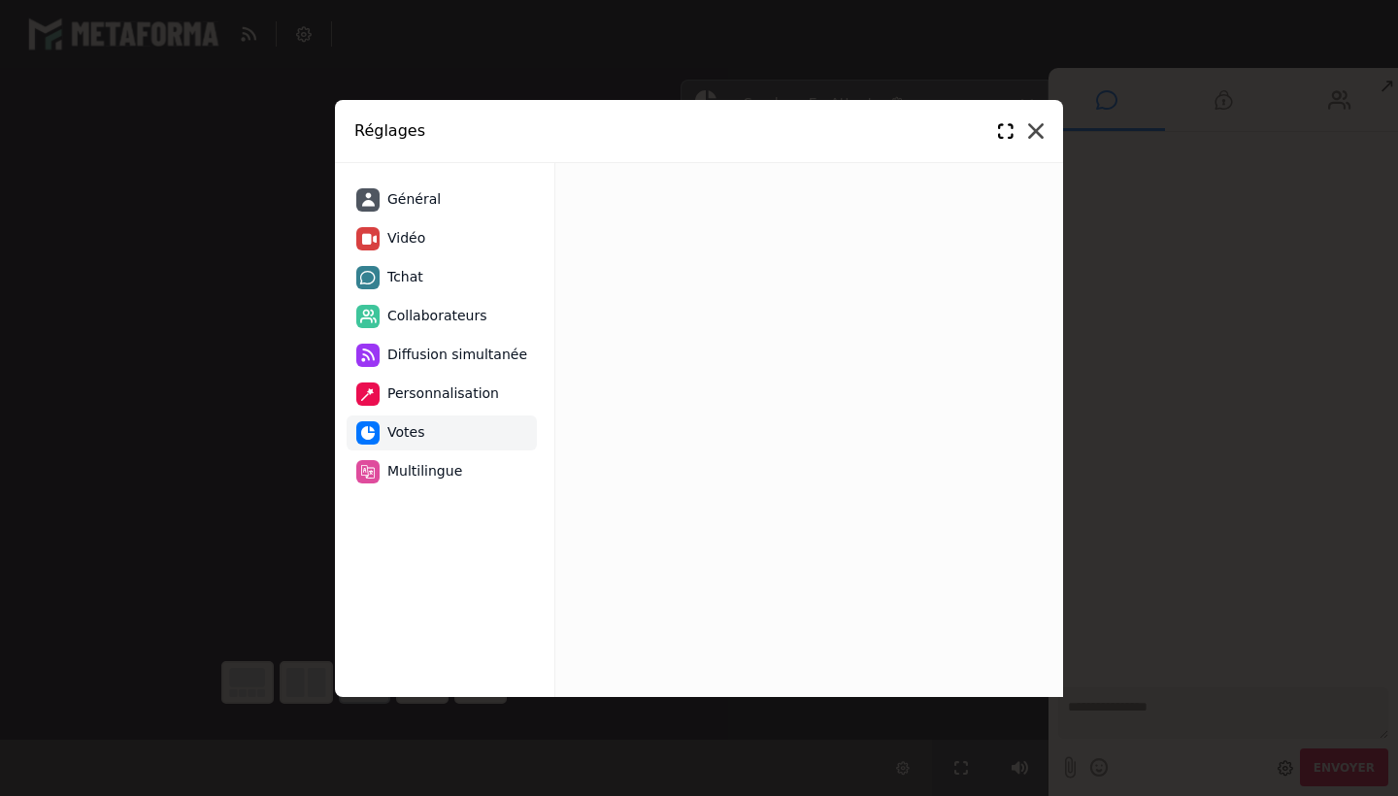
click at [1038, 135] on icon at bounding box center [1036, 131] width 16 height 16
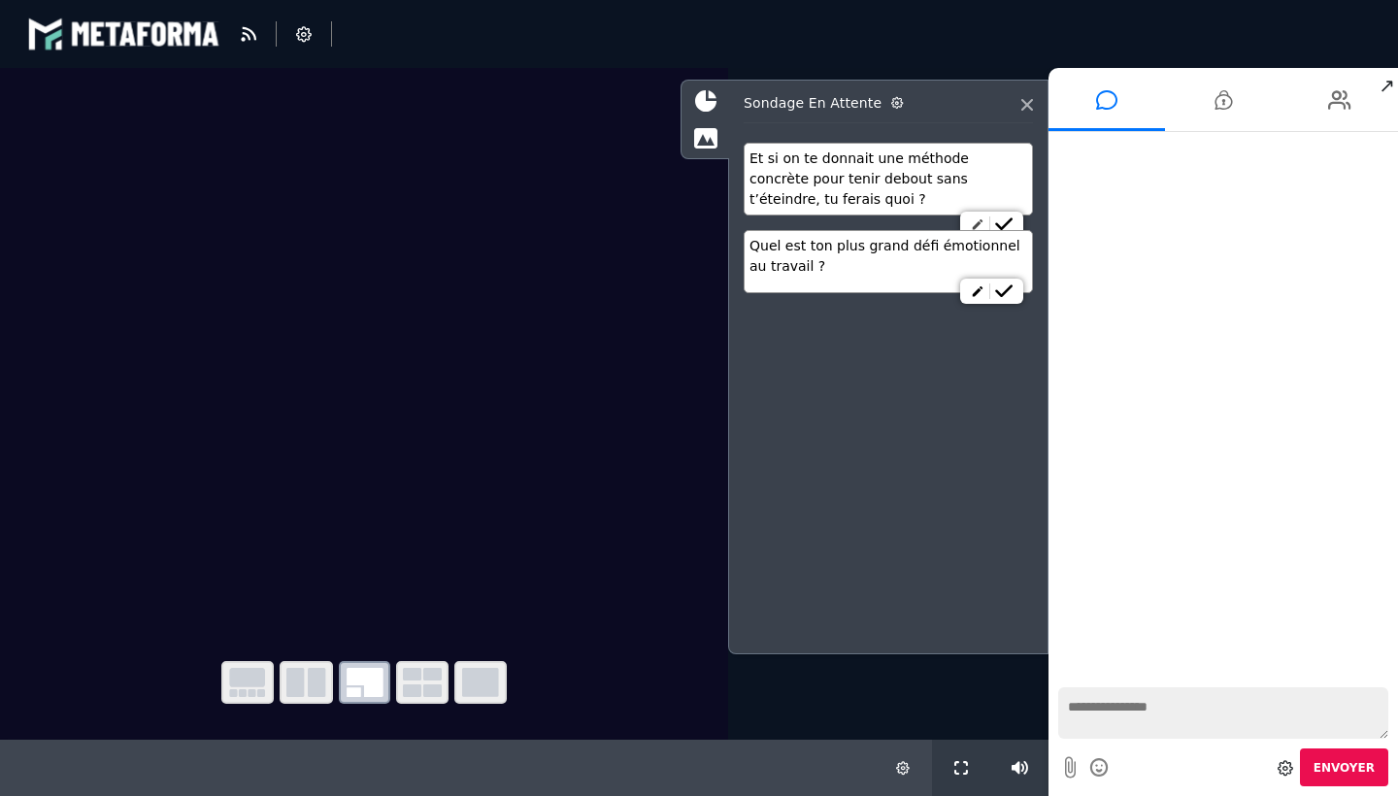
click at [971, 222] on icon at bounding box center [978, 224] width 14 height 14
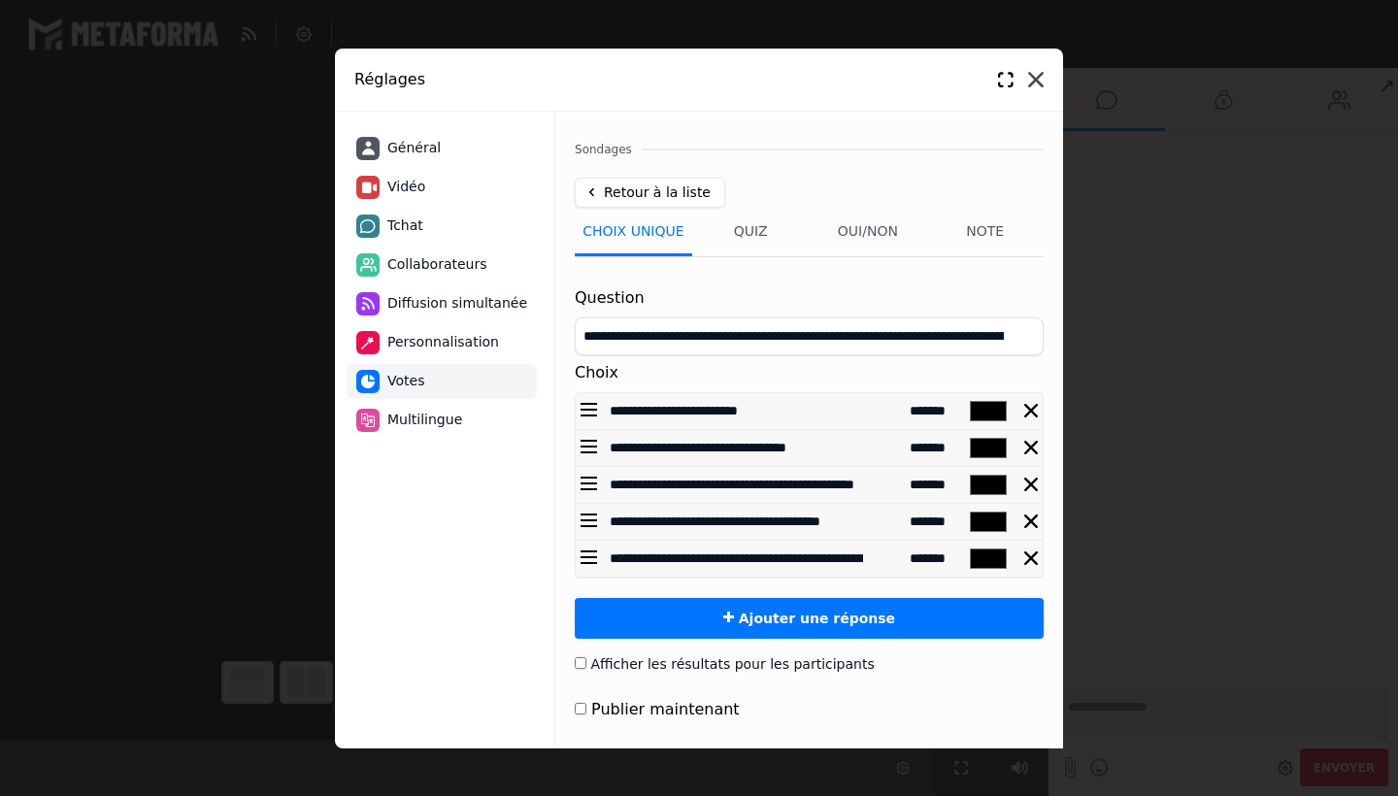
click at [1036, 83] on icon at bounding box center [1036, 80] width 16 height 16
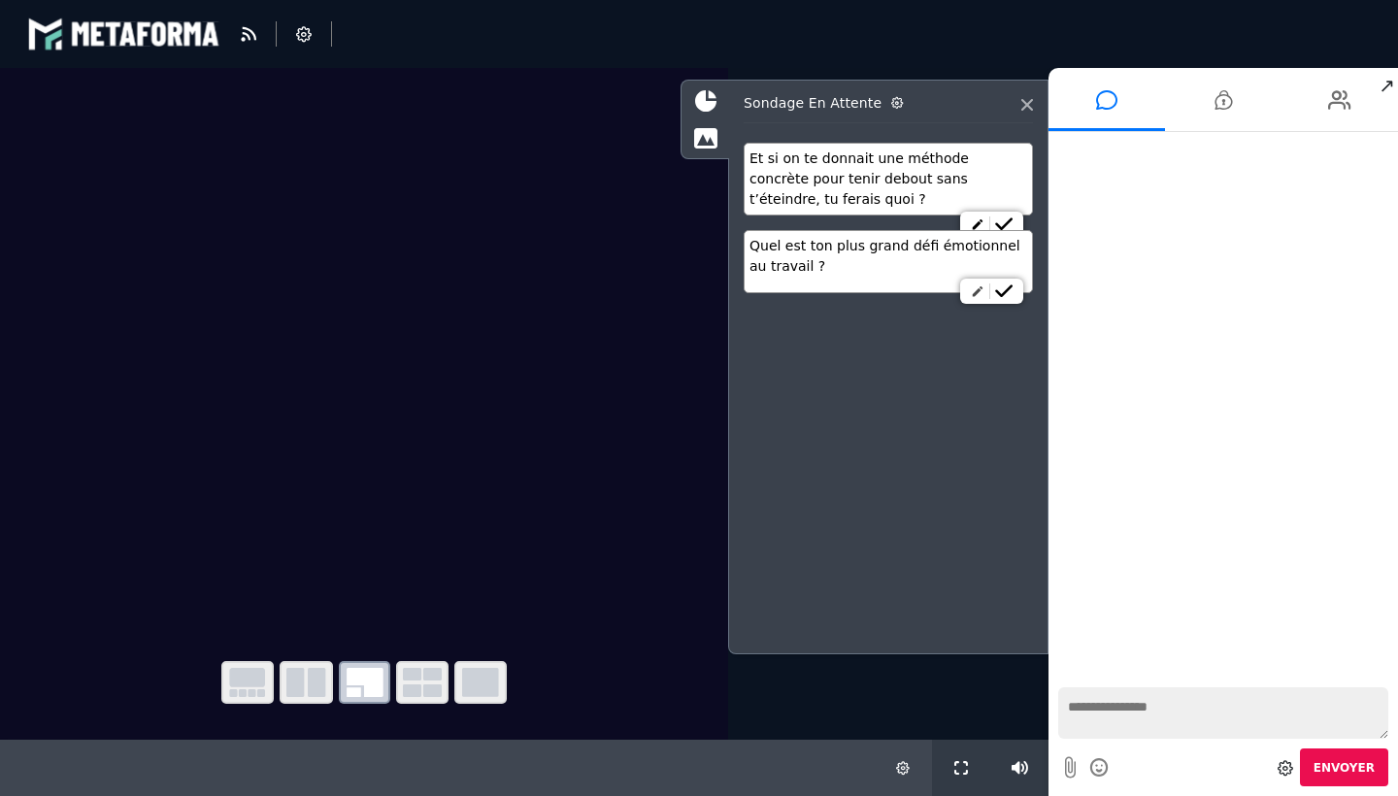
click at [971, 296] on icon at bounding box center [978, 291] width 14 height 14
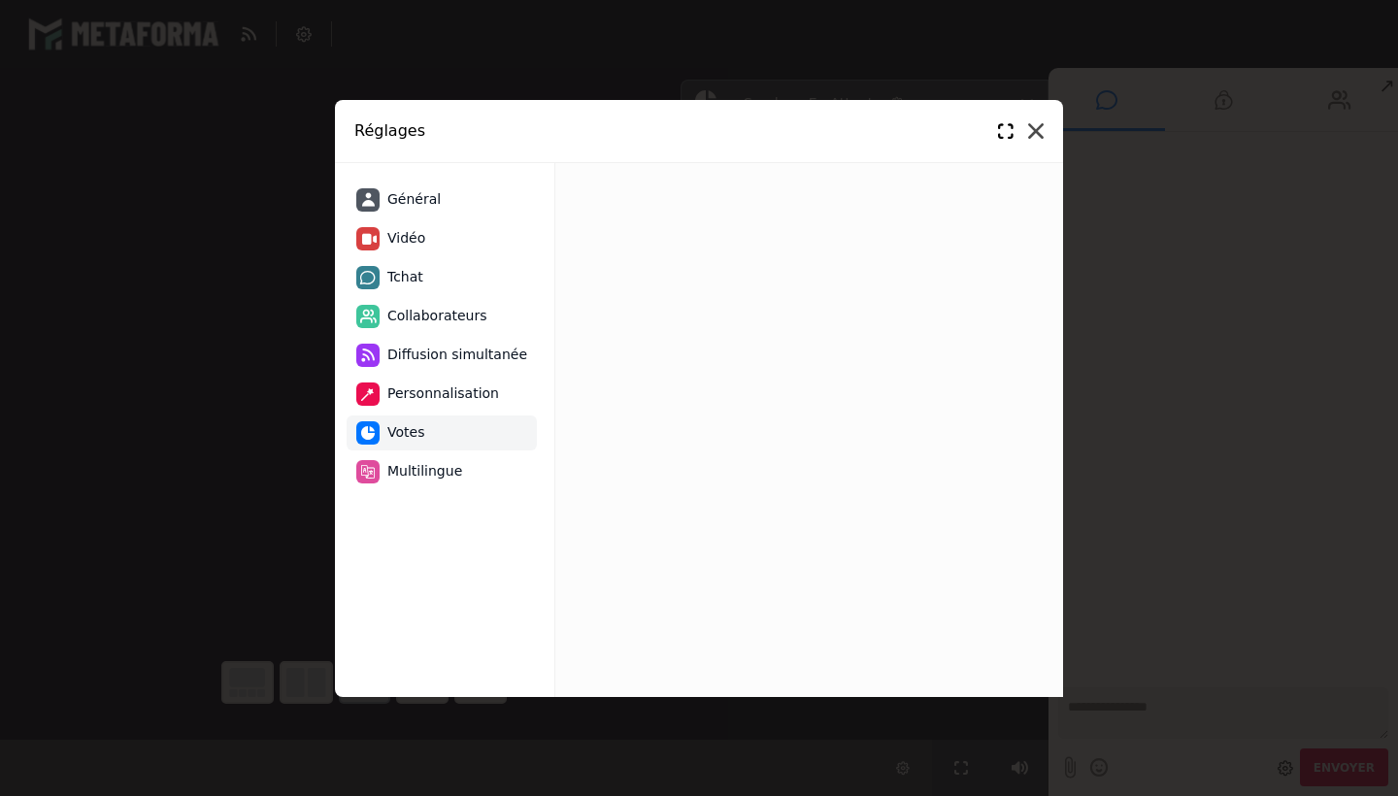
click at [1031, 135] on icon at bounding box center [1036, 131] width 16 height 16
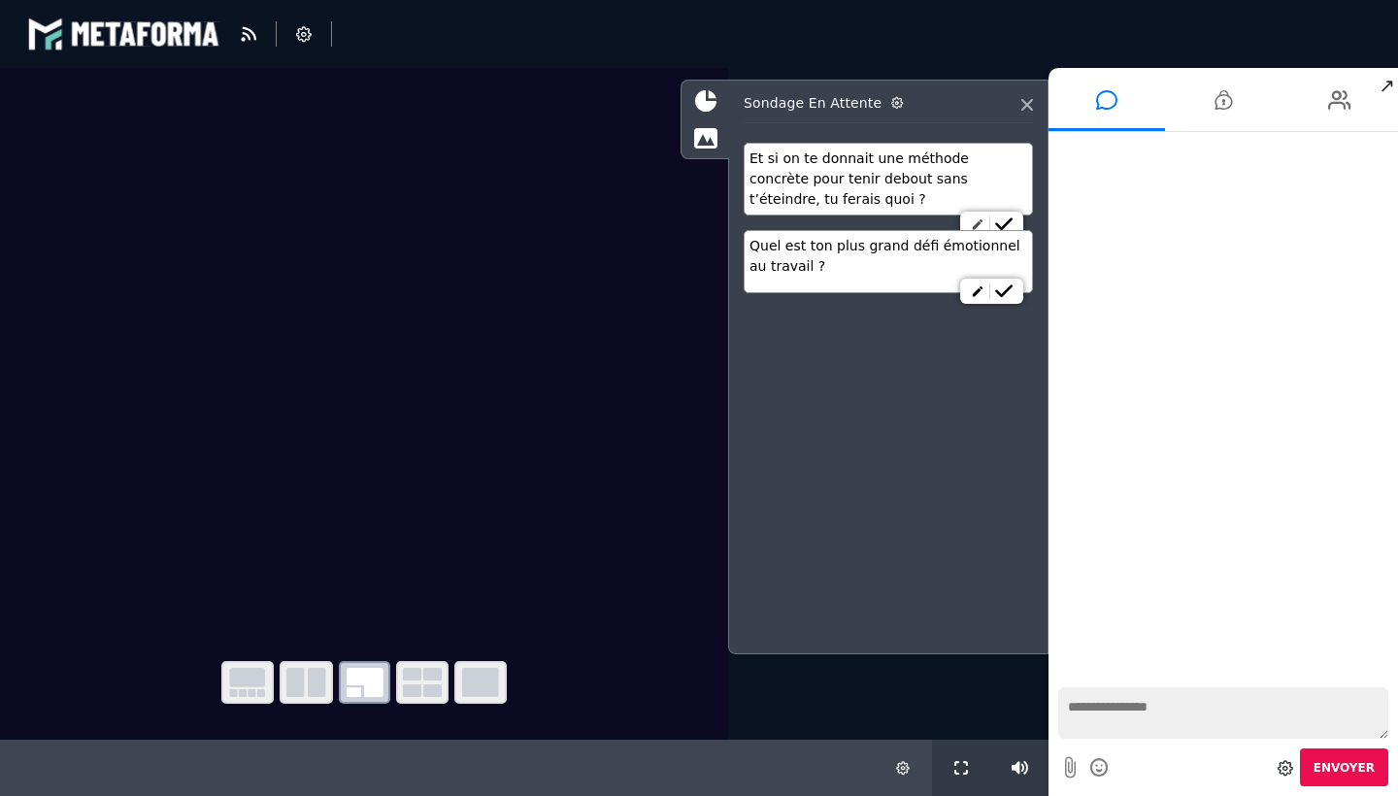
click at [974, 224] on icon at bounding box center [978, 224] width 14 height 14
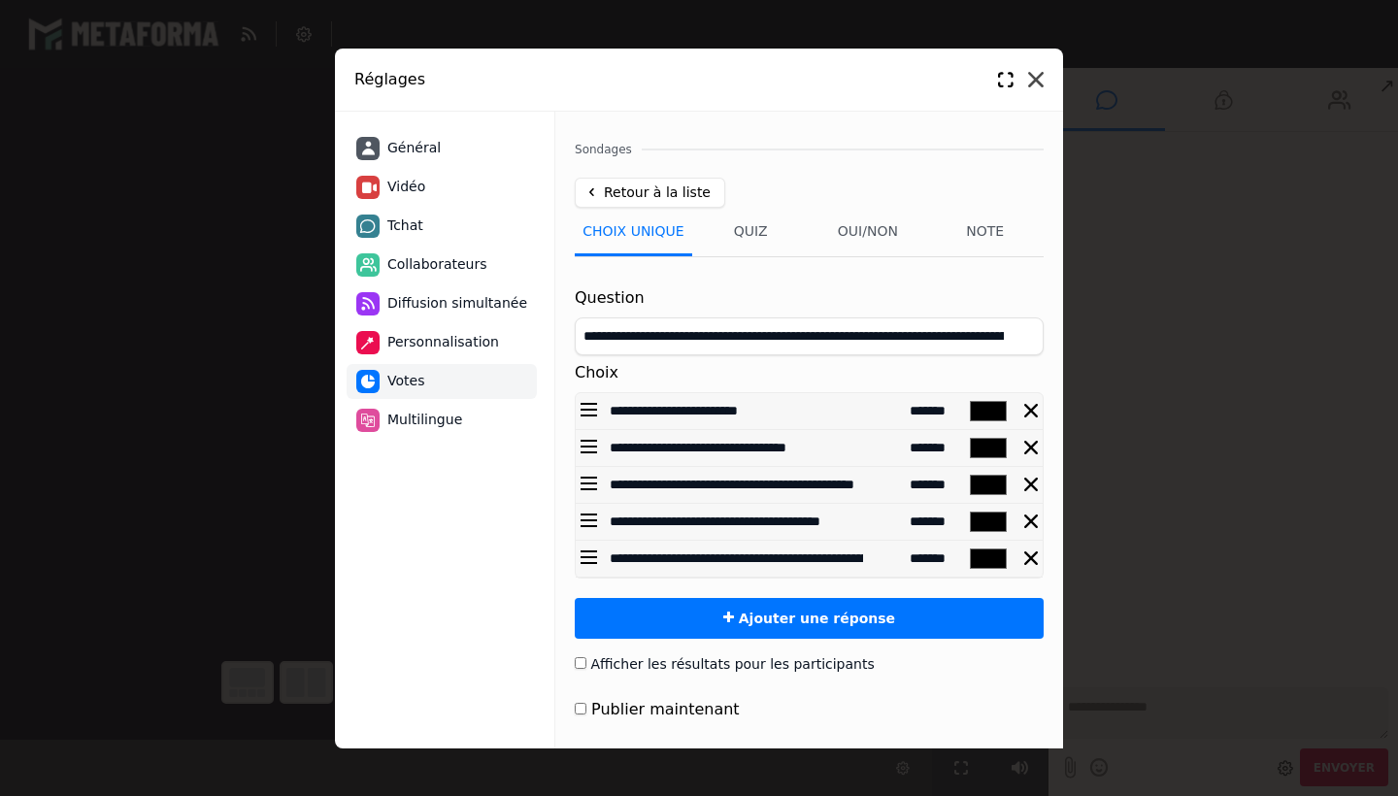
click at [1042, 74] on icon at bounding box center [1036, 80] width 16 height 16
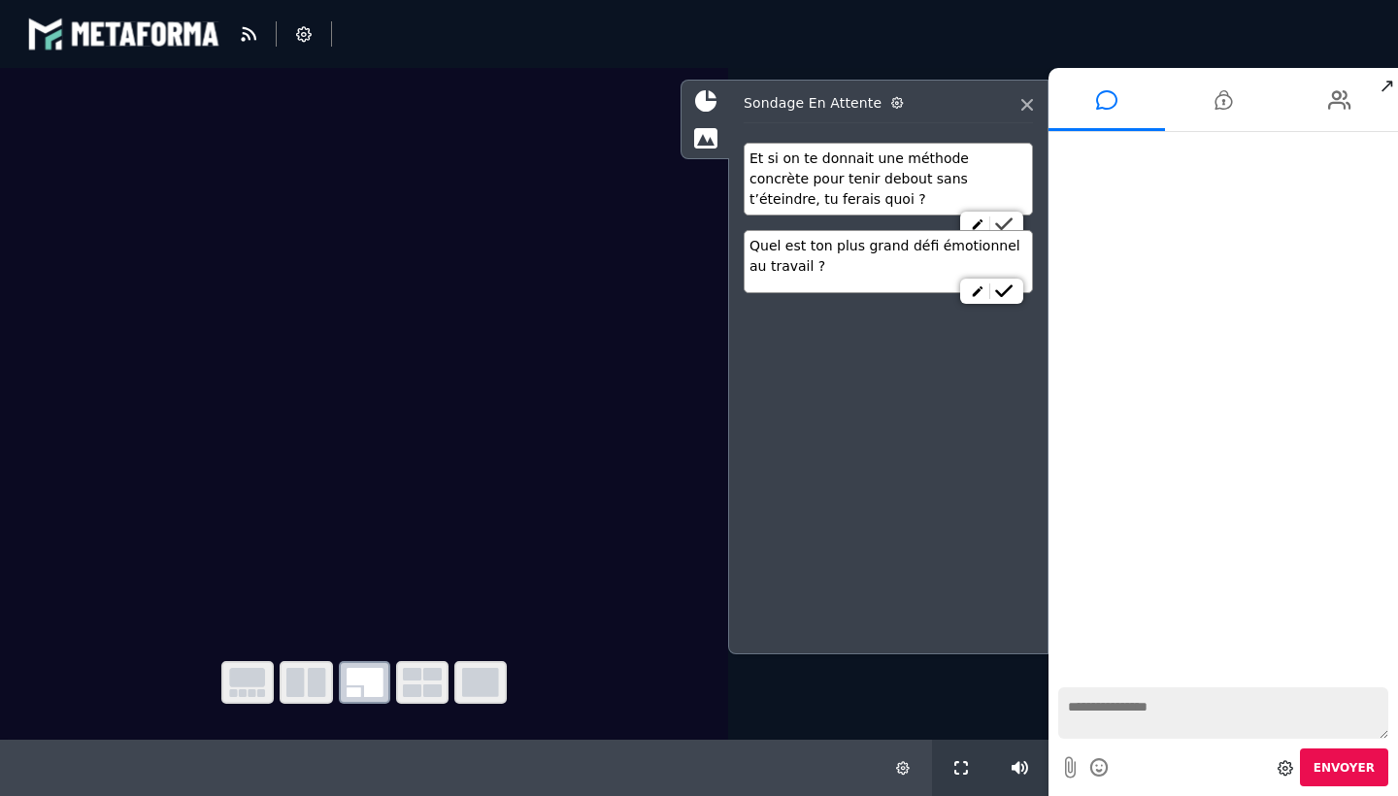
click at [1004, 221] on icon at bounding box center [1003, 224] width 17 height 14
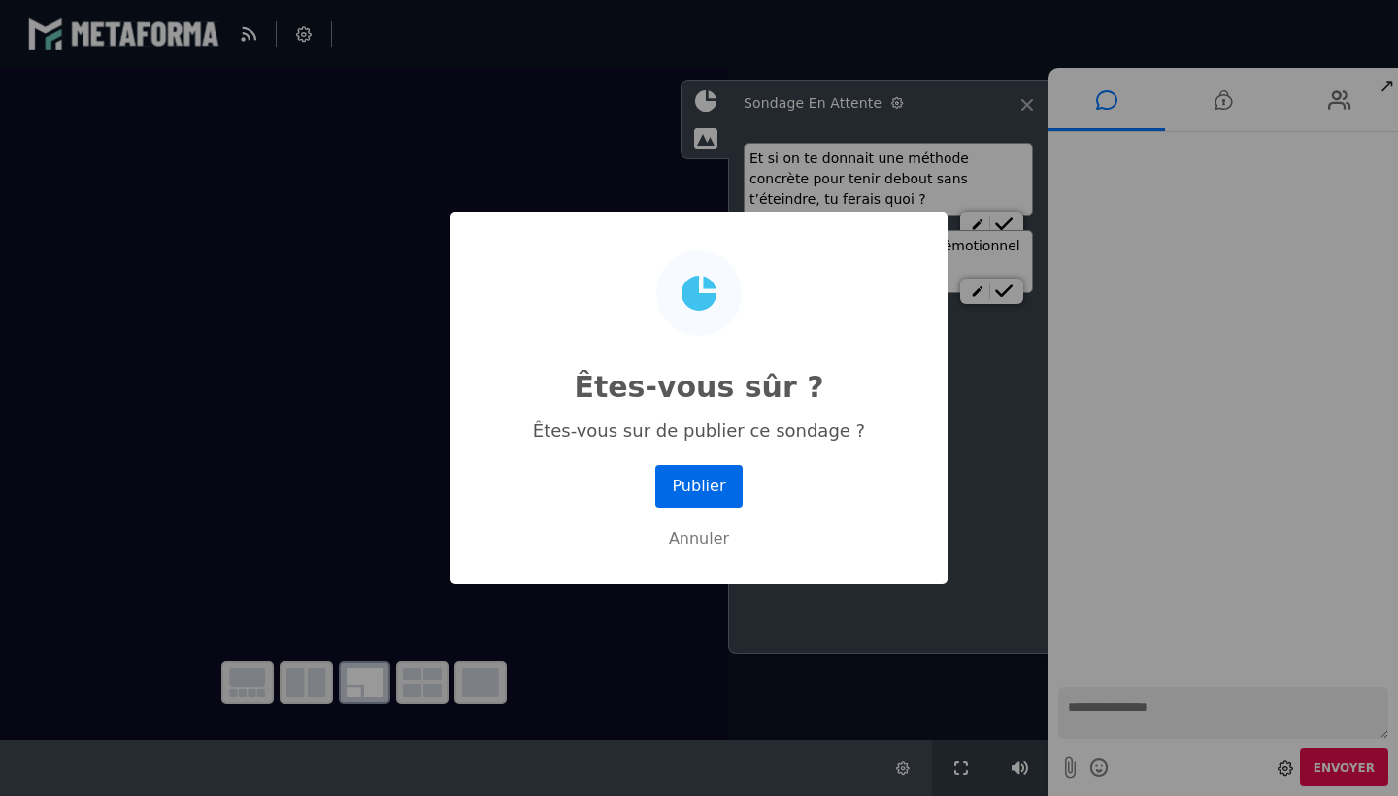
click at [709, 495] on button "Publier" at bounding box center [698, 486] width 87 height 43
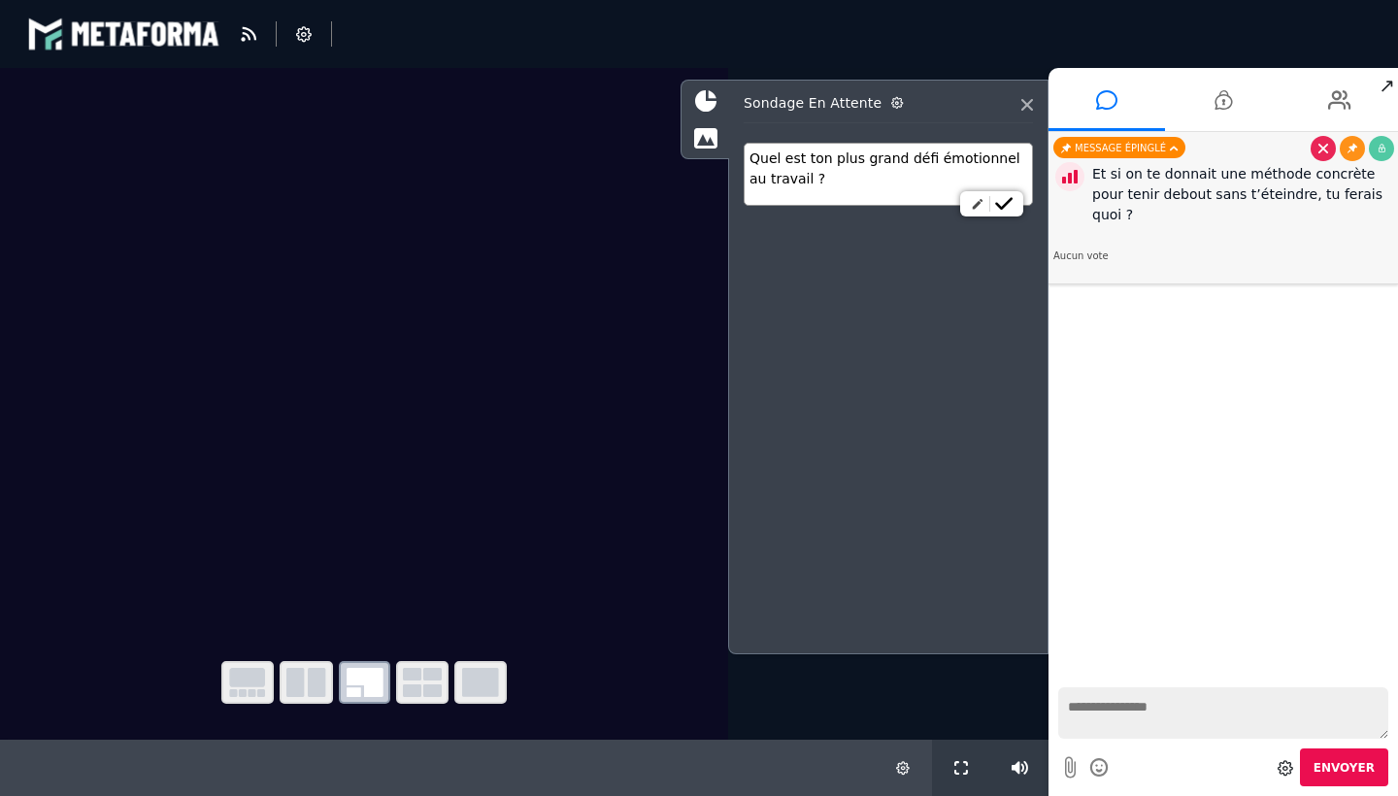
click at [972, 209] on icon at bounding box center [978, 204] width 14 height 14
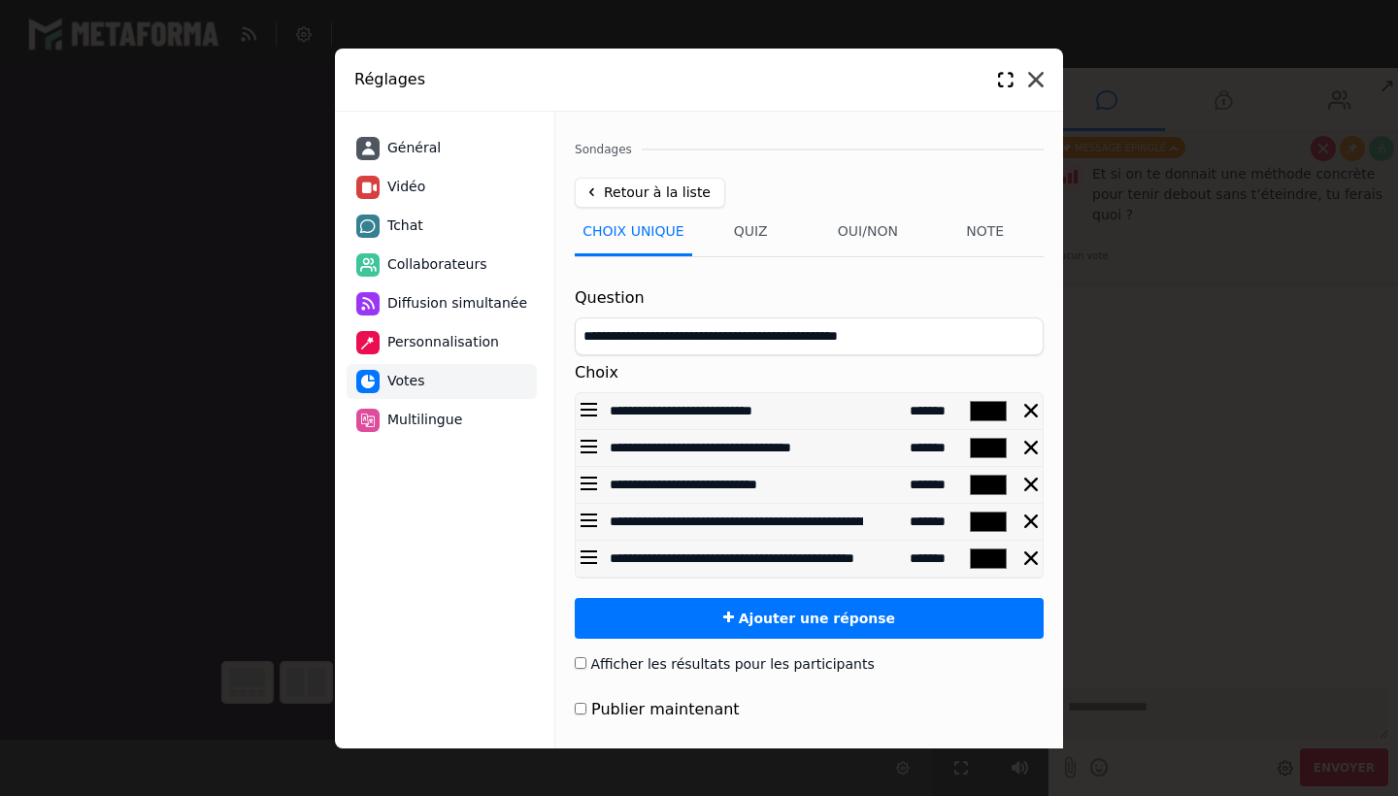
click at [1037, 82] on icon at bounding box center [1036, 80] width 16 height 16
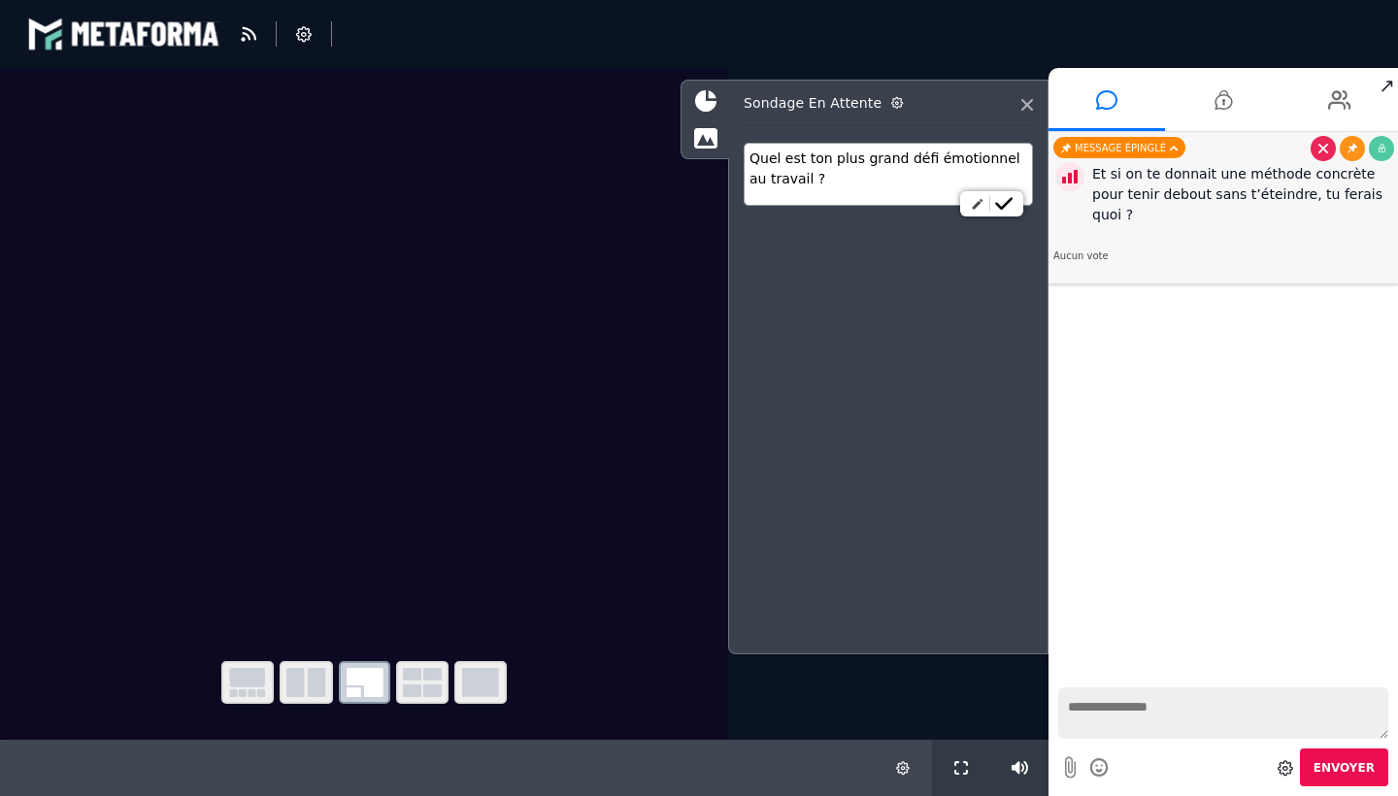
click at [974, 200] on icon at bounding box center [978, 204] width 14 height 14
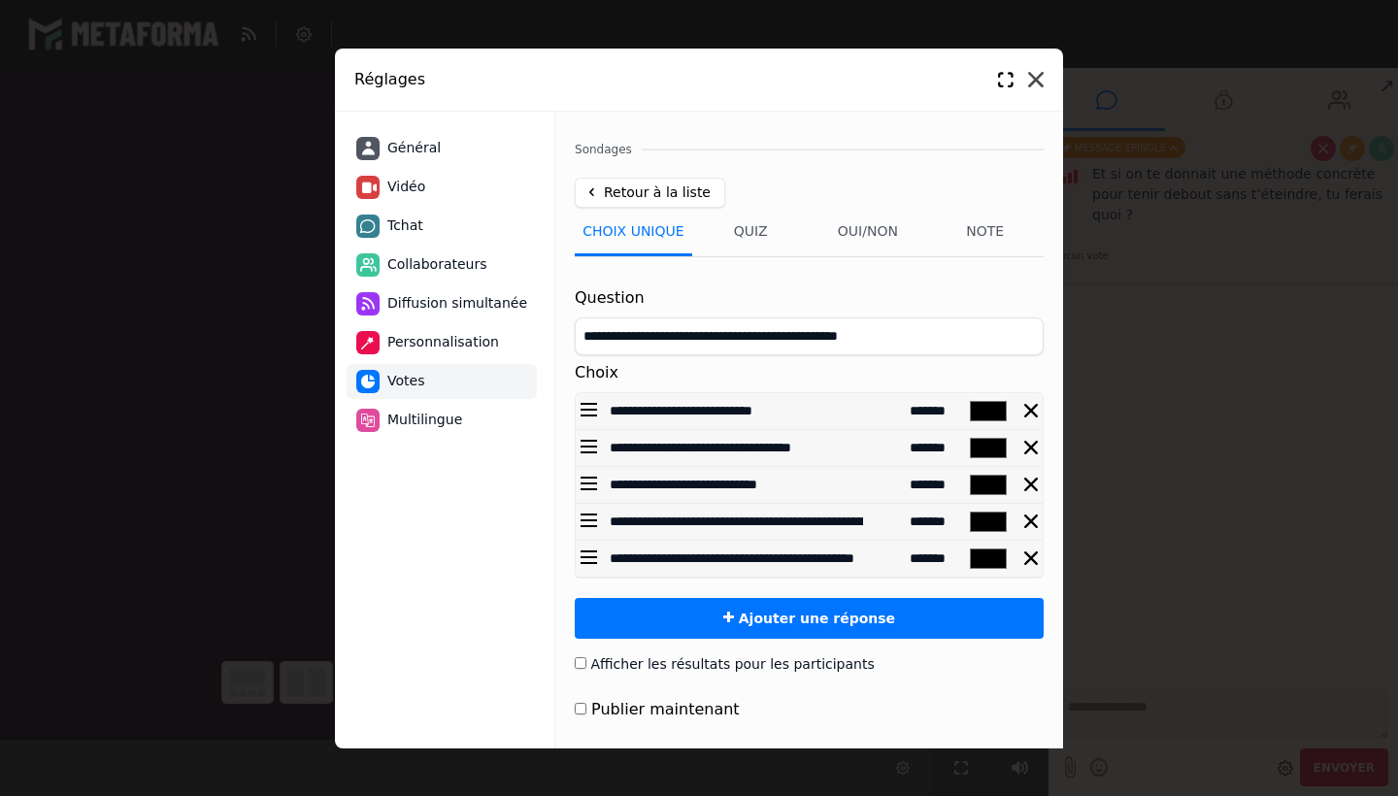
click at [1037, 79] on icon at bounding box center [1036, 80] width 16 height 16
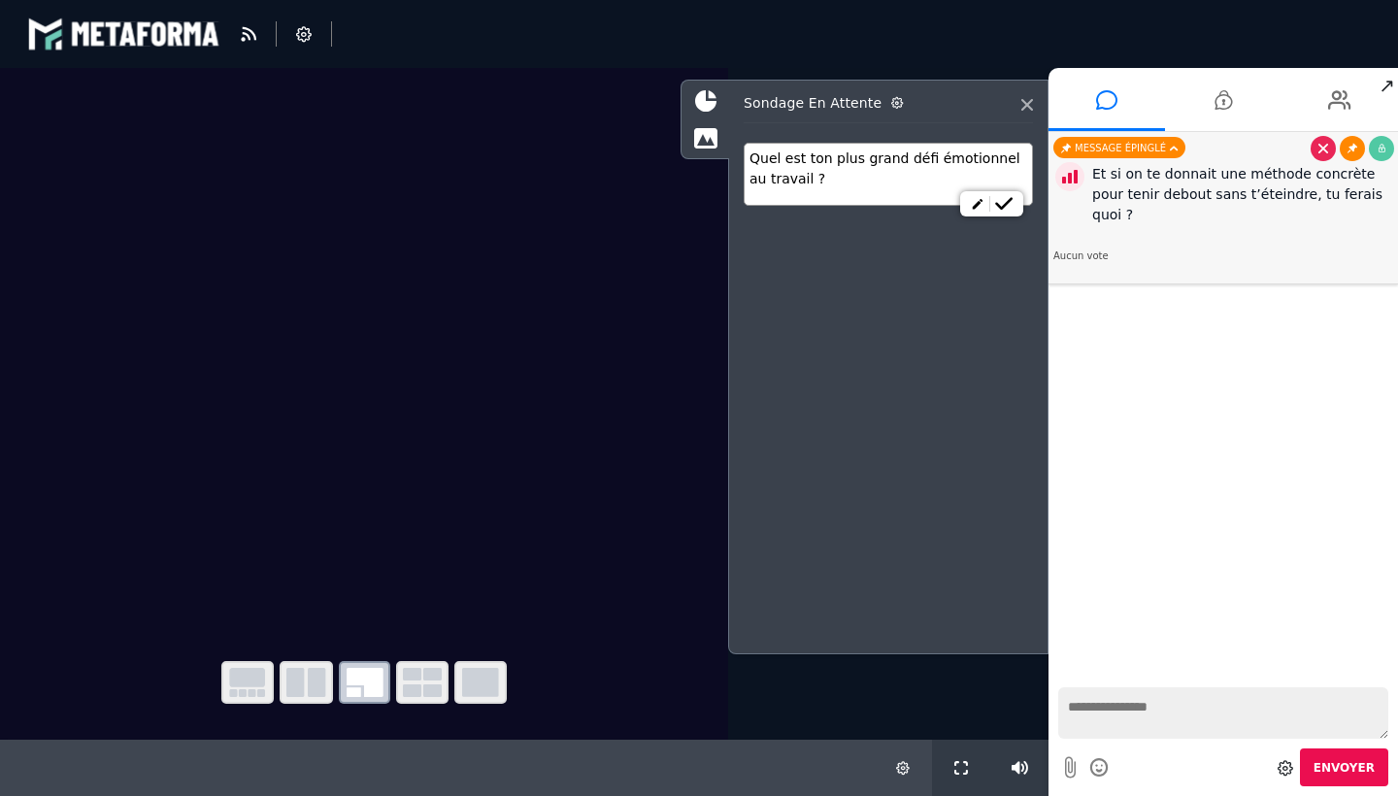
click at [1348, 148] on icon at bounding box center [1352, 149] width 10 height 10
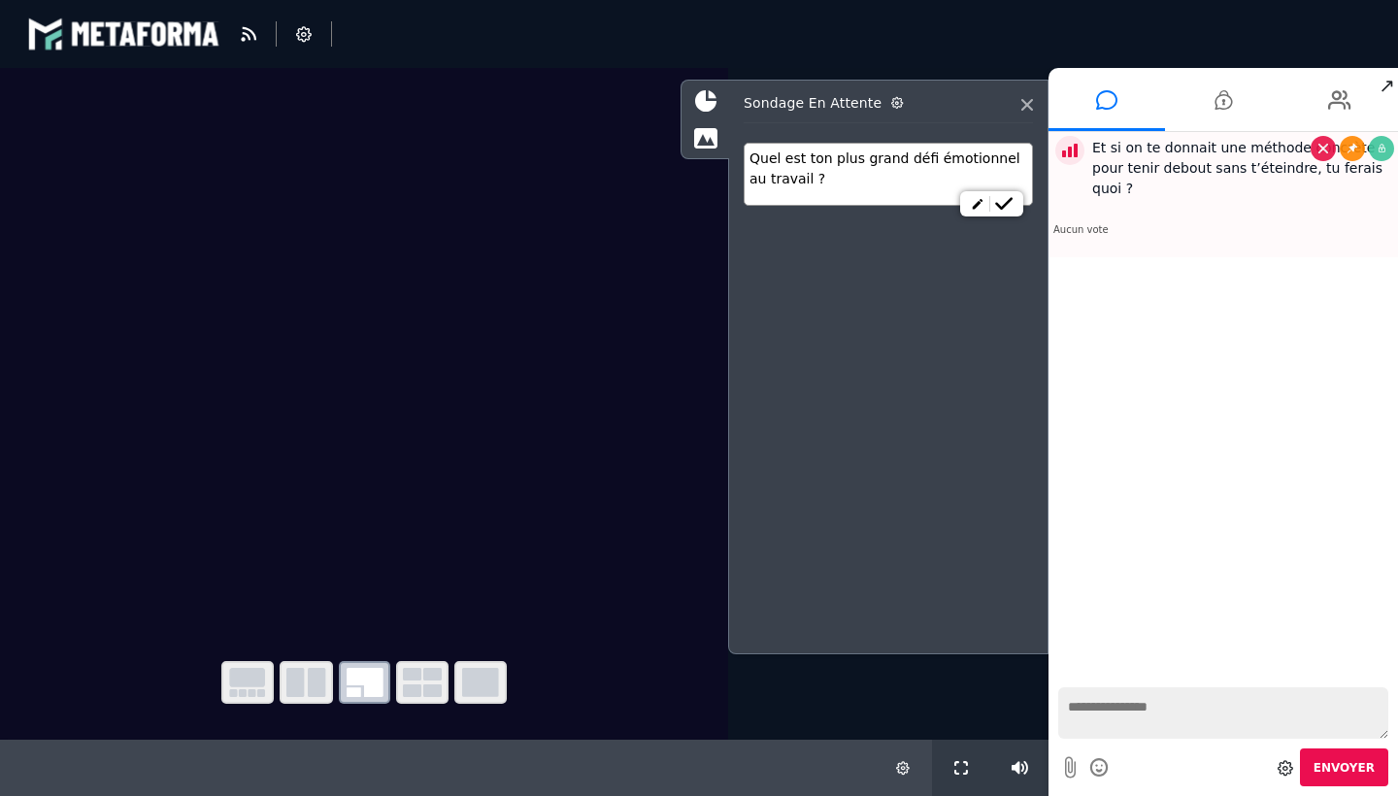
click at [1297, 199] on div "Et si on te donnait une méthode concrète pour tenir debout sans t’éteindre, tu …" at bounding box center [1223, 184] width 340 height 105
click at [1293, 279] on div "Nouveaux messages P [PERSON_NAME] avez déjà fait partie de quelle équipe? : Auc…" at bounding box center [1222, 404] width 349 height 545
select select "*****"
